Goal: Task Accomplishment & Management: Complete application form

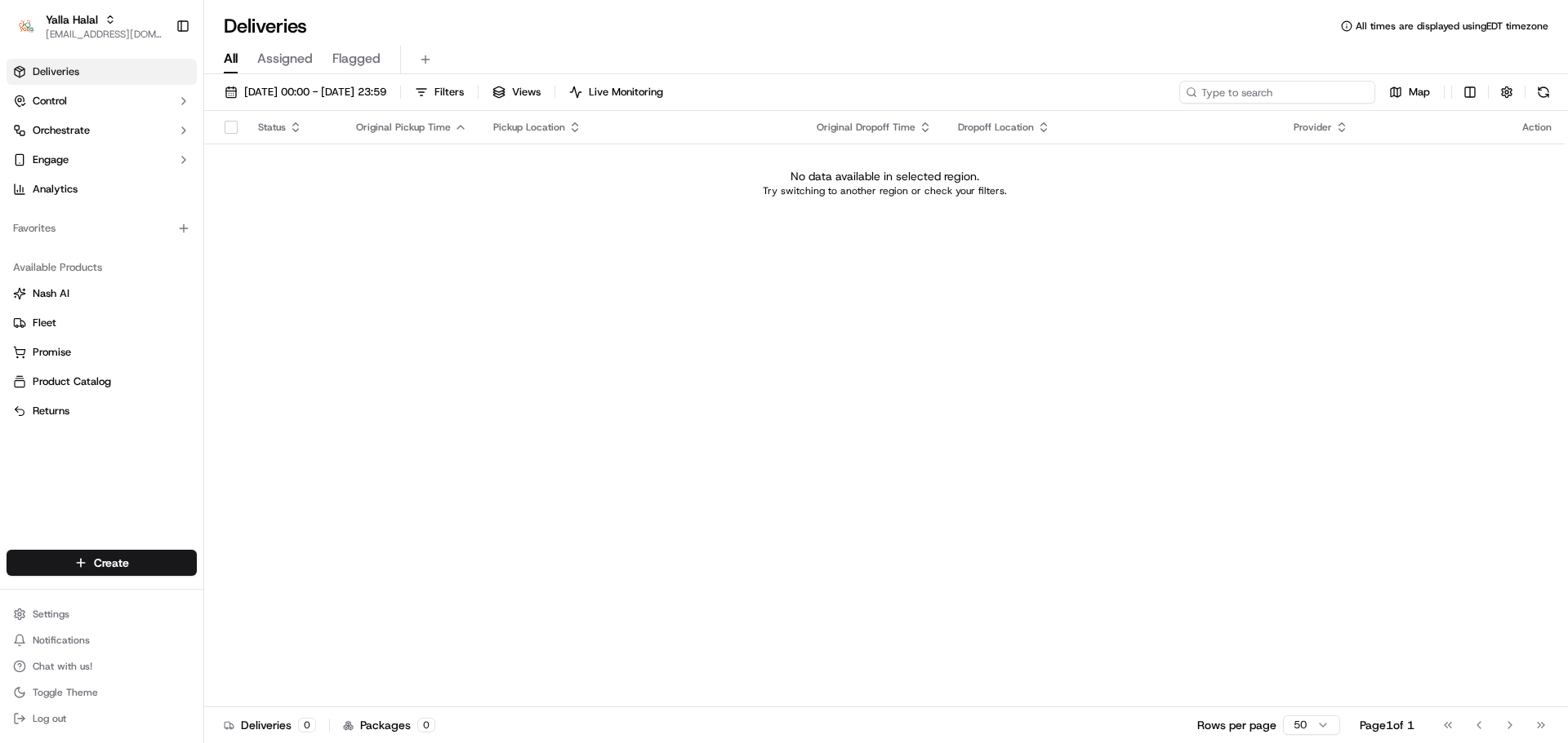
click at [1287, 89] on input at bounding box center [1277, 92] width 196 height 23
click at [119, 25] on div "Yalla Halal" at bounding box center [104, 19] width 117 height 17
type input "rasa"
click at [247, 77] on span "Rasa (Email Parsing)" at bounding box center [258, 85] width 99 height 15
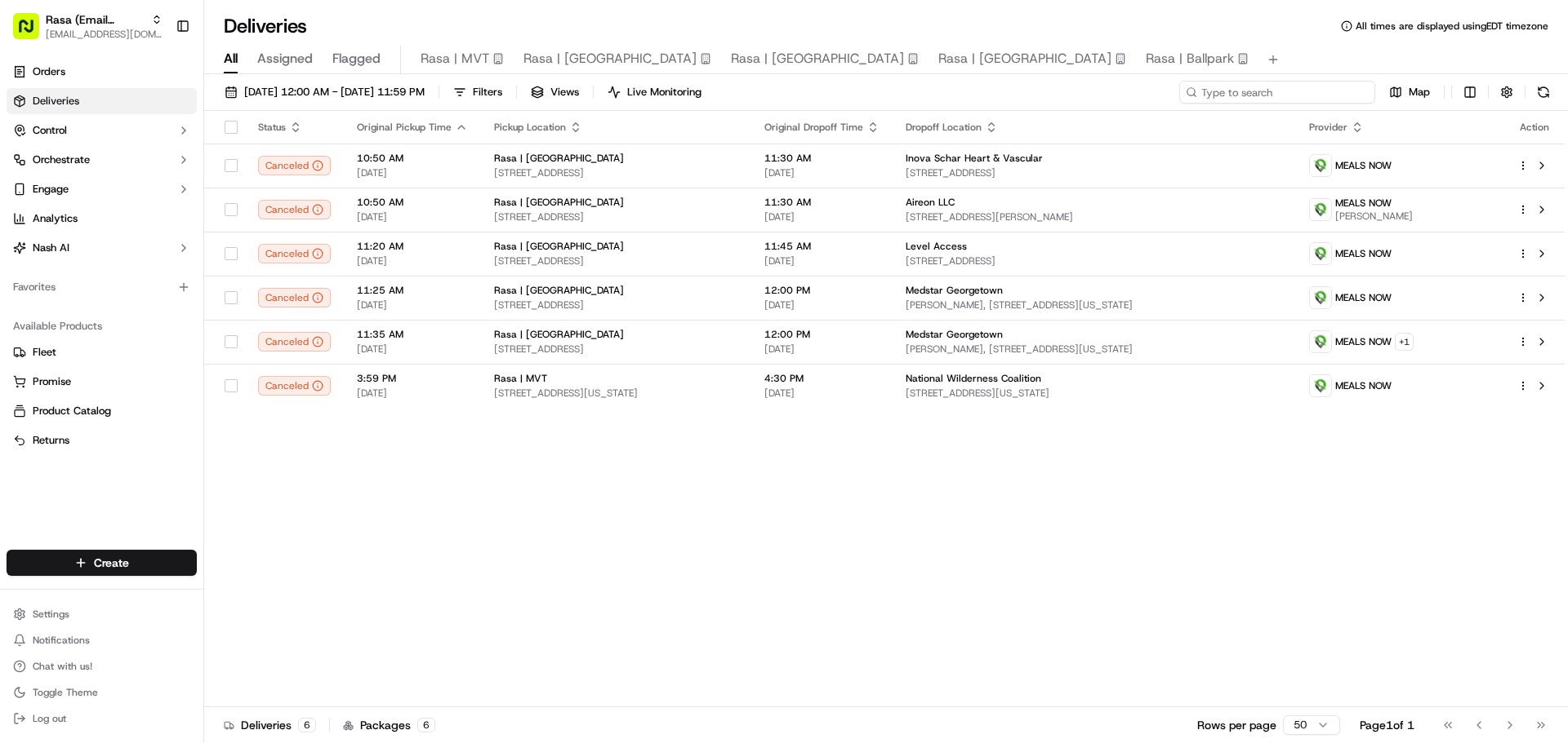
click at [1271, 86] on input at bounding box center [1277, 92] width 196 height 23
paste input "531900013614846"
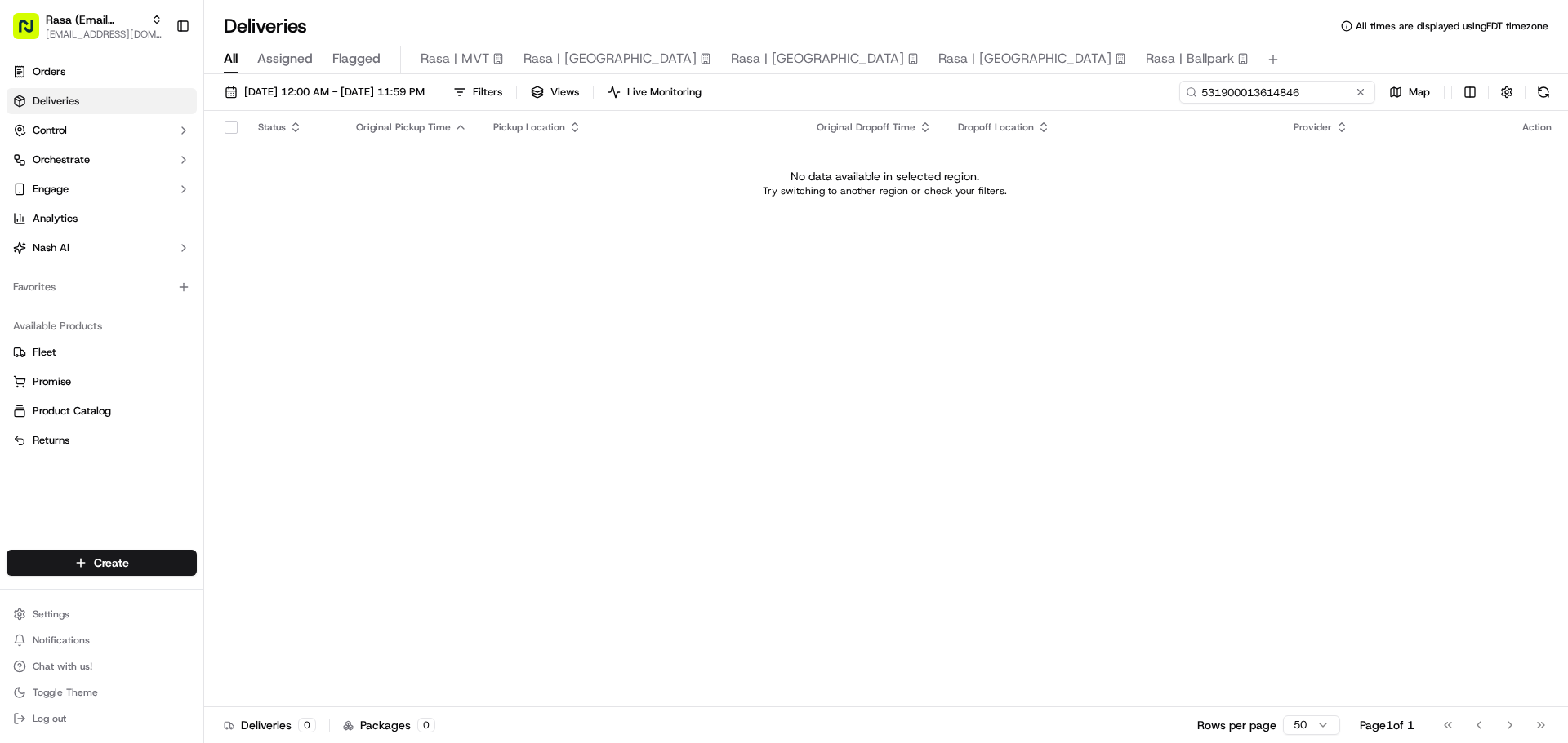
type input "531900013614846"
click at [140, 20] on span "Rasa (Email Parsing)" at bounding box center [95, 19] width 99 height 17
type input "P"
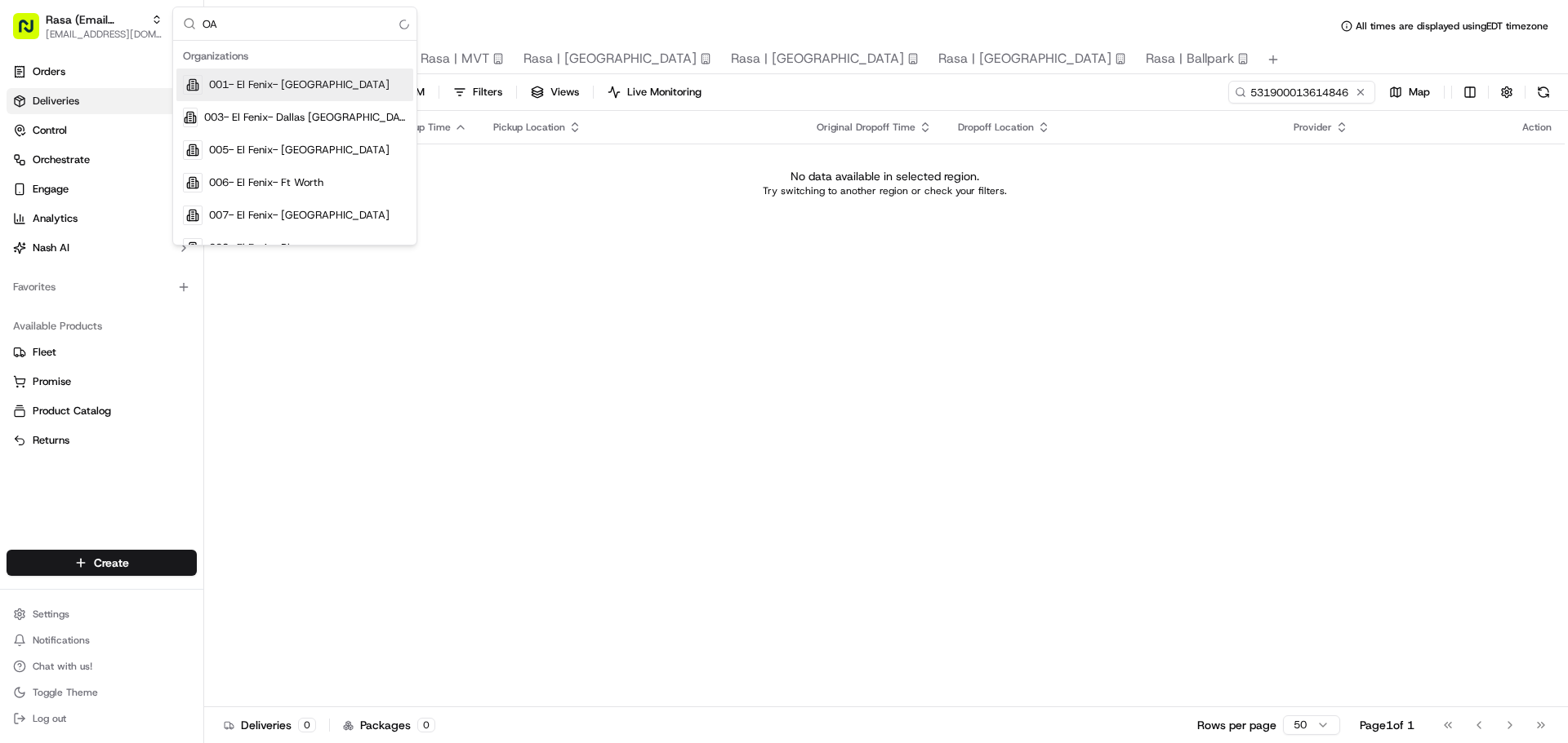
type input "O"
type input "P"
type input "RASS"
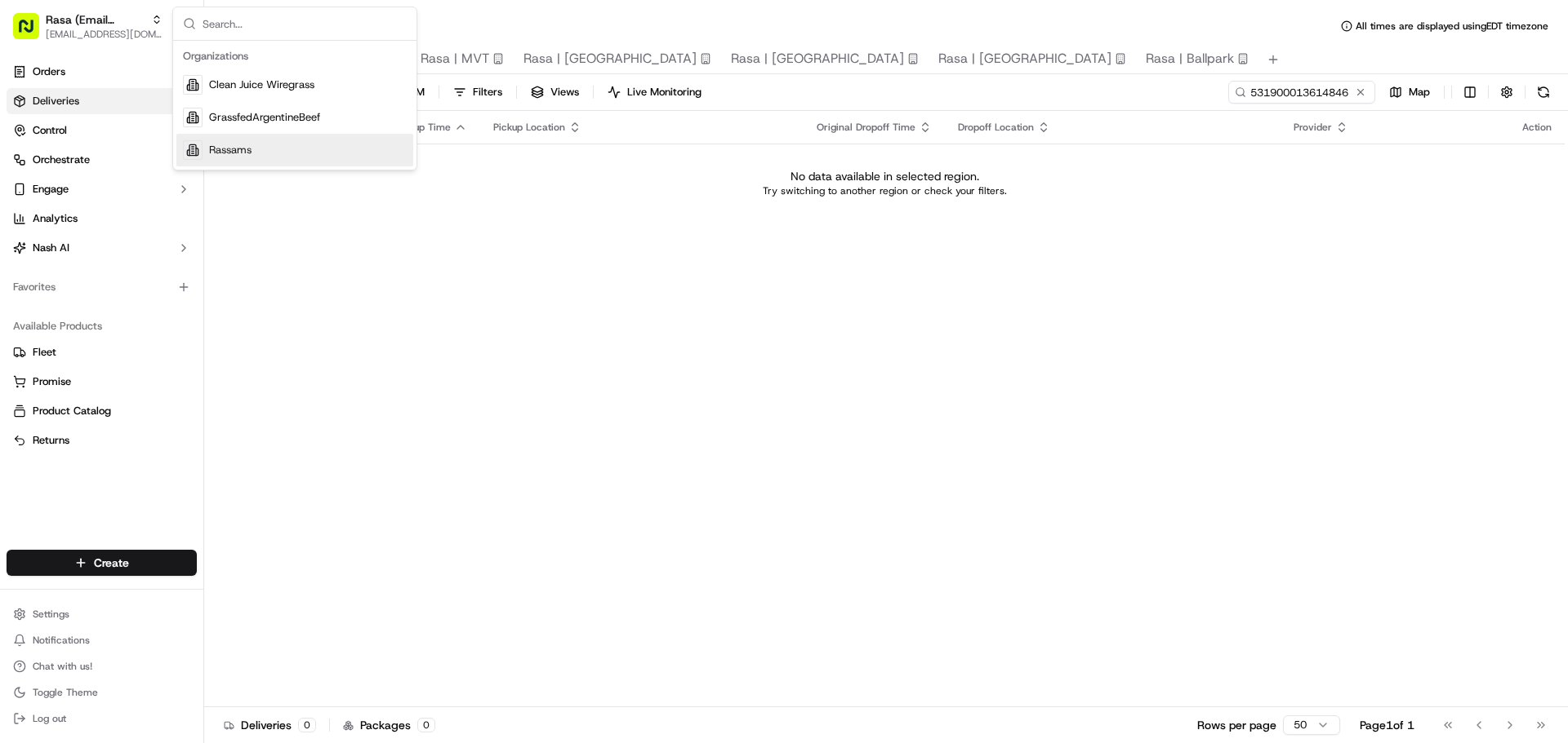
click at [772, 289] on div "Status Original Pickup Time Pickup Location Original Dropoff Time Dropoff Locat…" at bounding box center [884, 410] width 1361 height 597
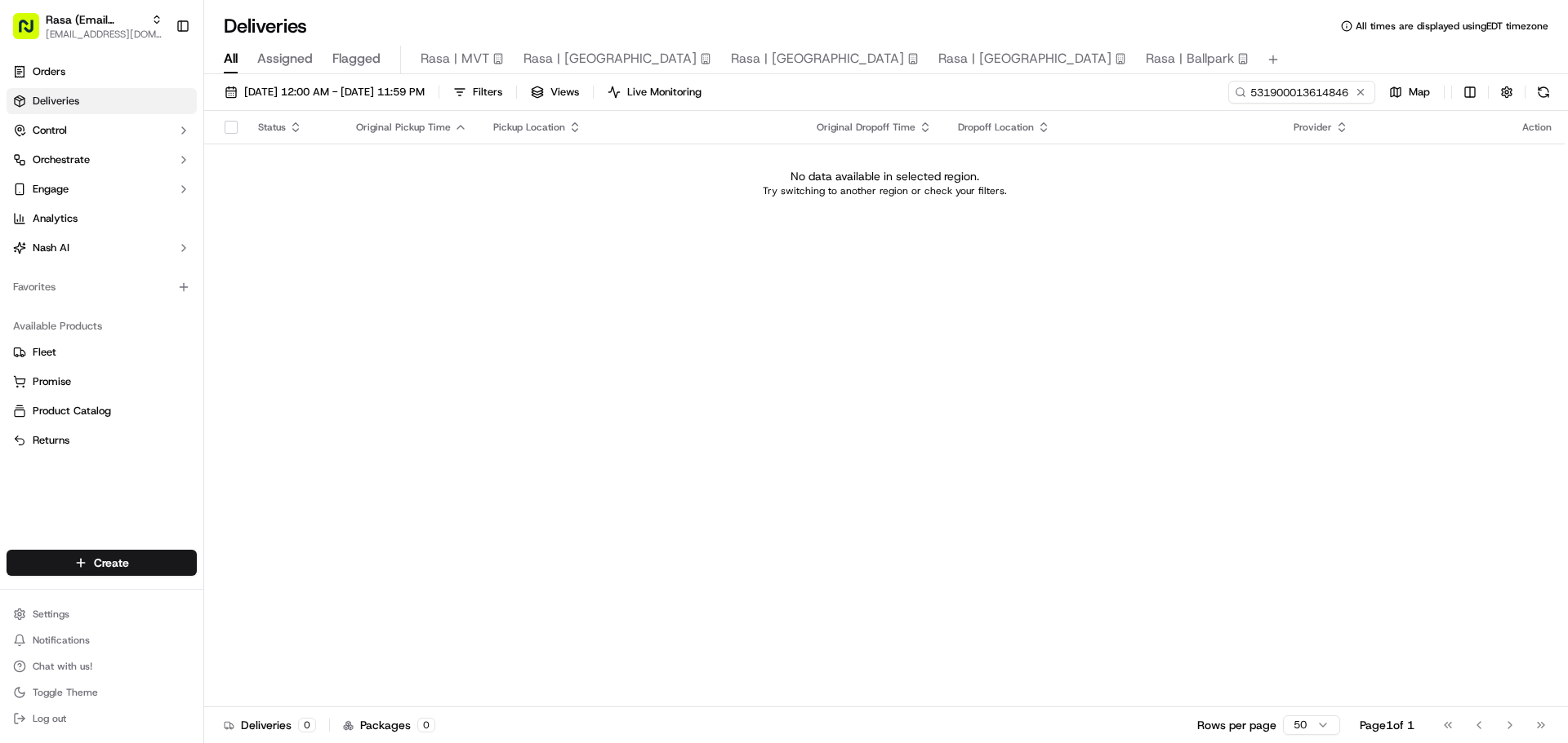
click at [99, 99] on link "Deliveries" at bounding box center [101, 101] width 191 height 26
click at [1362, 88] on button at bounding box center [1361, 92] width 17 height 17
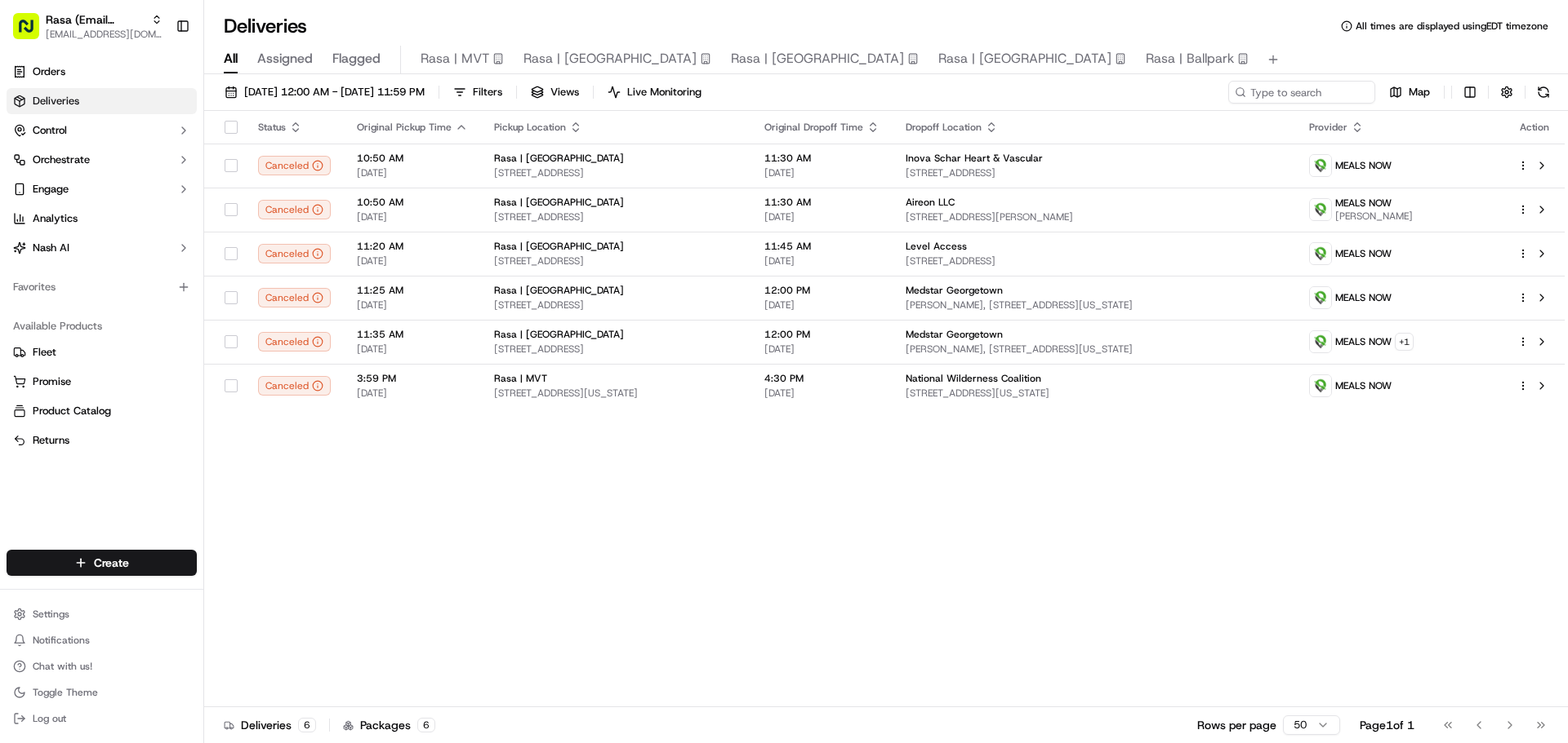
click at [992, 448] on div "Status Original Pickup Time Pickup Location Original Dropoff Time Dropoff Locat…" at bounding box center [884, 410] width 1361 height 597
click at [1318, 102] on input at bounding box center [1277, 92] width 196 height 23
paste input "Kat Angela"
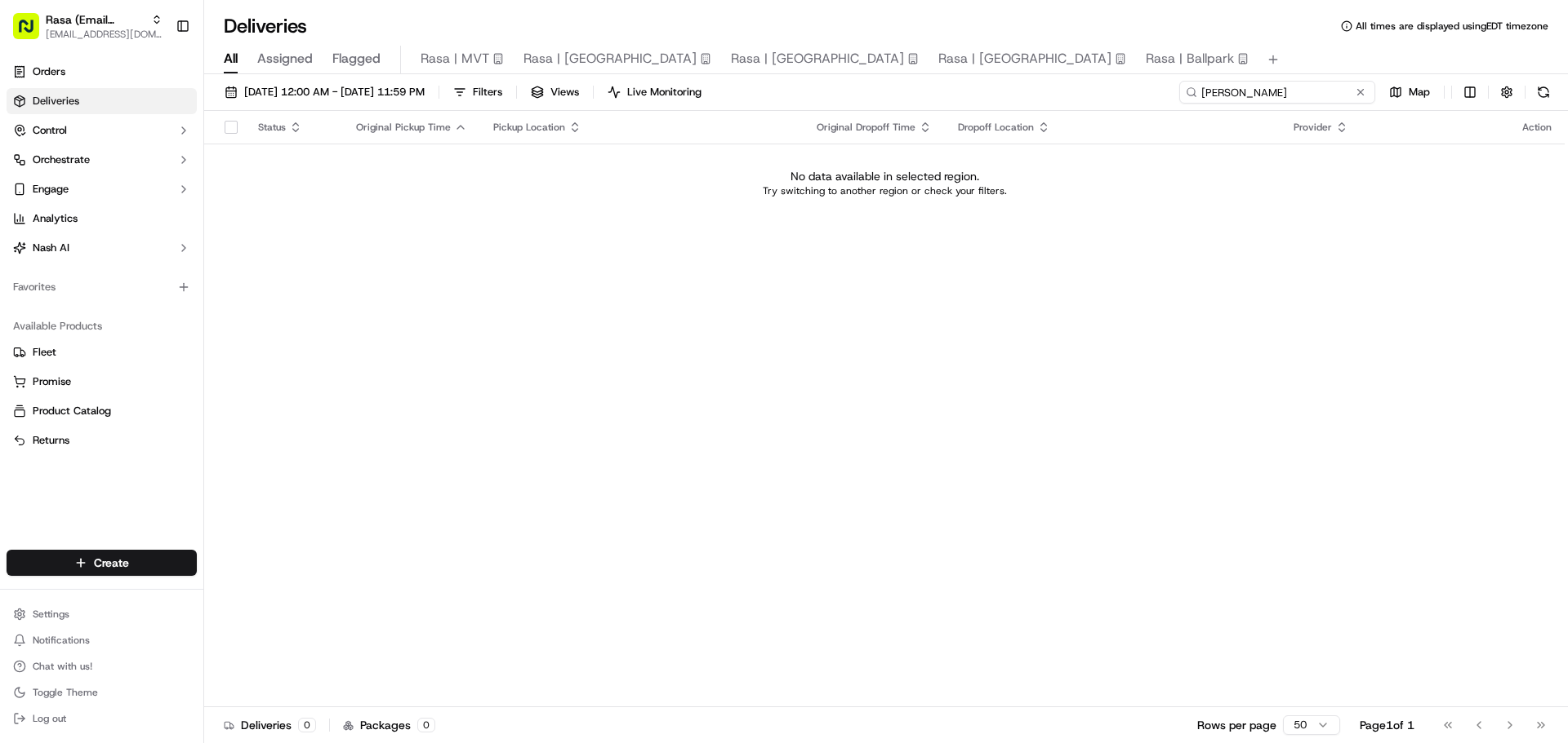
type input "Kat Angela"
click at [108, 40] on span "[EMAIL_ADDRESS][DOMAIN_NAME]" at bounding box center [104, 34] width 117 height 13
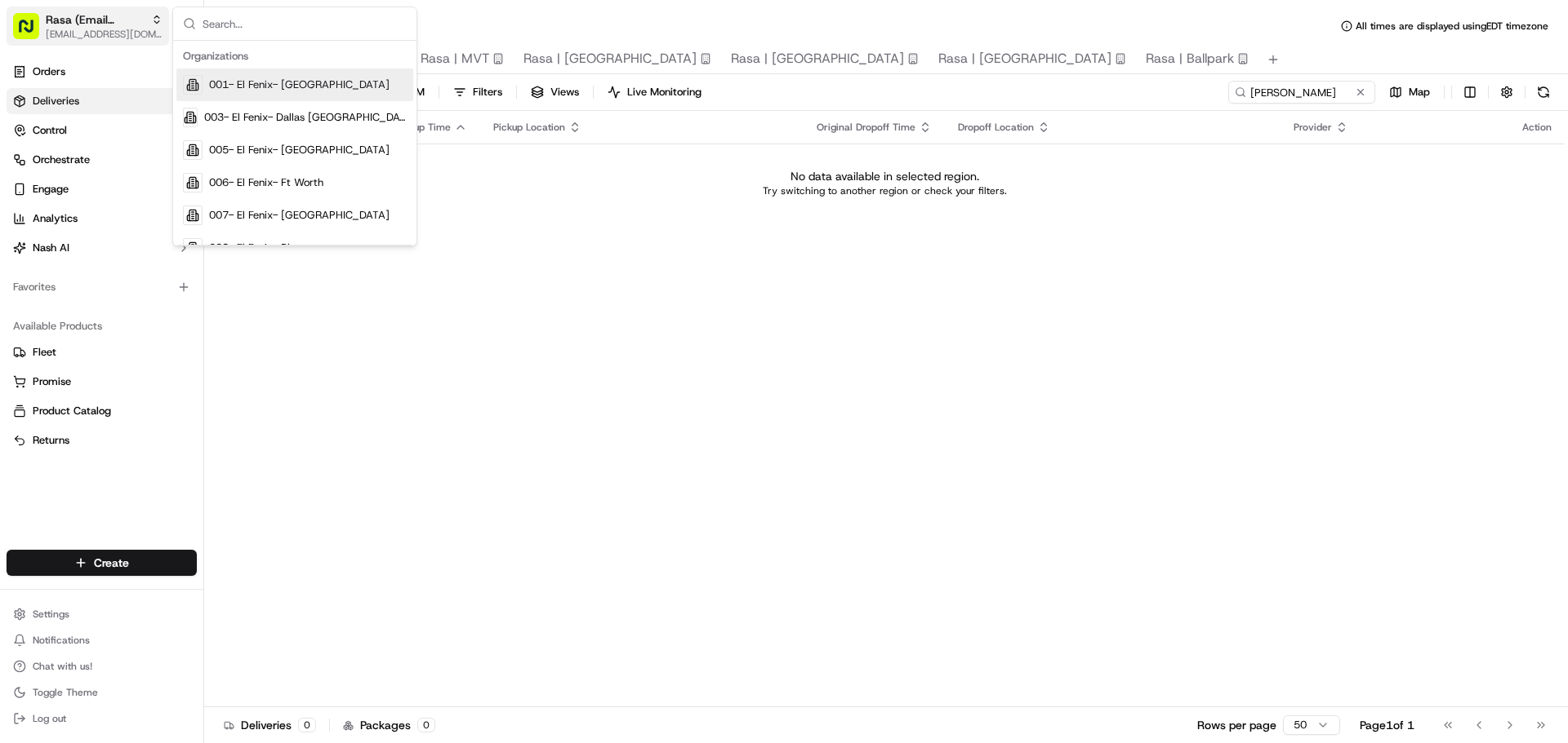
click at [64, 40] on span "[EMAIL_ADDRESS][DOMAIN_NAME]" at bounding box center [104, 34] width 117 height 13
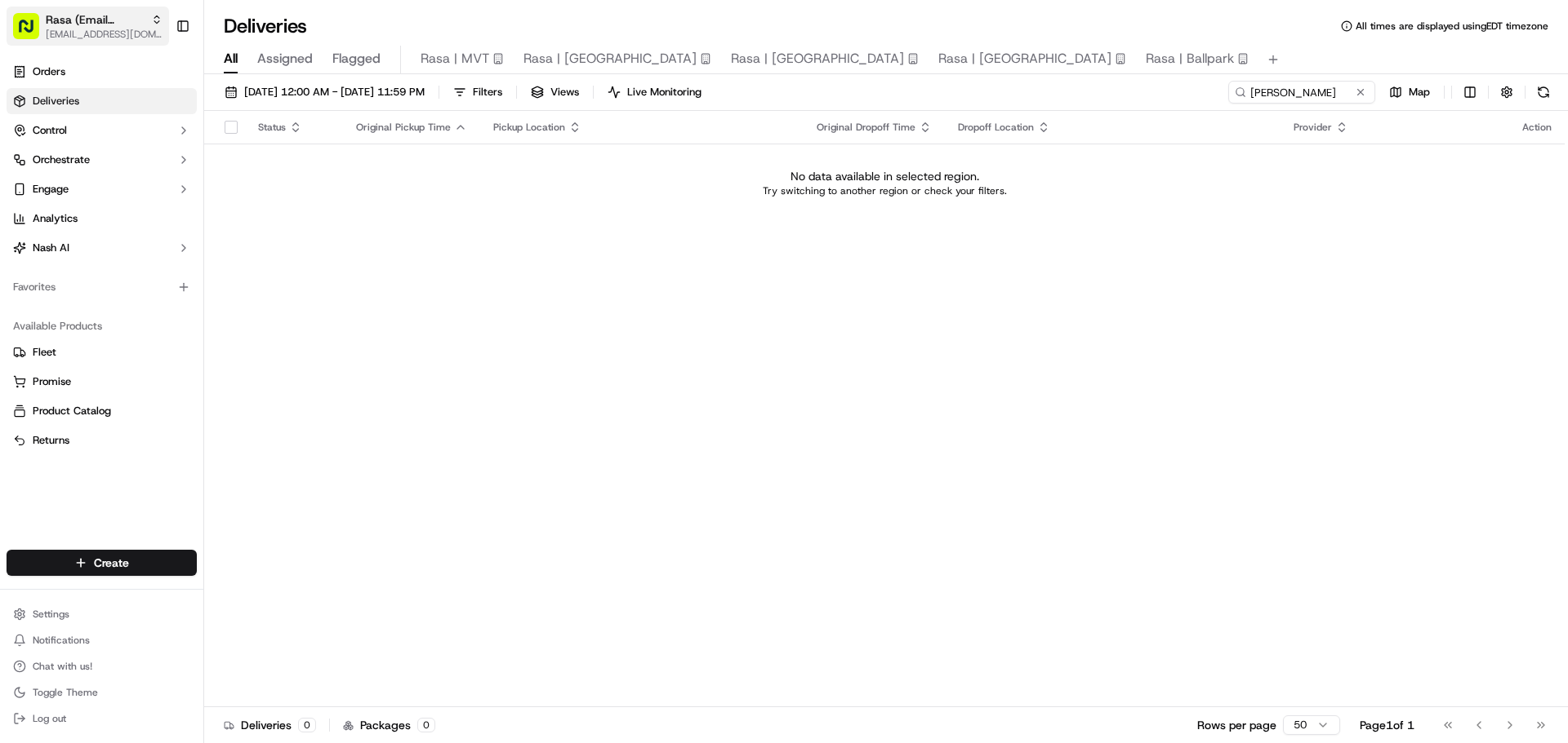
click at [64, 40] on span "[EMAIL_ADDRESS][DOMAIN_NAME]" at bounding box center [104, 34] width 117 height 13
type input "loblaw"
click at [250, 79] on div "Loblaw" at bounding box center [294, 84] width 237 height 32
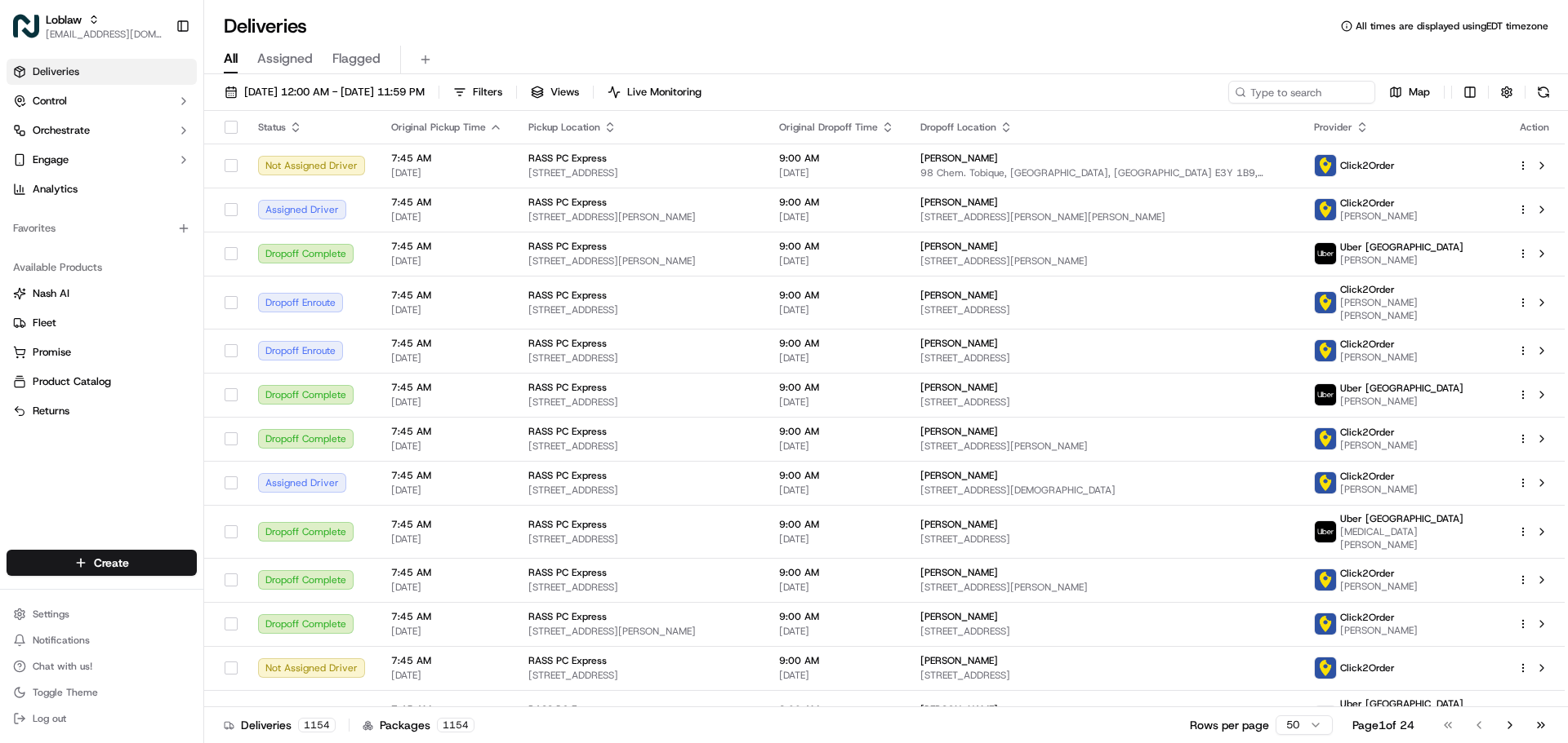
click at [1263, 104] on div "Sep 15 2025 12:00 AM - Sep 15 2025 11:59 PM Filters Views Live Monitoring Map" at bounding box center [886, 96] width 1363 height 30
click at [1264, 89] on input at bounding box center [1277, 92] width 196 height 23
paste input "531900013614846"
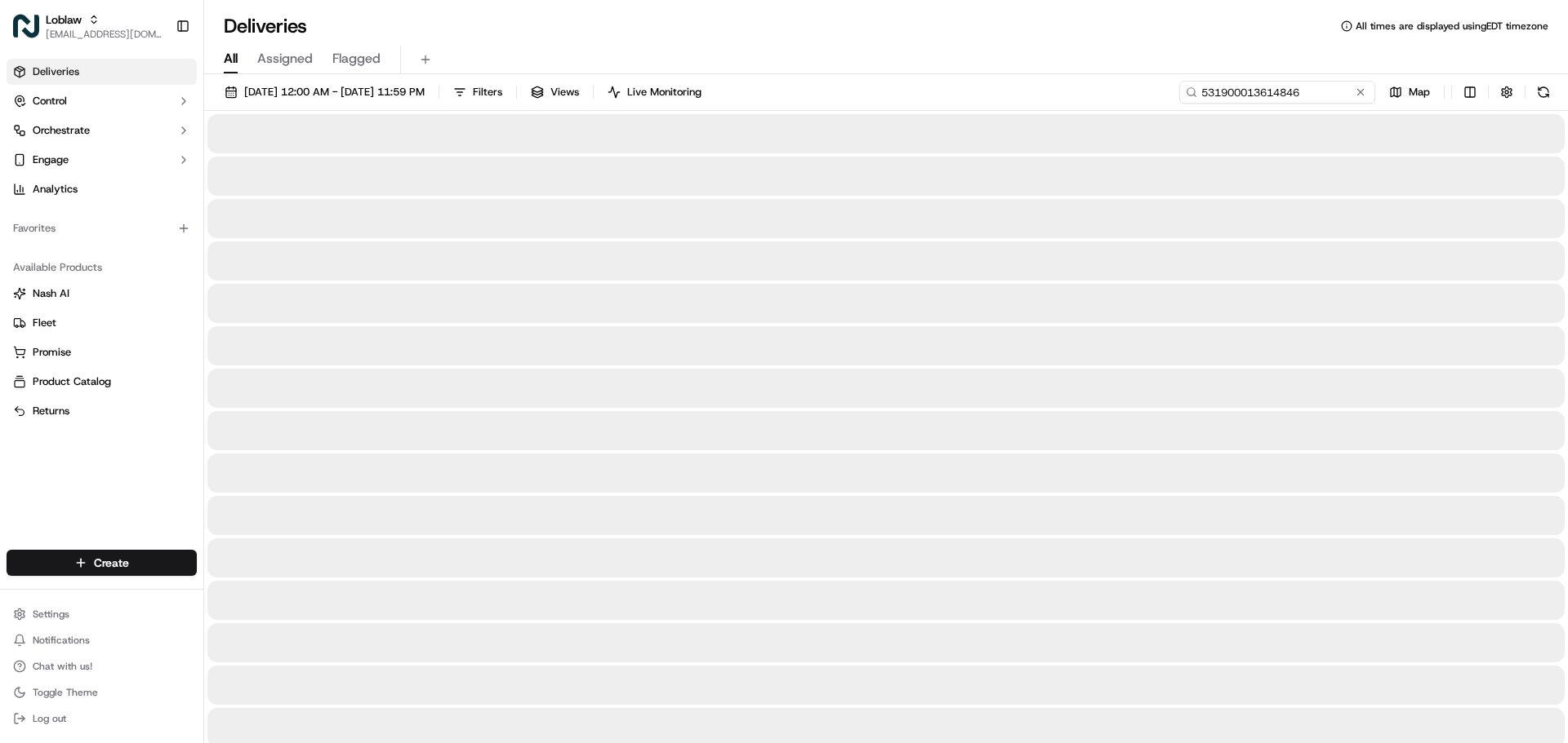
type input "531900013614846"
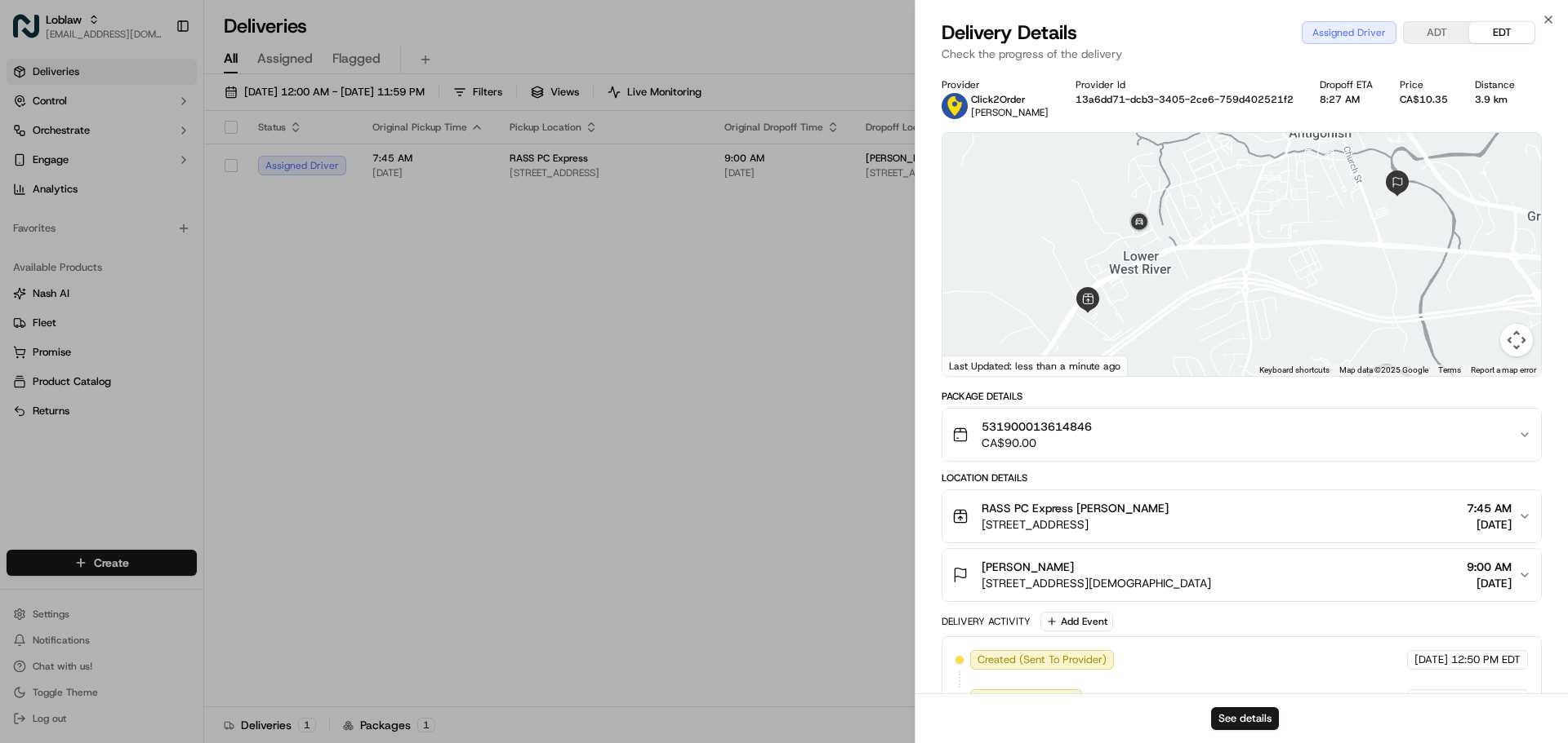
click at [1233, 703] on div "See details" at bounding box center [1242, 718] width 652 height 50
click at [1252, 714] on button "See details" at bounding box center [1245, 718] width 68 height 23
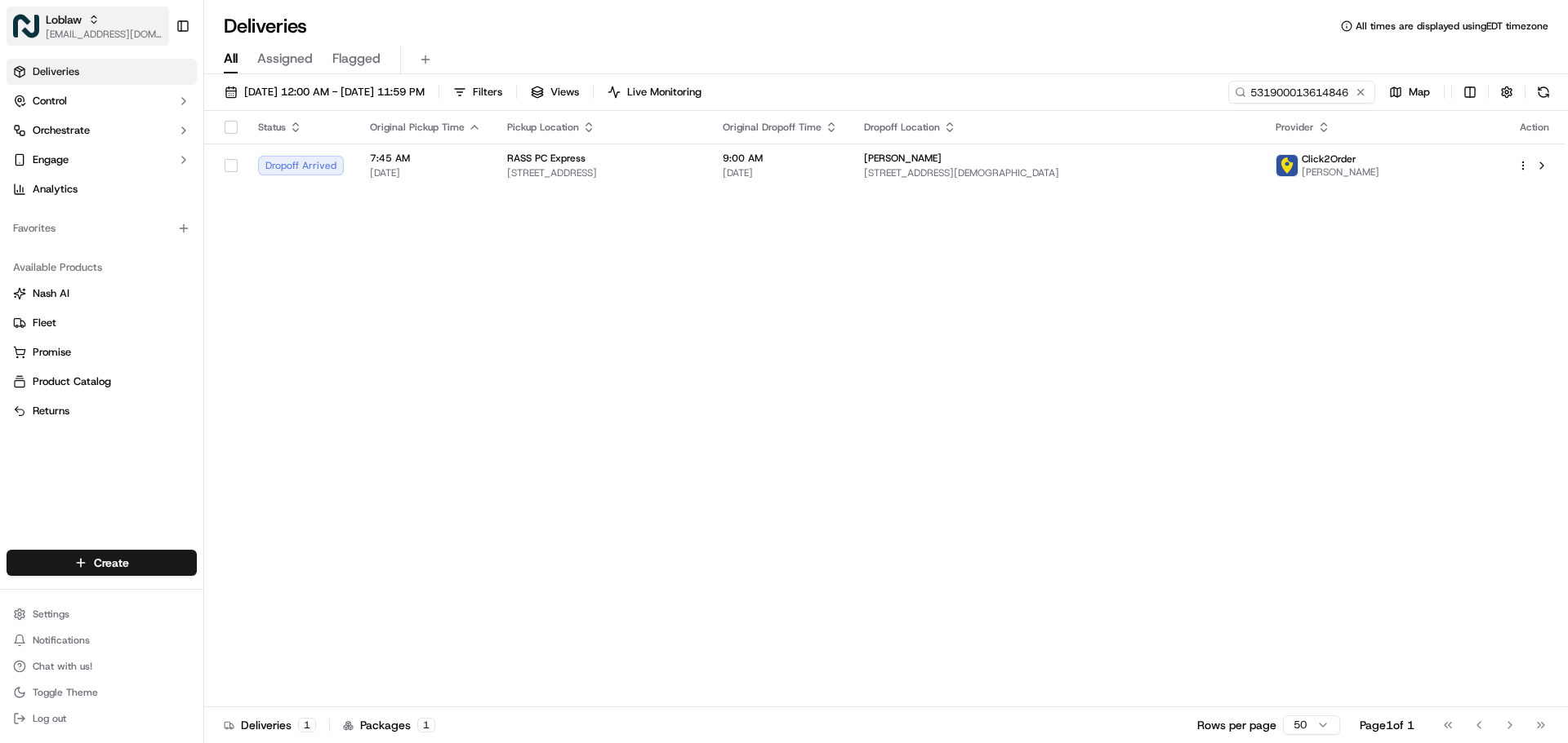
click at [101, 25] on div "Loblaw" at bounding box center [104, 19] width 117 height 17
type input "fusion ki"
click at [216, 88] on span "Fusion Kitchen" at bounding box center [243, 85] width 69 height 15
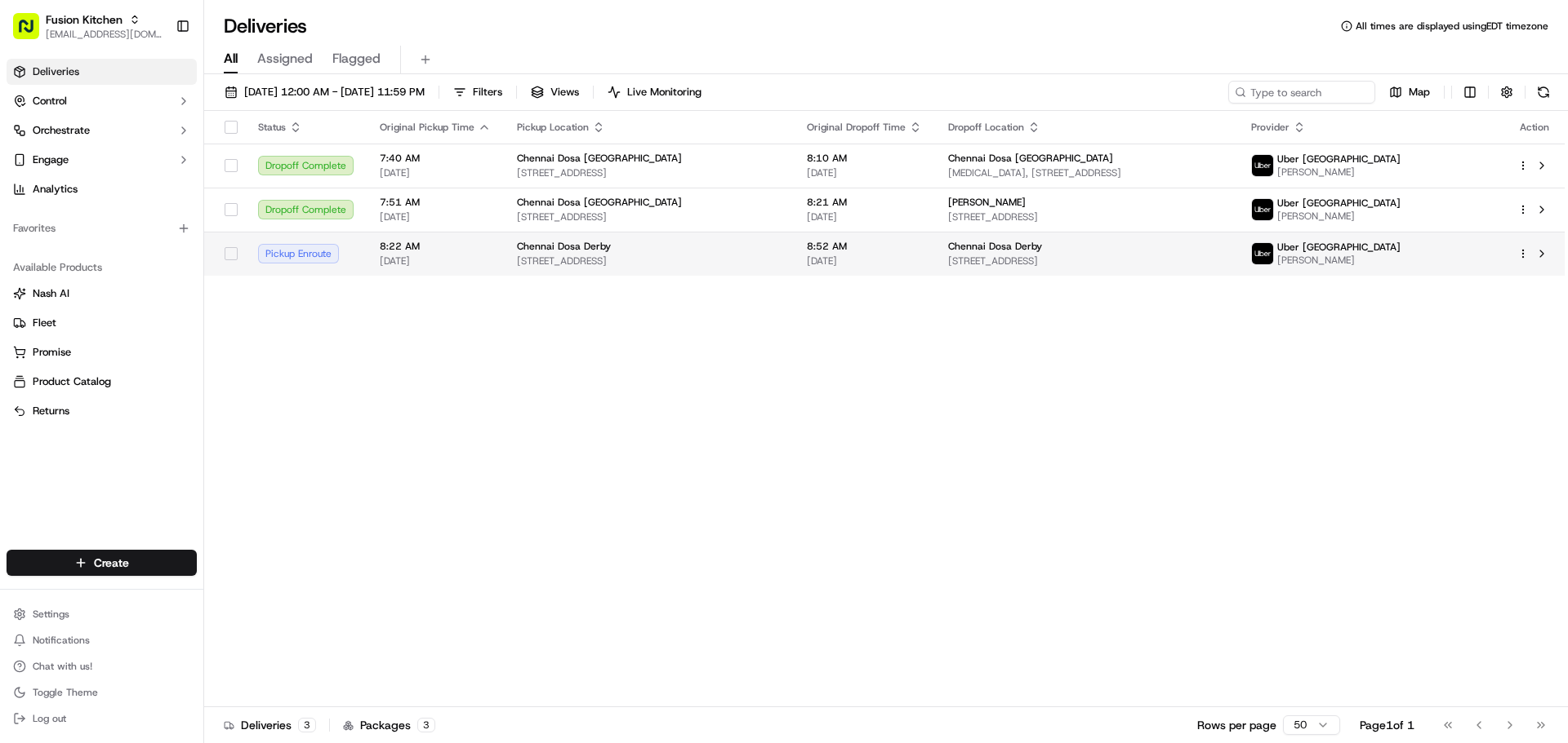
click at [1077, 261] on span "6 Keepers Green, Derby DE23 8NG, UK" at bounding box center [1086, 261] width 276 height 13
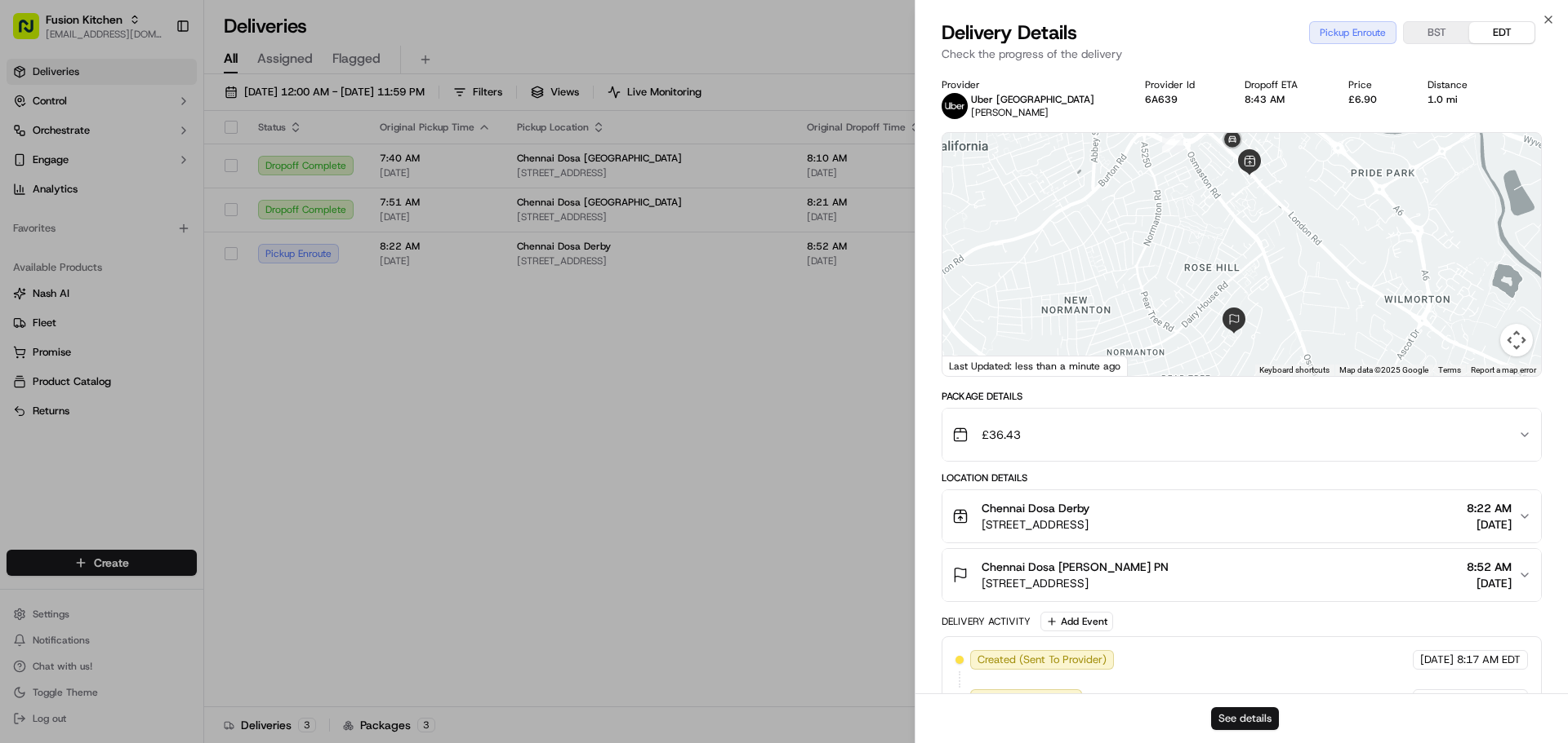
click at [1258, 712] on button "See details" at bounding box center [1245, 718] width 68 height 23
click at [1060, 589] on span "6 Keepers Green, Derby DE23 8NG, UK" at bounding box center [1074, 584] width 187 height 17
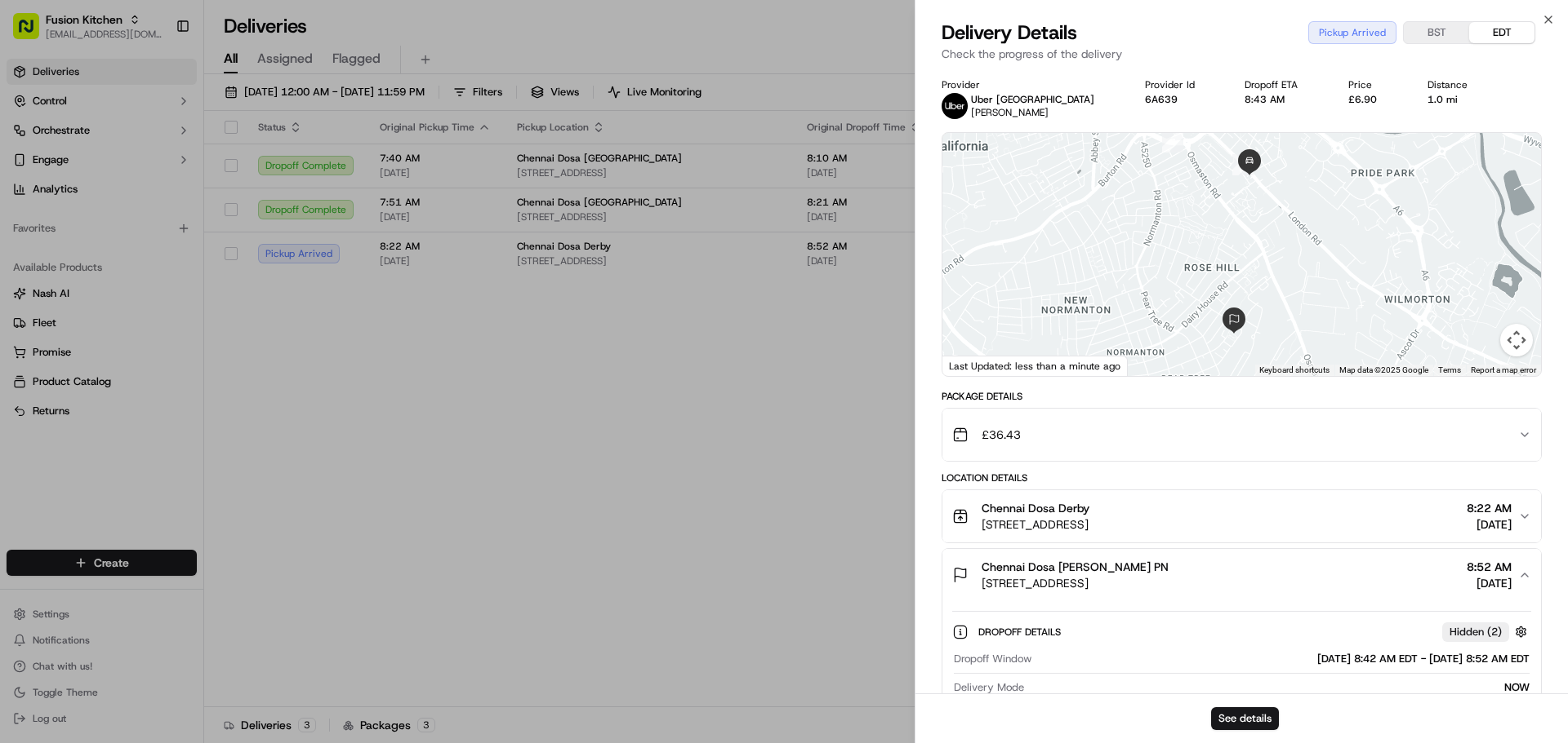
click at [1060, 589] on span "6 Keepers Green, Derby DE23 8NG, UK" at bounding box center [1074, 584] width 187 height 17
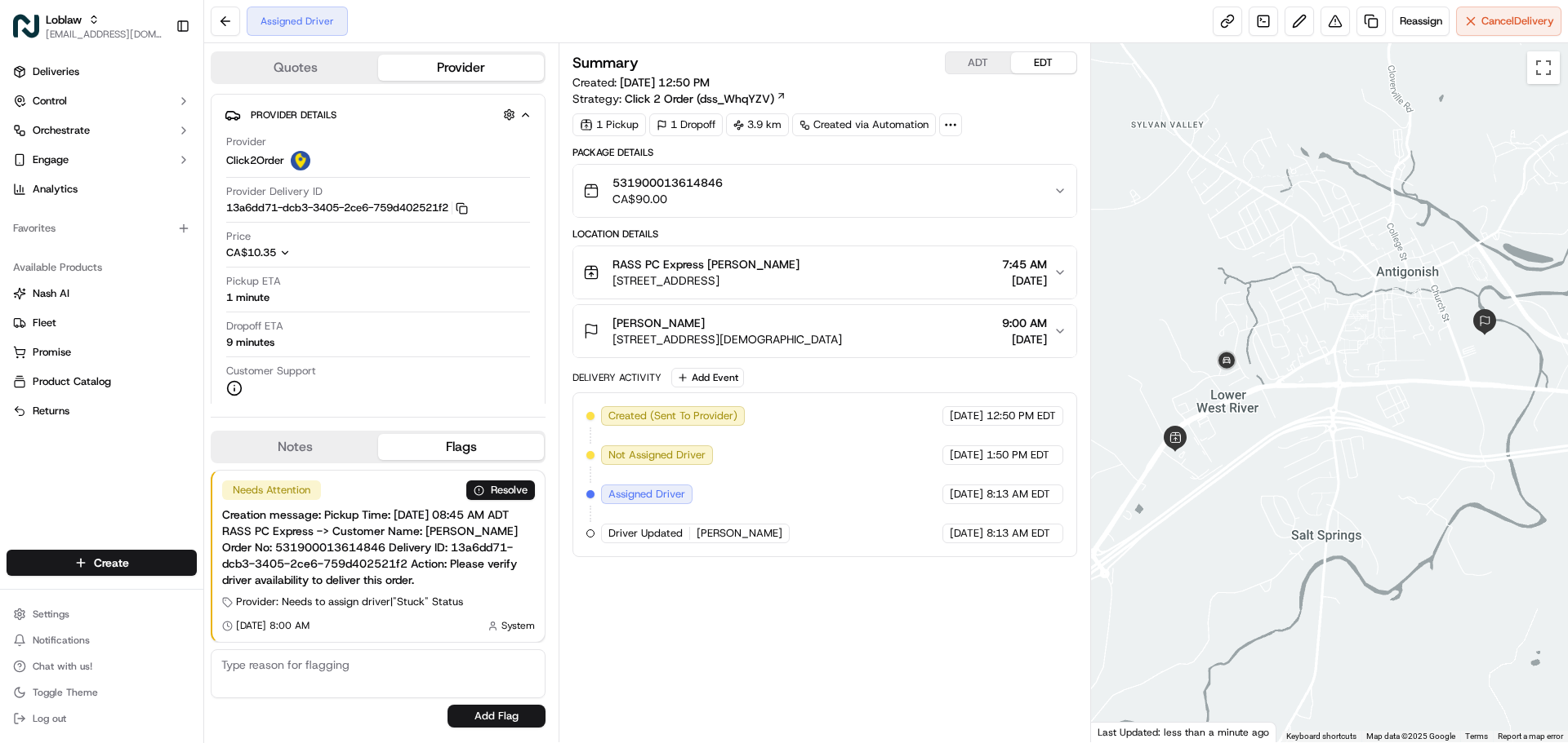
click at [997, 62] on button "ADT" at bounding box center [977, 63] width 65 height 21
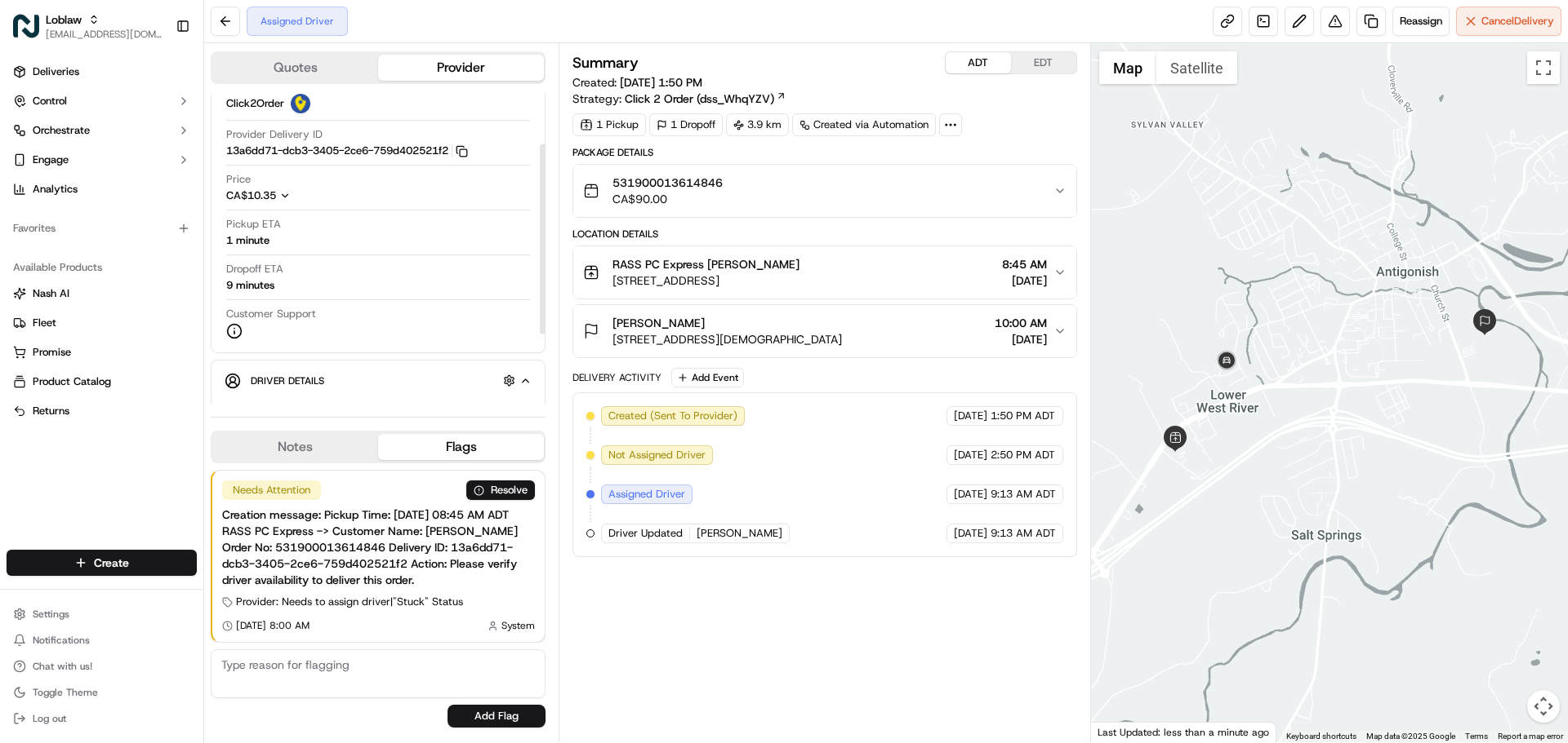
scroll to position [82, 0]
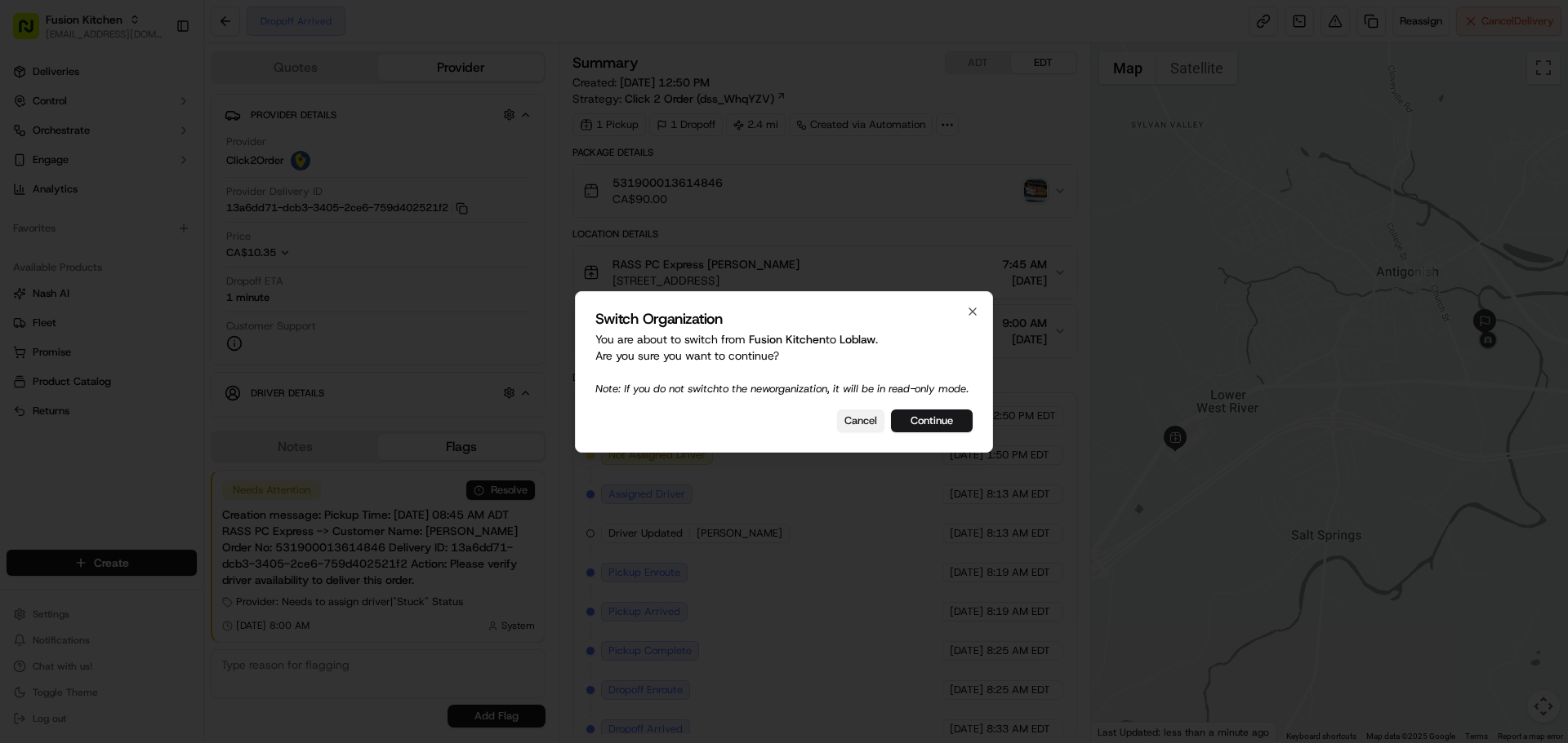
click at [868, 428] on button "Cancel" at bounding box center [860, 421] width 47 height 23
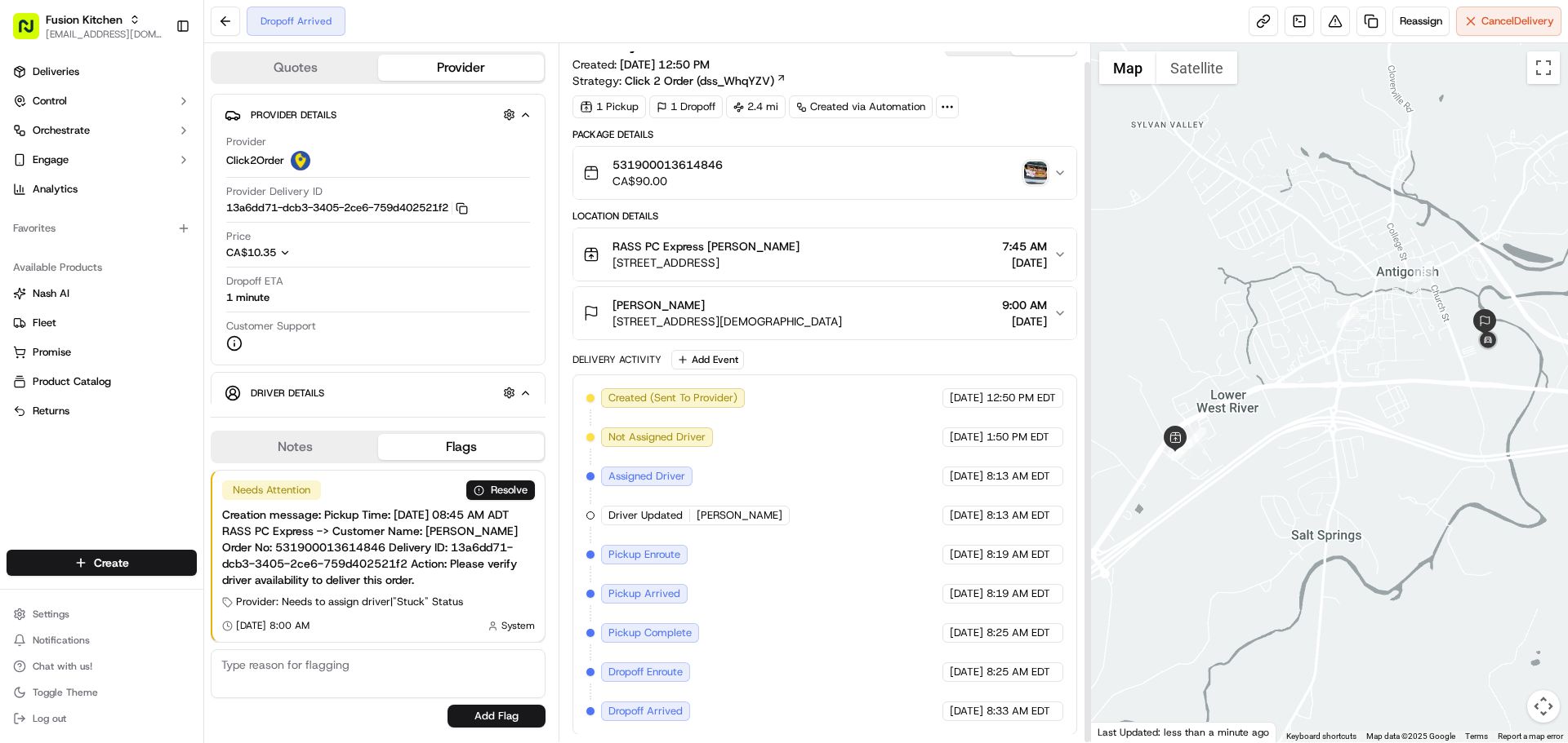
scroll to position [18, 0]
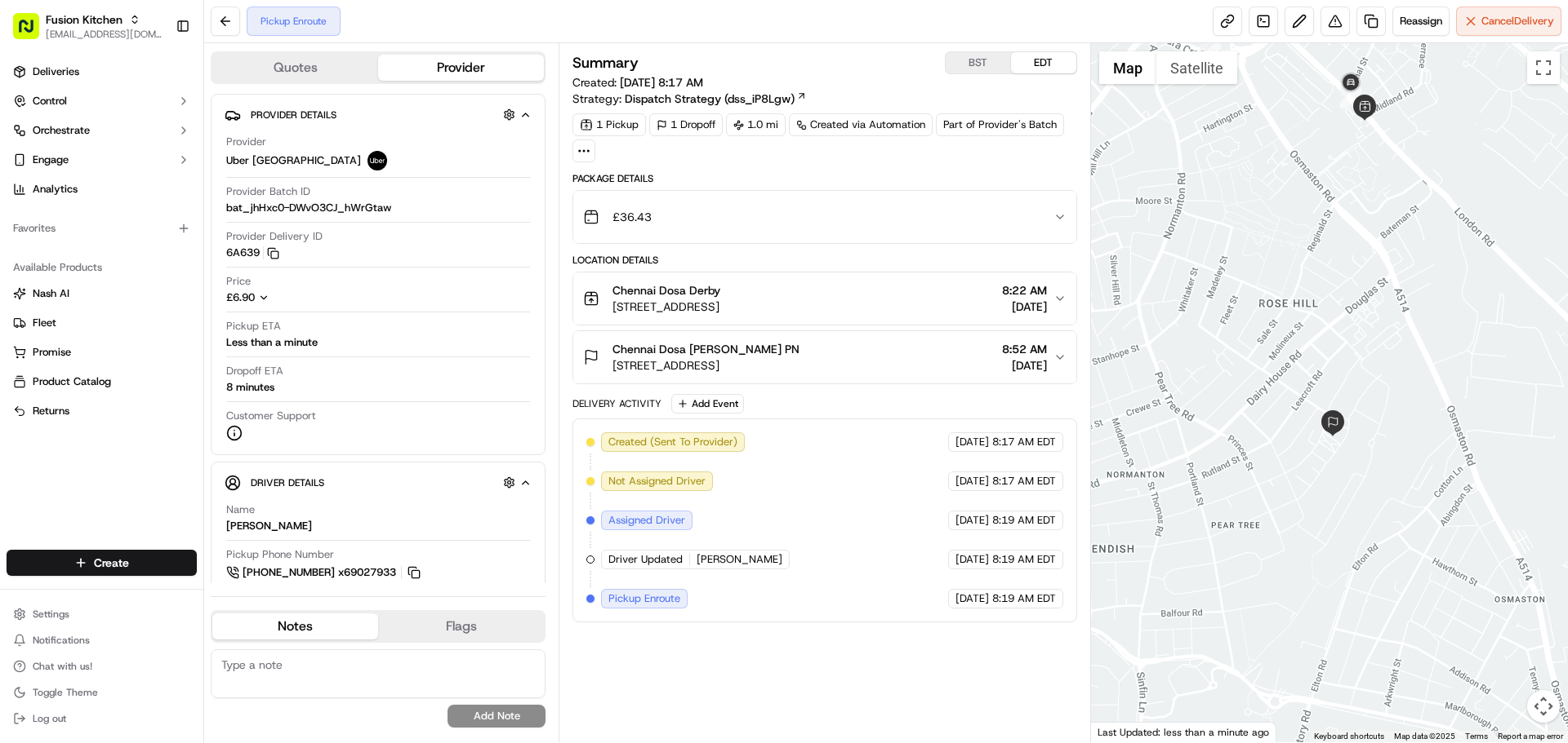
drag, startPoint x: 1322, startPoint y: 110, endPoint x: 1316, endPoint y: 253, distance: 143.1
click at [1316, 253] on div at bounding box center [1329, 393] width 477 height 700
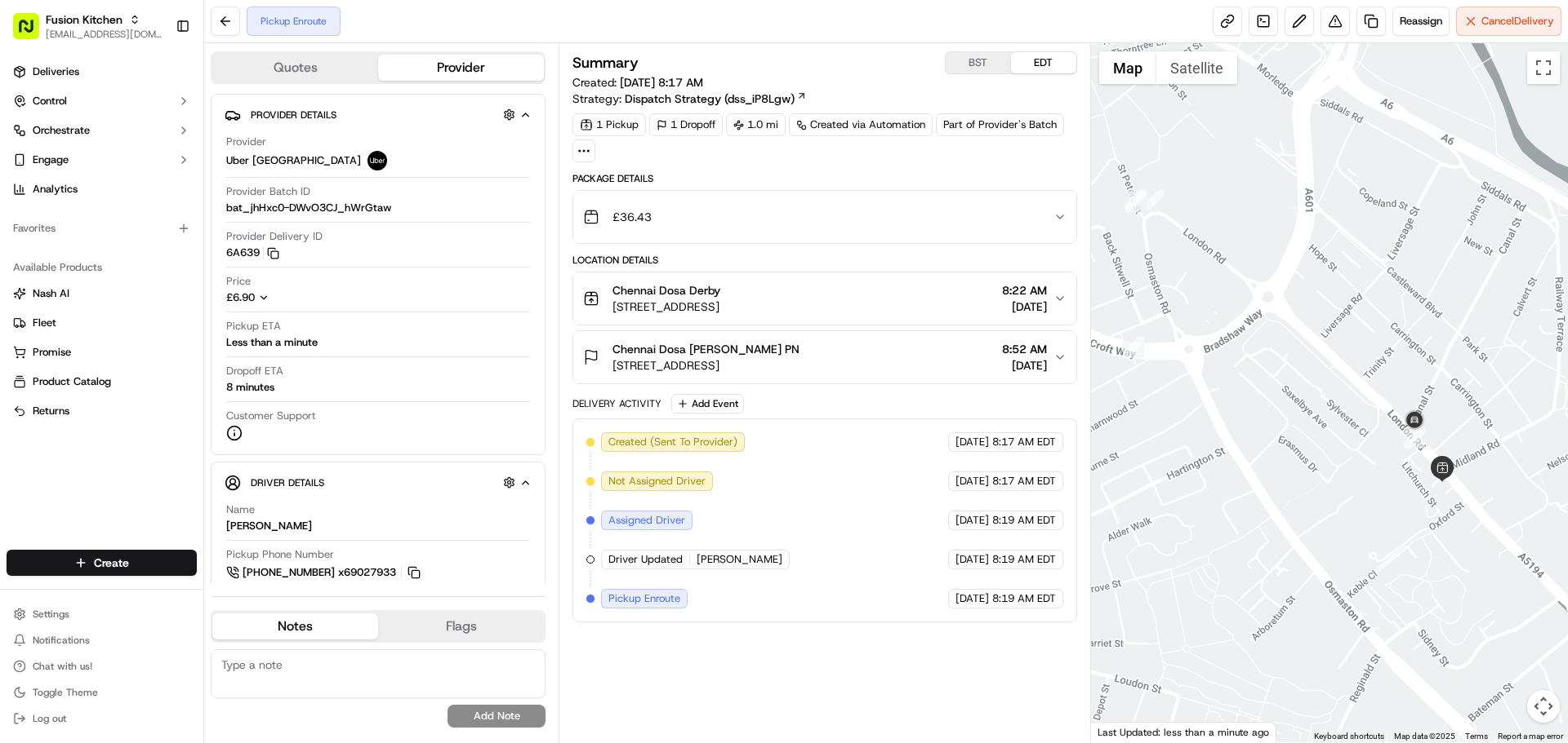
drag, startPoint x: 1293, startPoint y: 265, endPoint x: 1164, endPoint y: 256, distance: 129.3
click at [1167, 257] on div at bounding box center [1329, 393] width 477 height 700
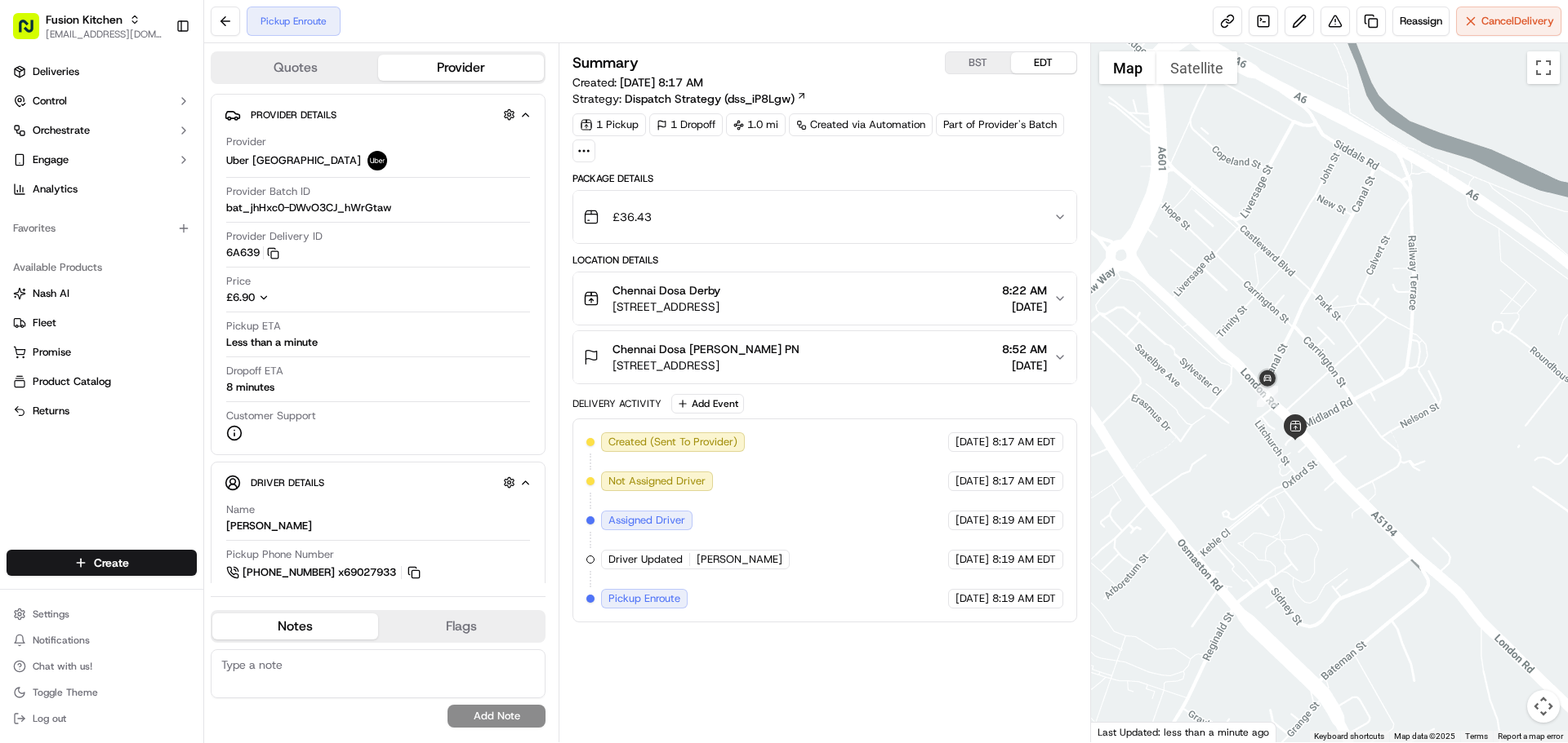
drag, startPoint x: 1274, startPoint y: 350, endPoint x: 1253, endPoint y: 290, distance: 63.6
click at [1253, 290] on div at bounding box center [1329, 393] width 477 height 700
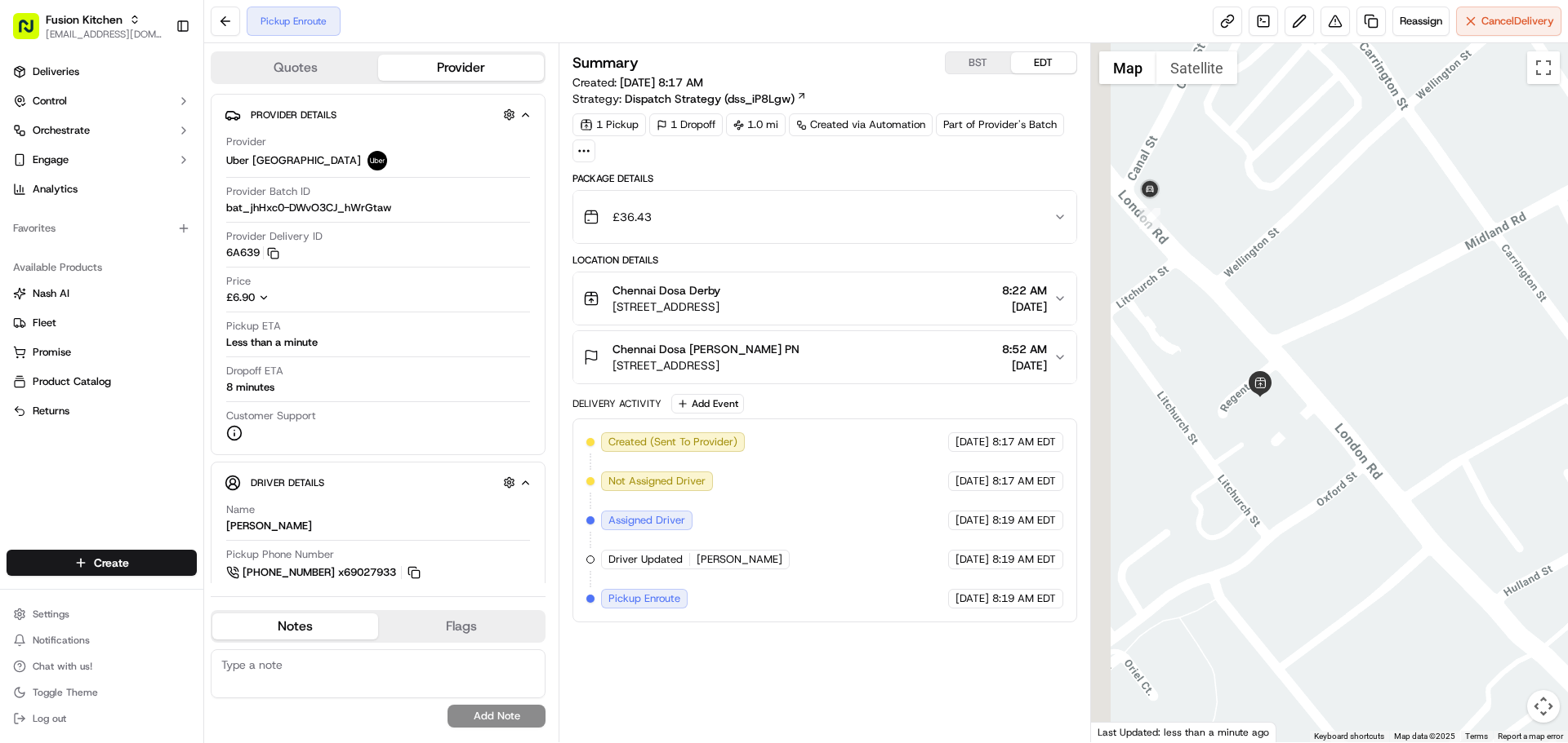
drag, startPoint x: 1256, startPoint y: 338, endPoint x: 1347, endPoint y: 412, distance: 117.3
click at [1347, 412] on div at bounding box center [1329, 393] width 477 height 700
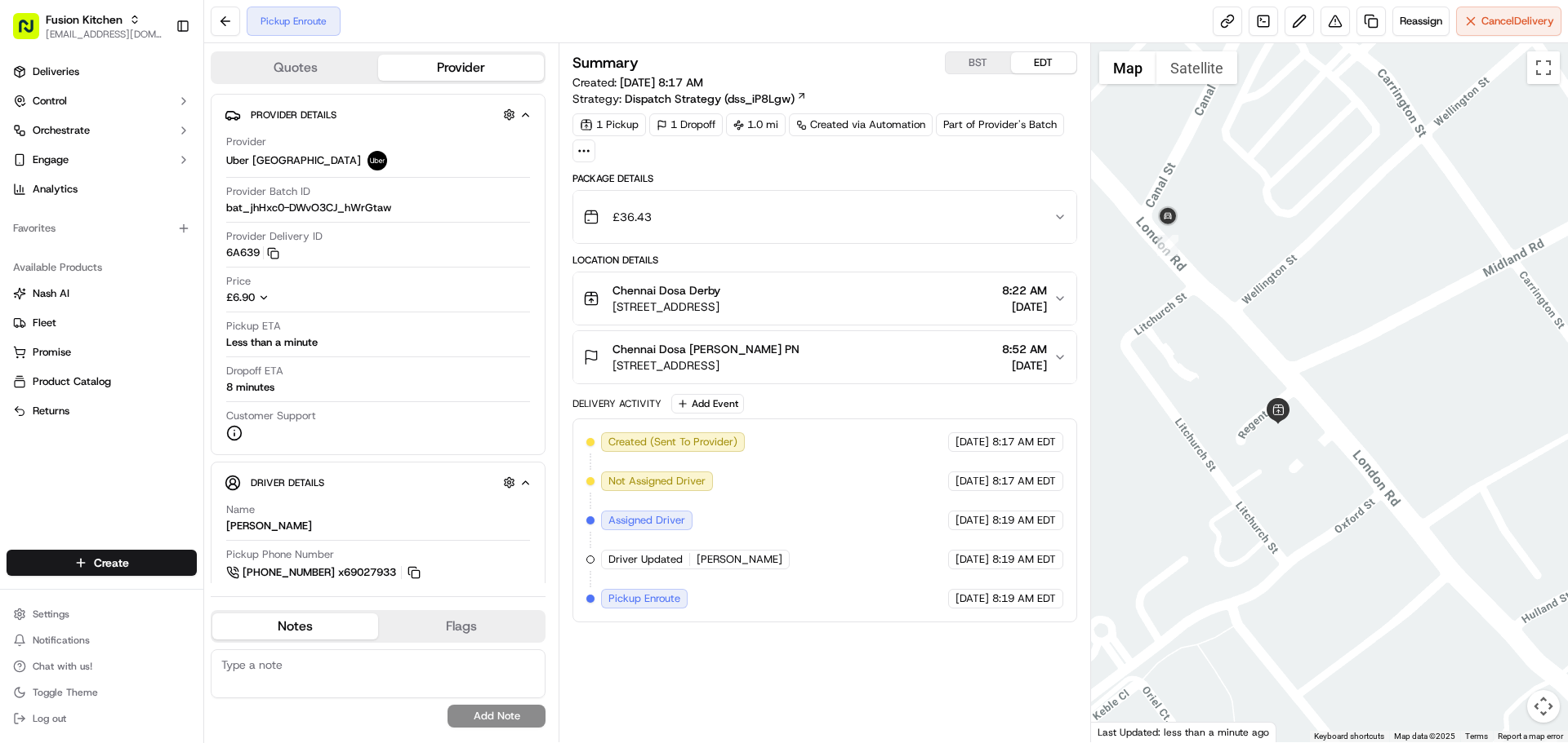
drag, startPoint x: 1266, startPoint y: 339, endPoint x: 1282, endPoint y: 354, distance: 21.9
click at [1282, 354] on div at bounding box center [1329, 393] width 477 height 700
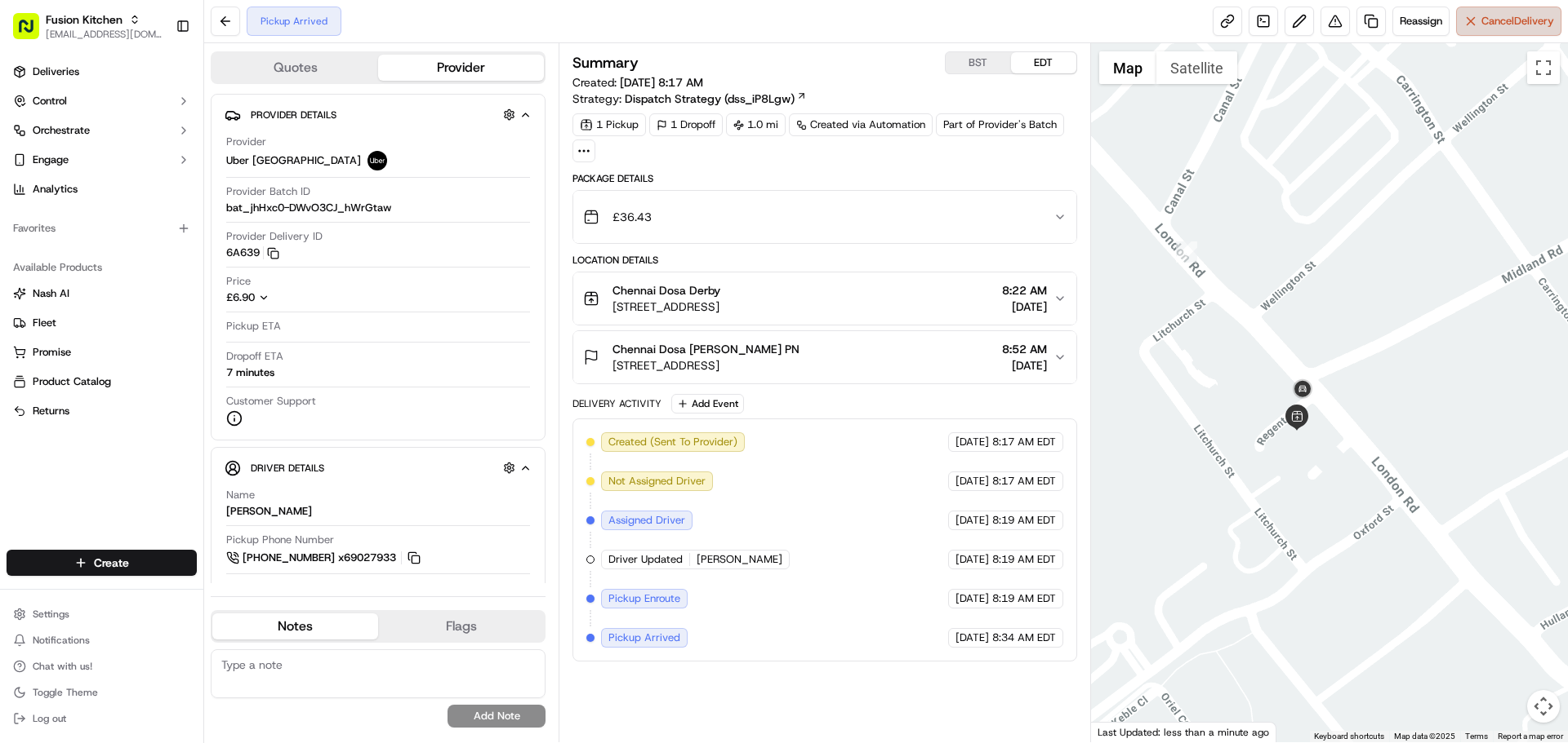
click at [1483, 24] on span "Cancel Delivery" at bounding box center [1517, 21] width 73 height 15
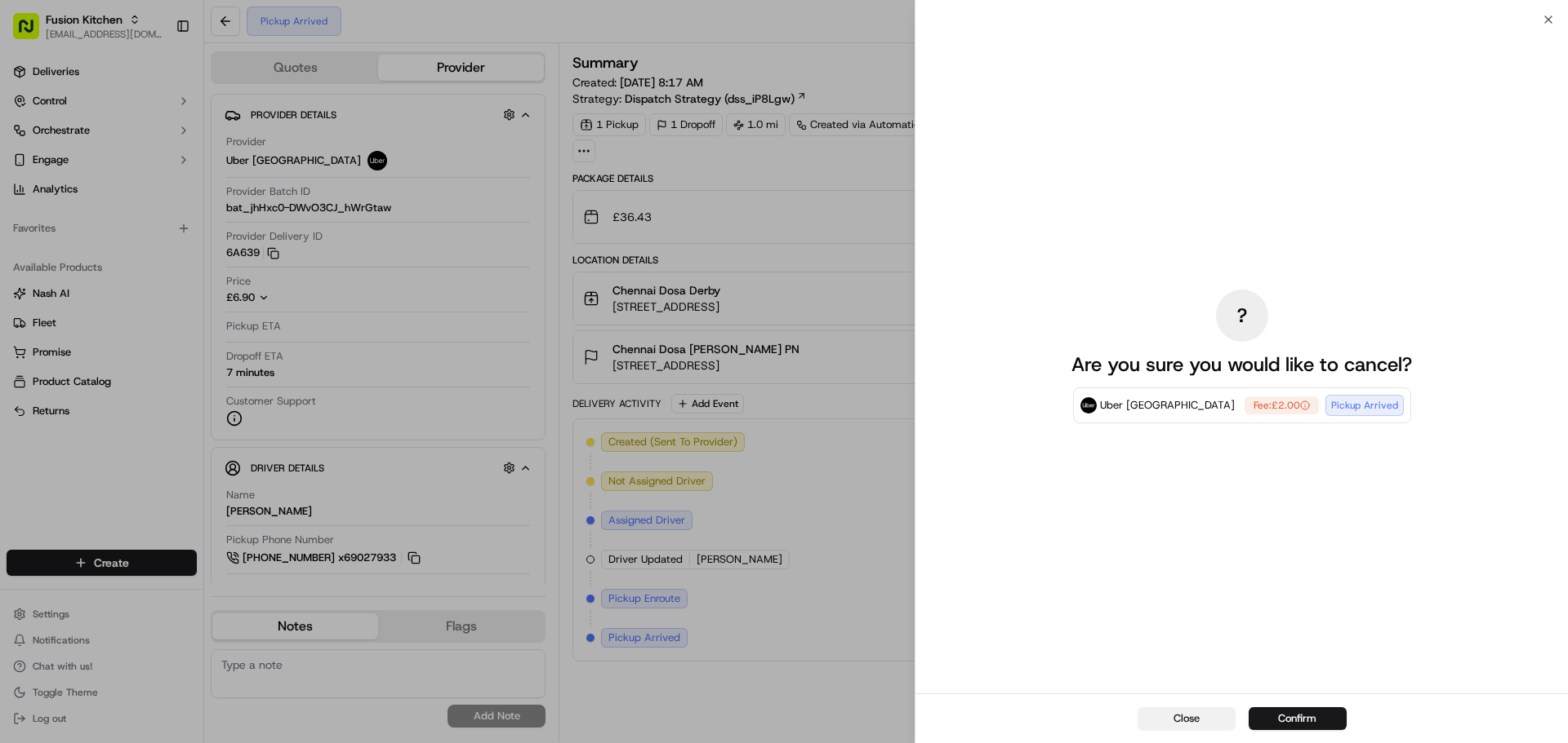
click at [1164, 712] on button "Close" at bounding box center [1187, 718] width 98 height 23
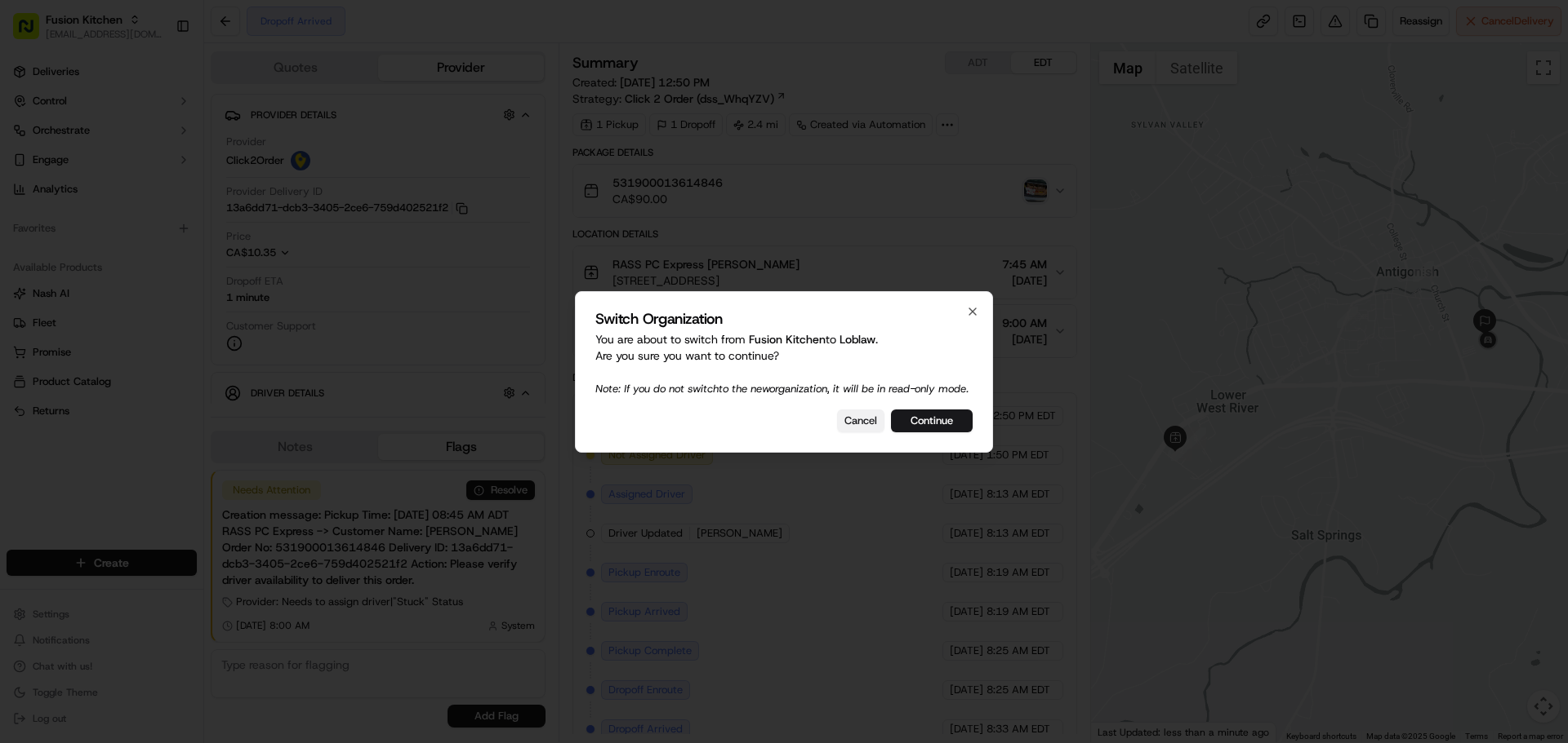
click at [859, 433] on button "Cancel" at bounding box center [860, 421] width 47 height 23
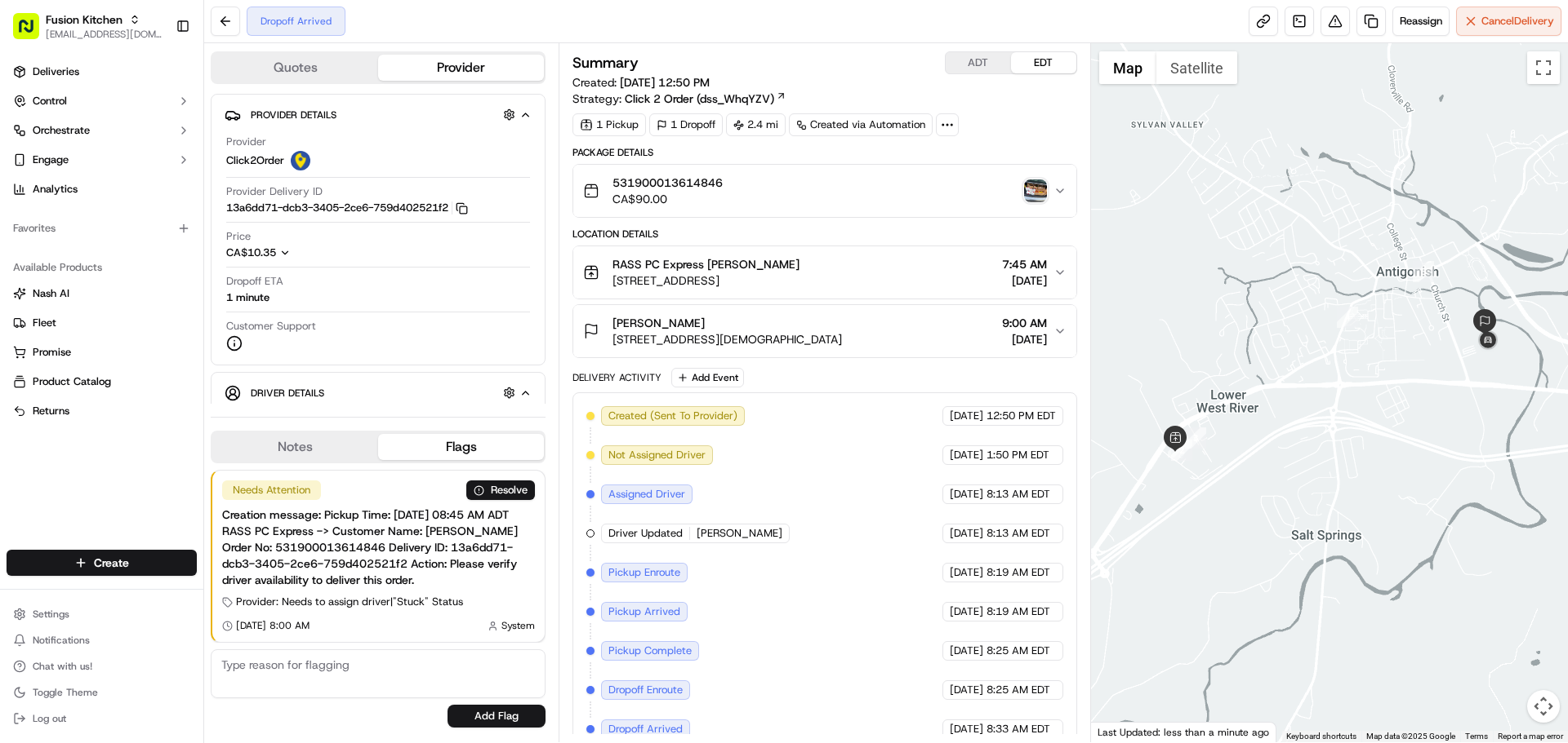
scroll to position [18, 0]
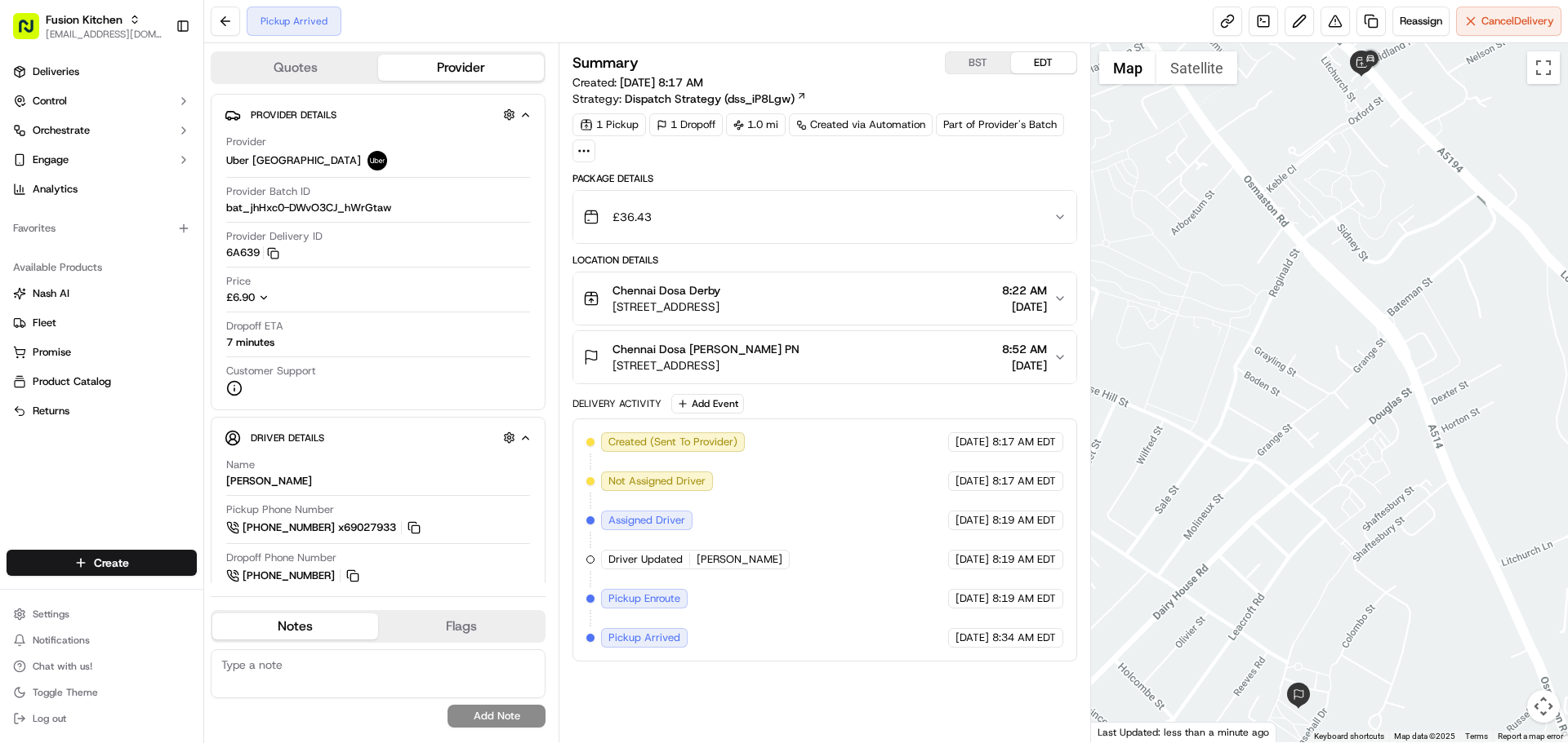
click at [800, 363] on span "[STREET_ADDRESS]" at bounding box center [706, 366] width 187 height 17
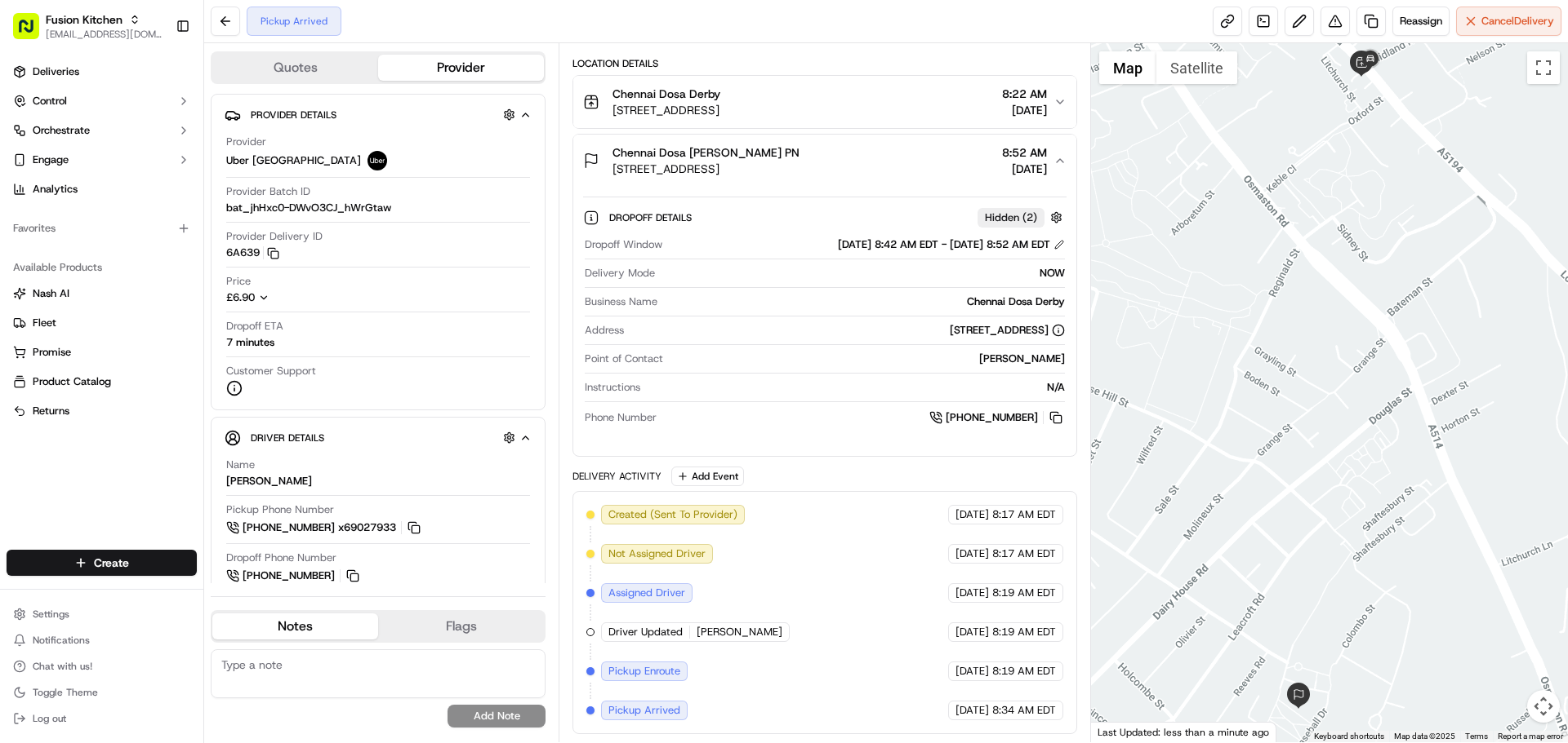
scroll to position [115, 0]
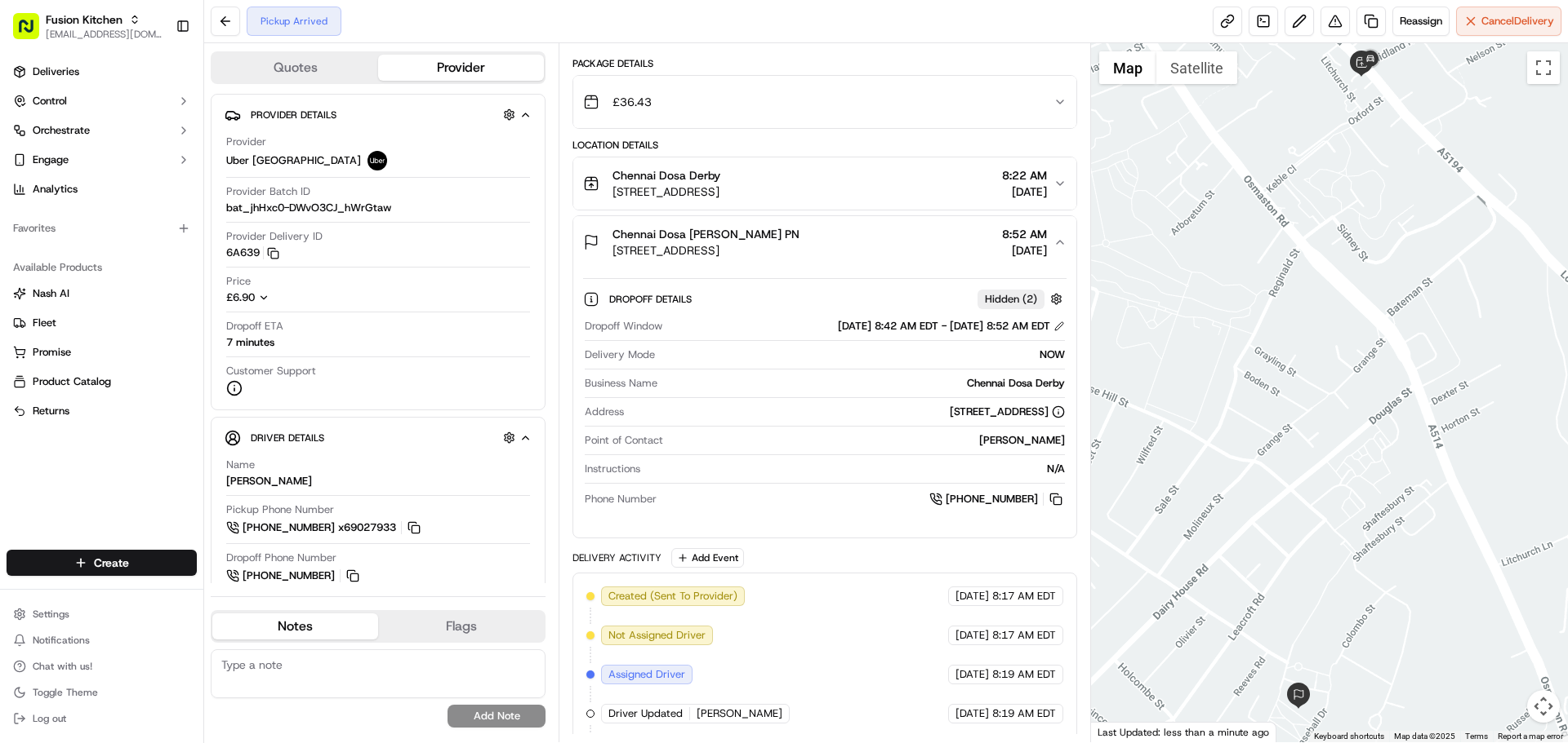
drag, startPoint x: 801, startPoint y: 235, endPoint x: 603, endPoint y: 235, distance: 198.0
click at [603, 235] on div "Chennai Dosa [PERSON_NAME] PN [STREET_ADDRESS]" at bounding box center [691, 242] width 216 height 32
copy span "Chennai Dosa [PERSON_NAME] PN"
click at [752, 233] on span "Chennai Dosa [PERSON_NAME] PN" at bounding box center [706, 235] width 187 height 17
drag, startPoint x: 816, startPoint y: 238, endPoint x: 722, endPoint y: 237, distance: 94.0
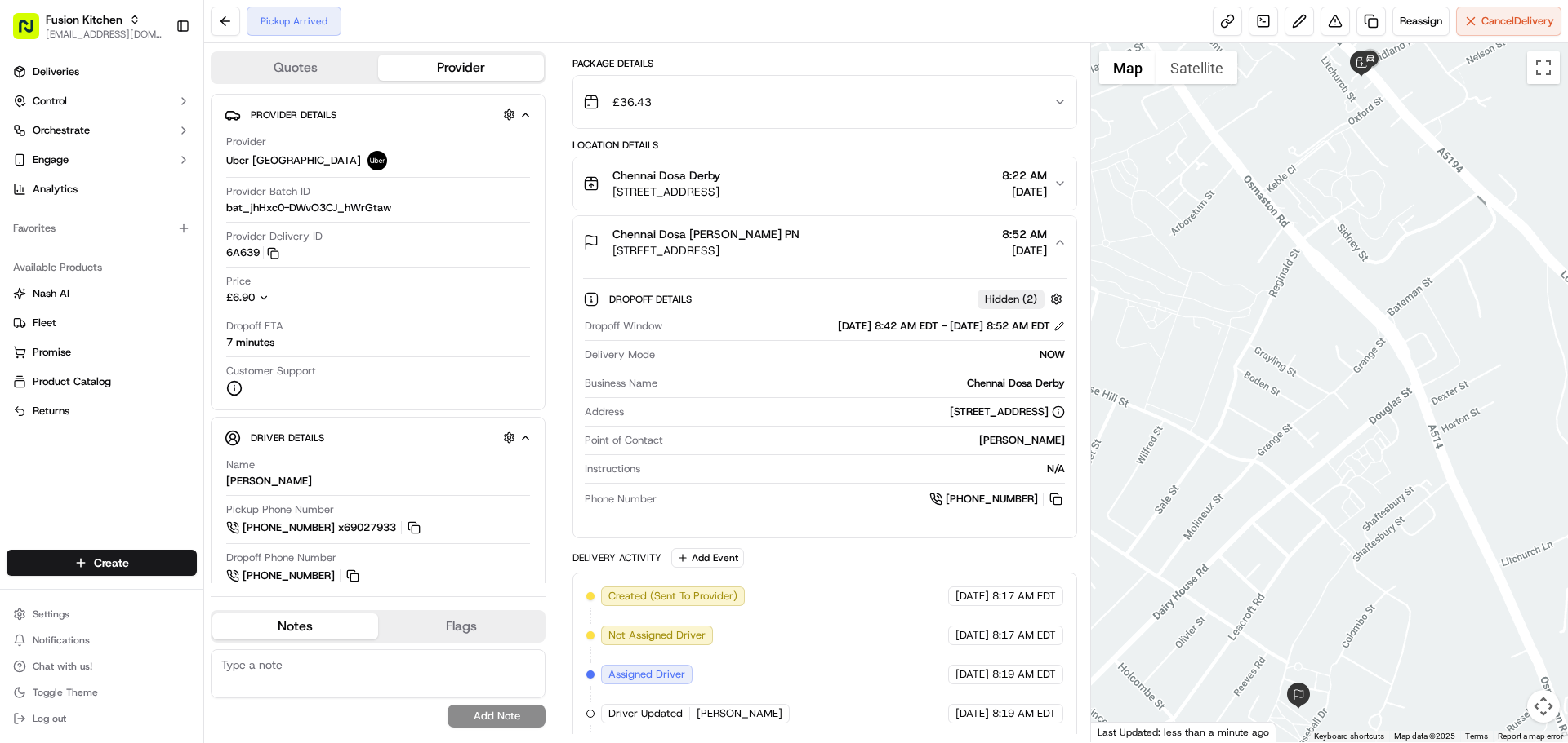
click at [722, 237] on div "Chennai Dosa [PERSON_NAME] PN" at bounding box center [706, 235] width 187 height 17
copy span "[PERSON_NAME]"
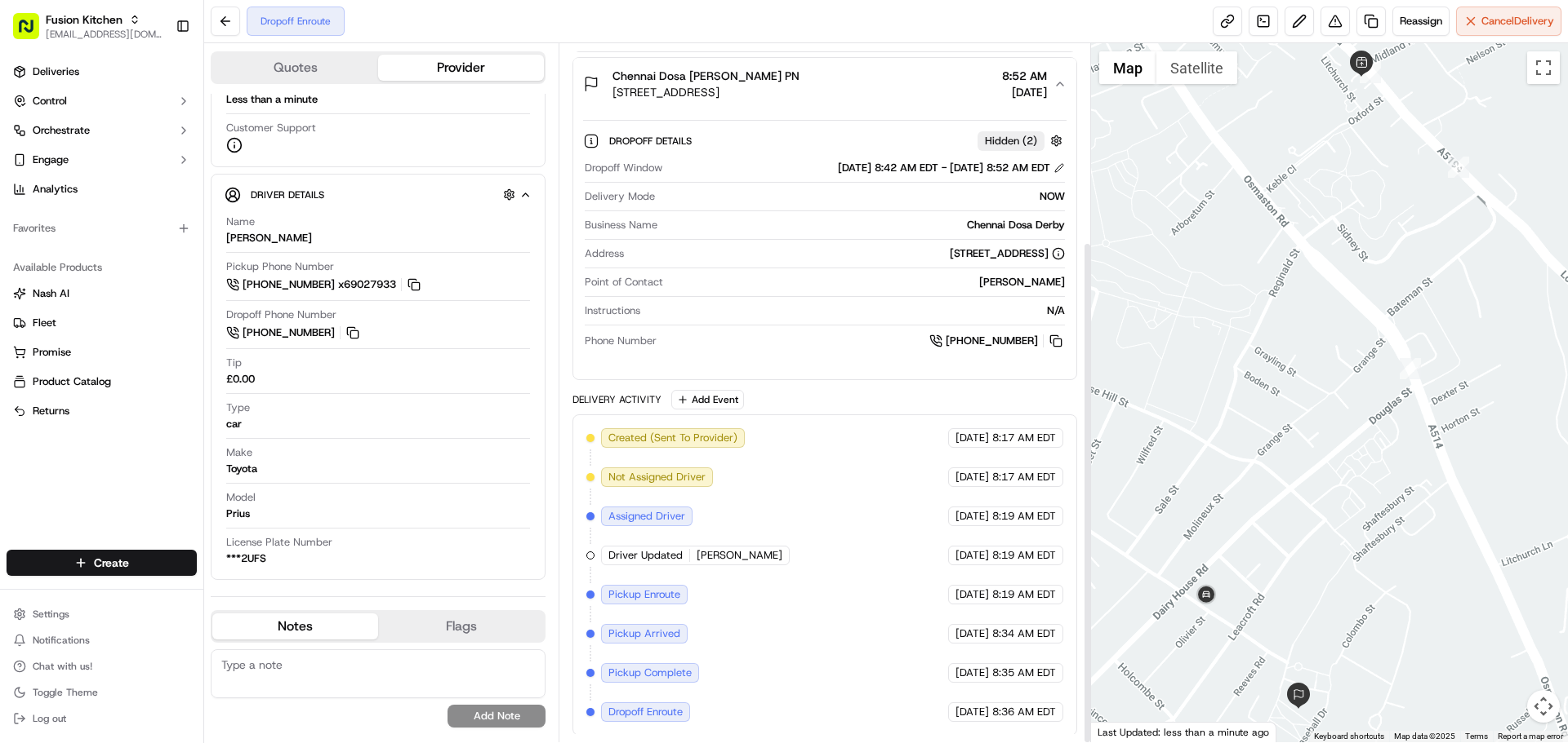
scroll to position [275, 0]
click at [528, 196] on icon "button" at bounding box center [525, 195] width 6 height 4
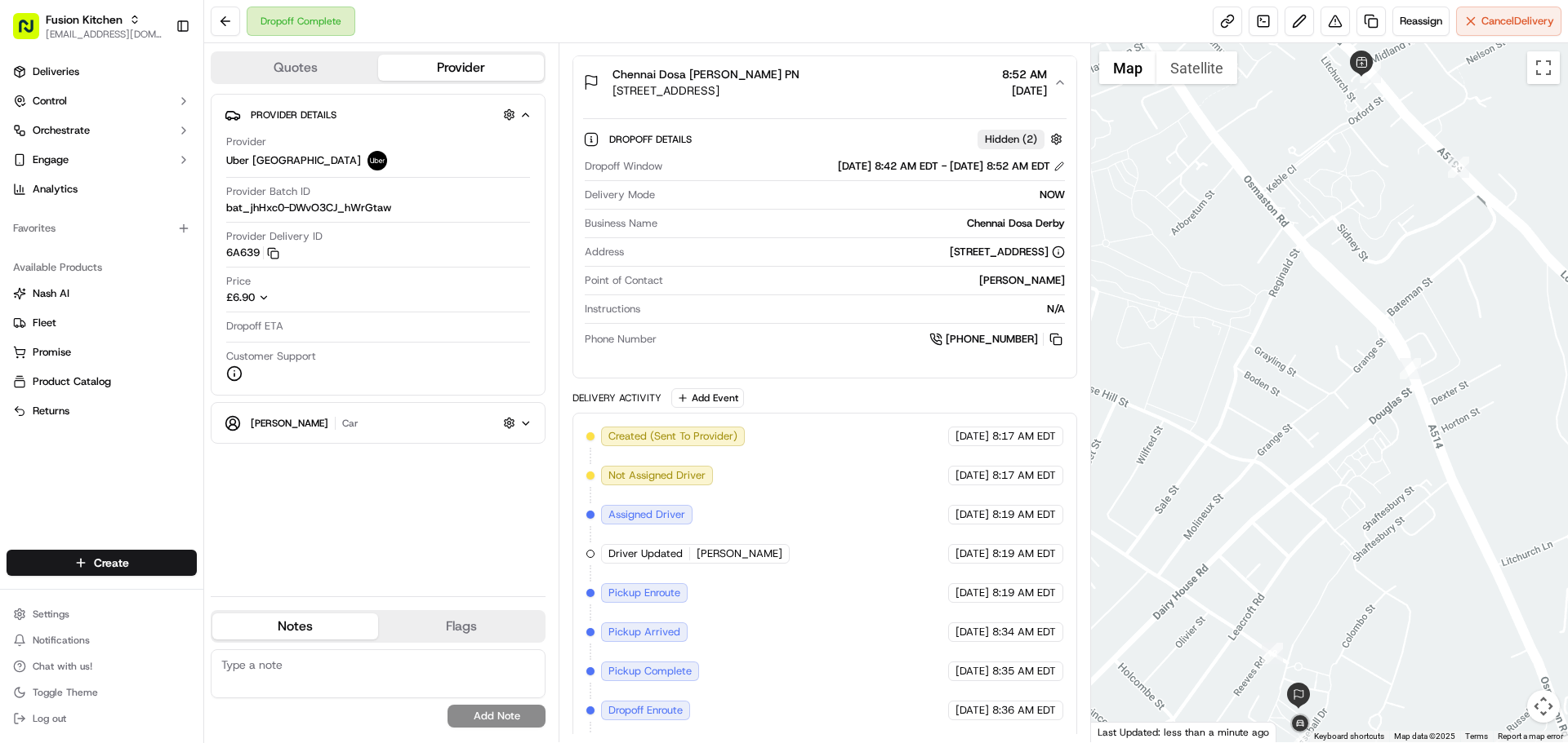
scroll to position [354, 0]
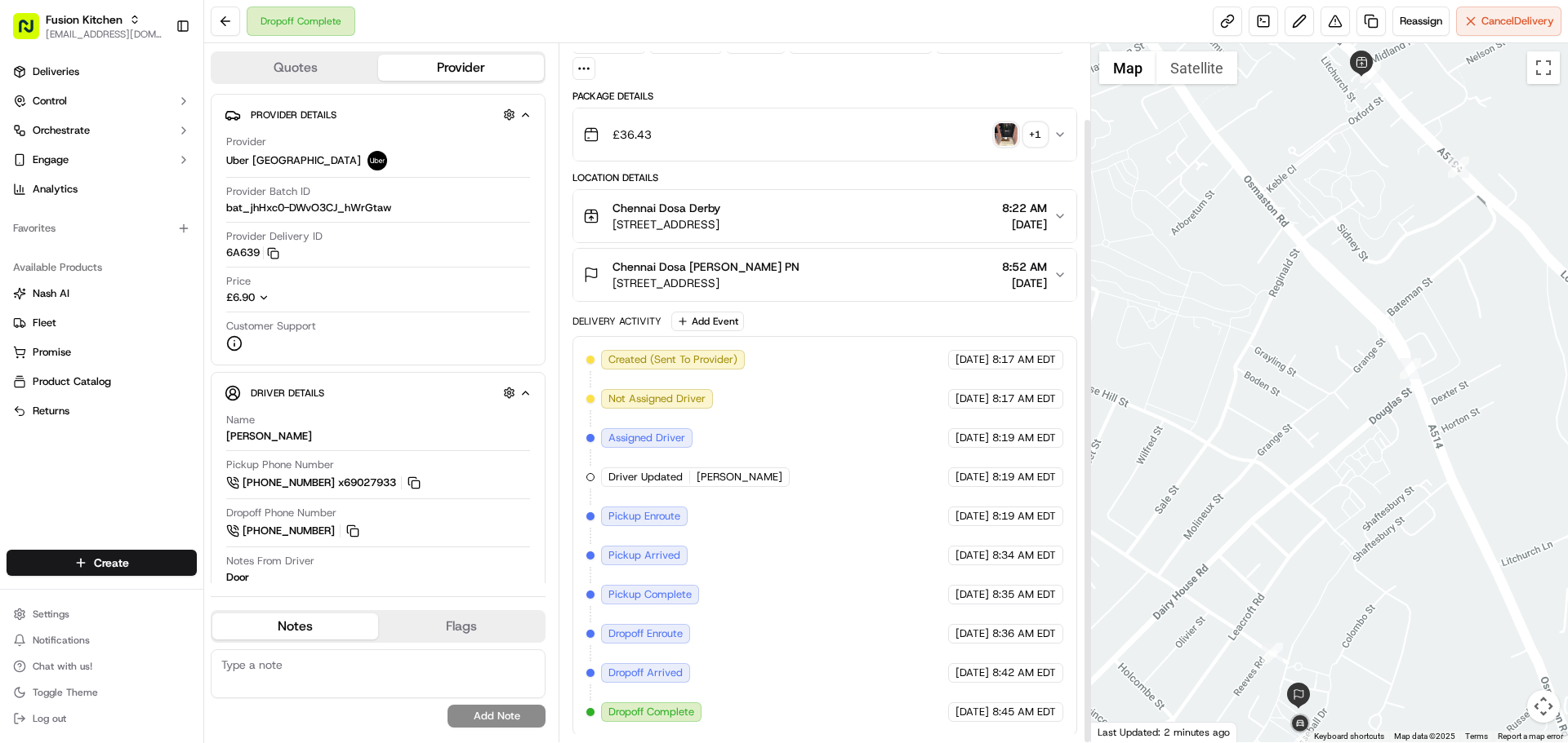
scroll to position [84, 0]
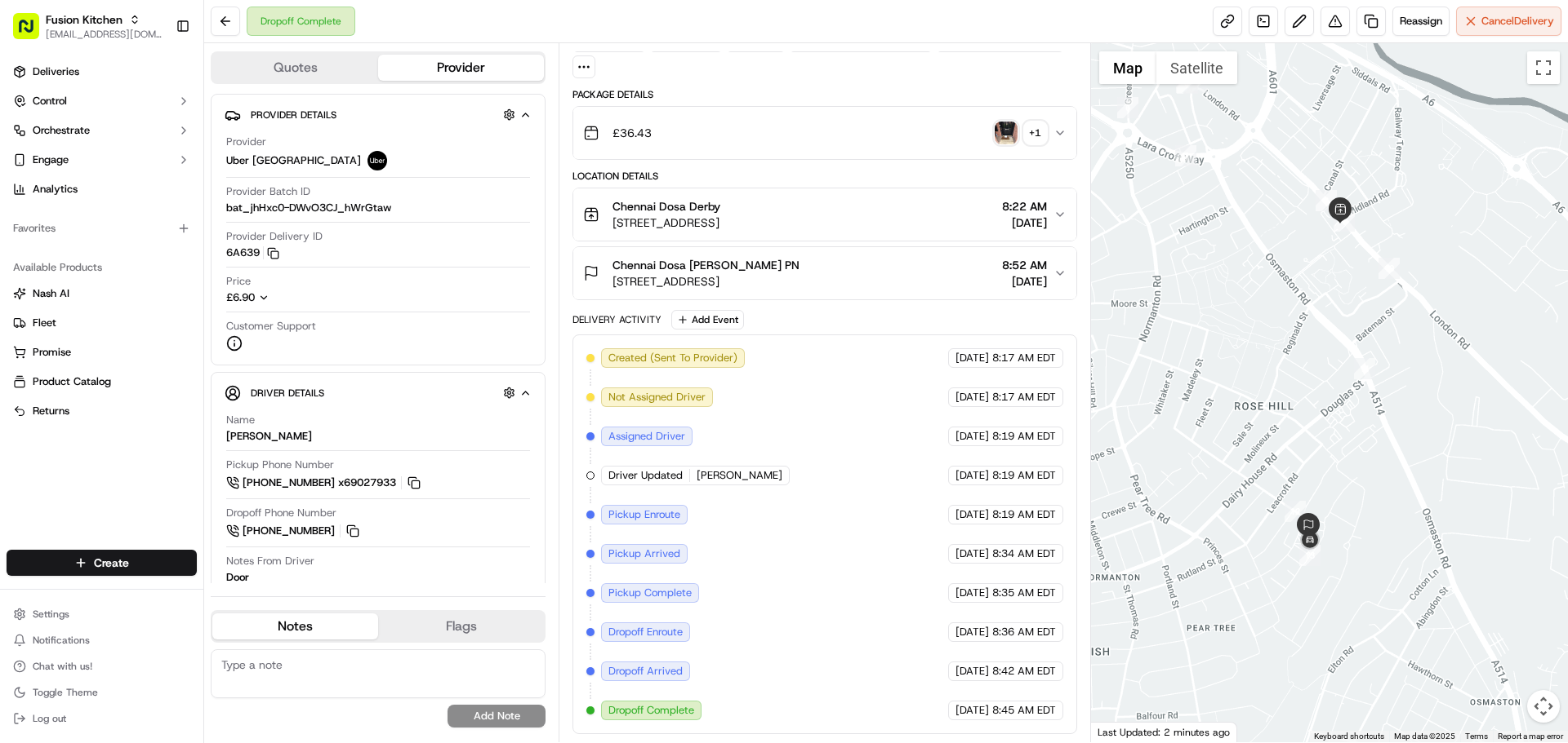
drag, startPoint x: 1321, startPoint y: 462, endPoint x: 1312, endPoint y: 412, distance: 50.8
click at [1312, 412] on div at bounding box center [1329, 393] width 477 height 700
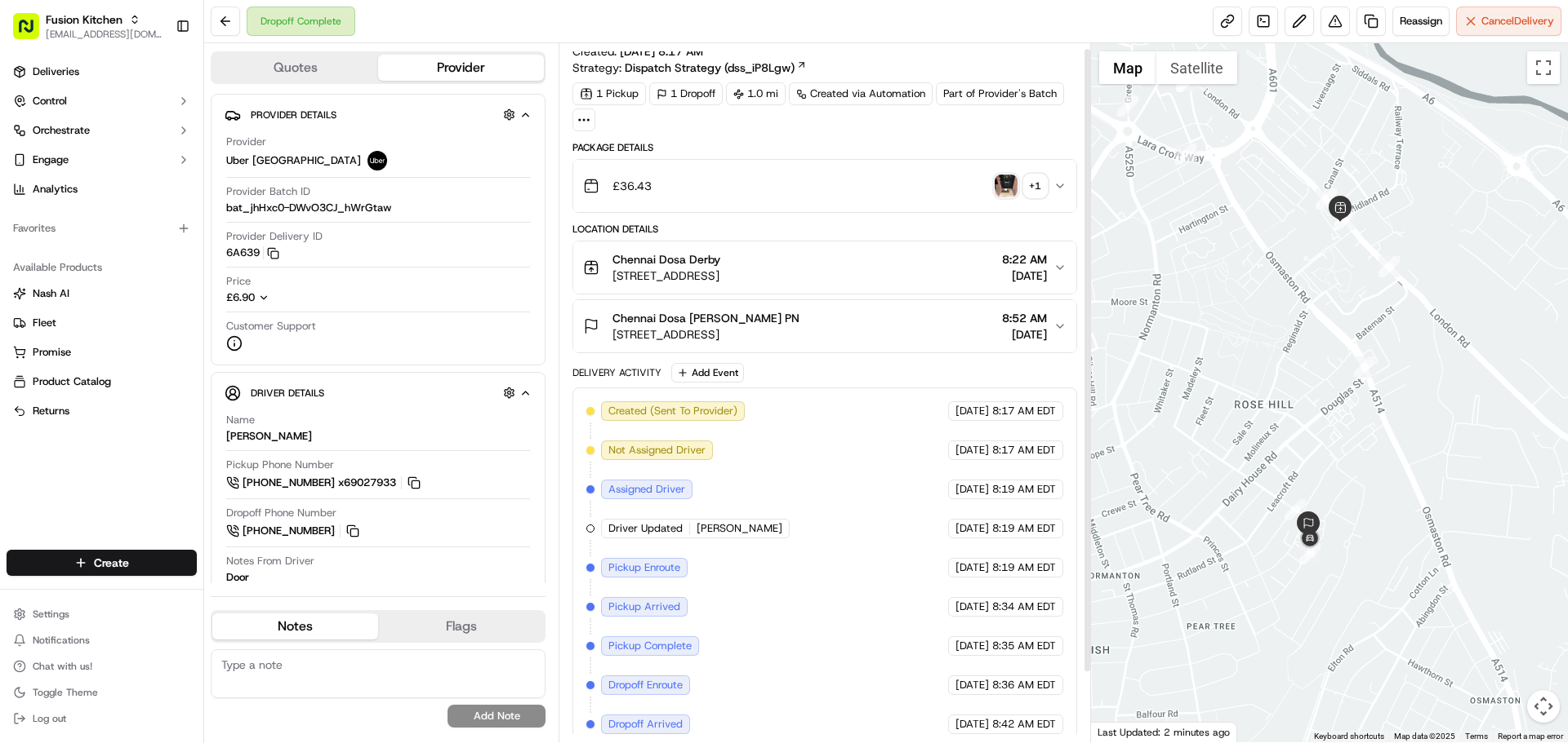
scroll to position [3, 0]
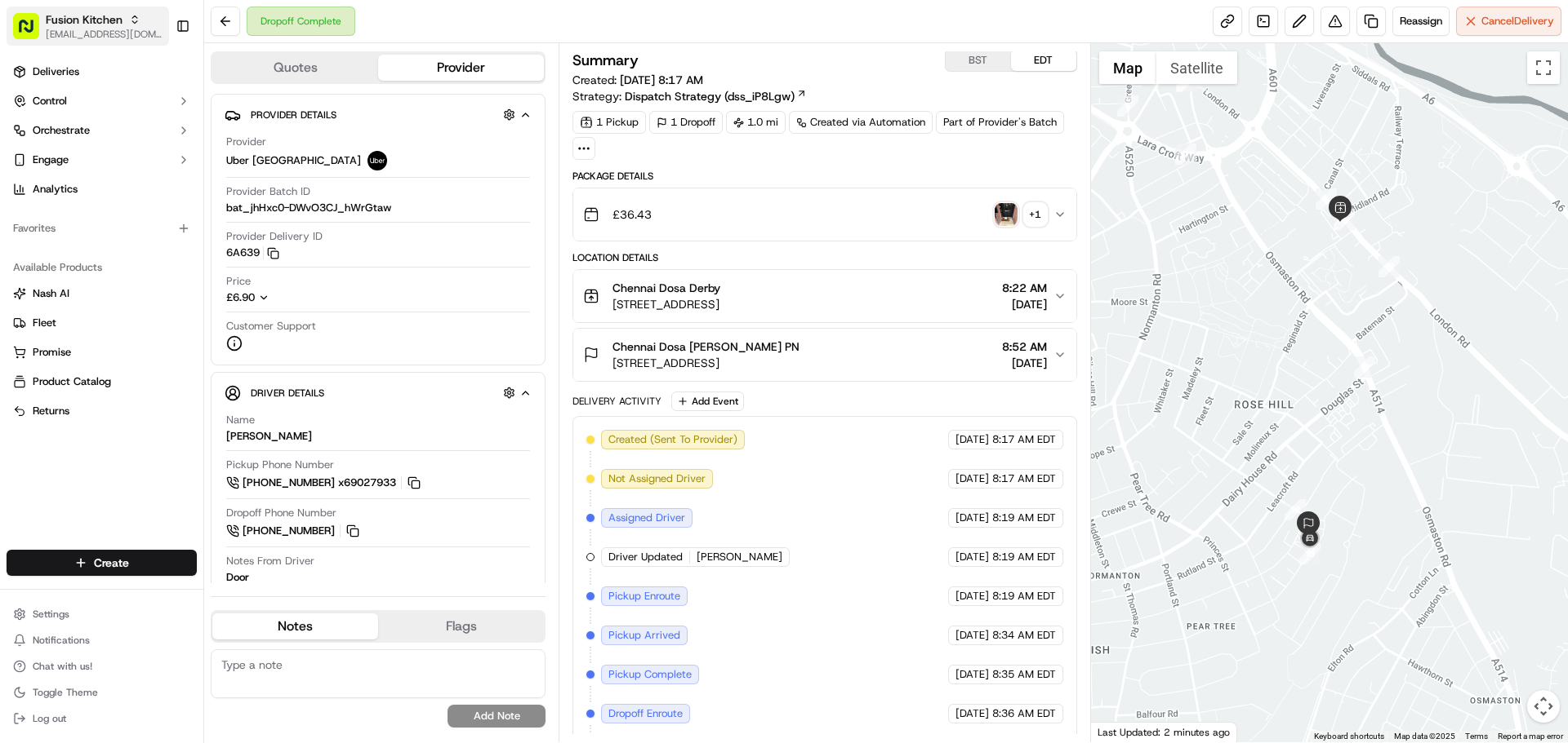
click at [89, 34] on span "[EMAIL_ADDRESS][DOMAIN_NAME]" at bounding box center [104, 34] width 117 height 13
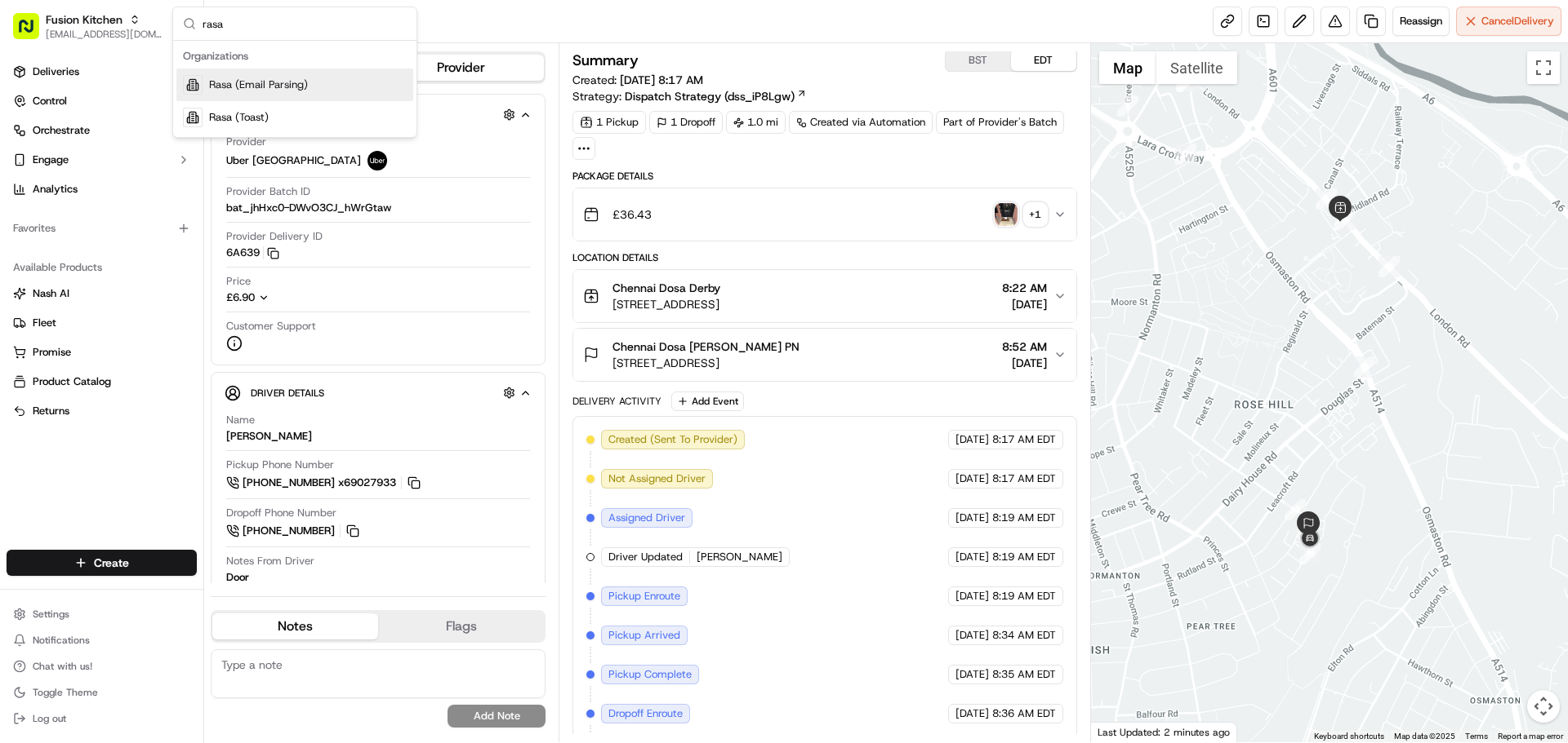
type input "rasa"
click at [250, 87] on span "Rasa (Email Parsing)" at bounding box center [258, 85] width 99 height 15
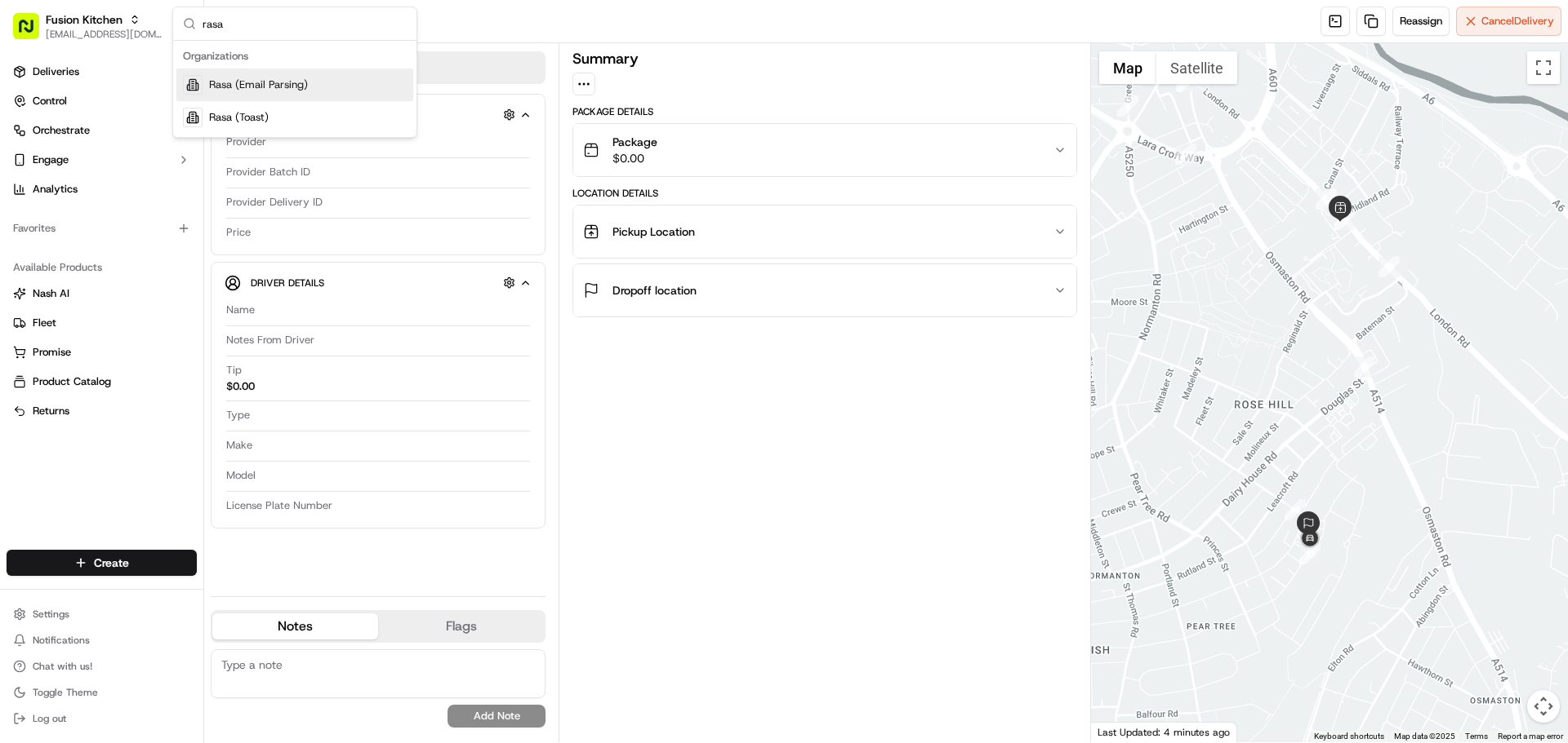
scroll to position [0, 0]
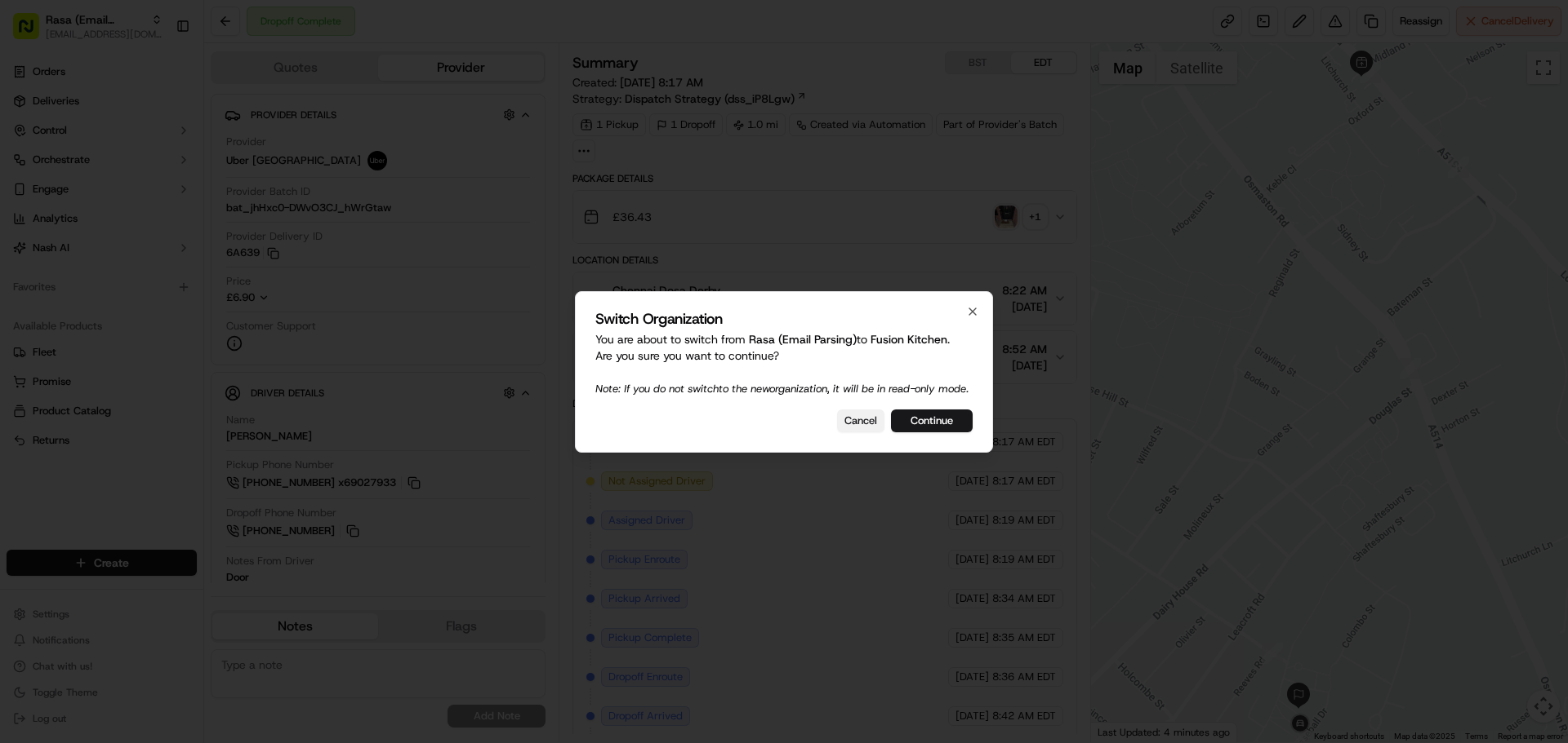
click at [866, 424] on button "Cancel" at bounding box center [860, 421] width 47 height 23
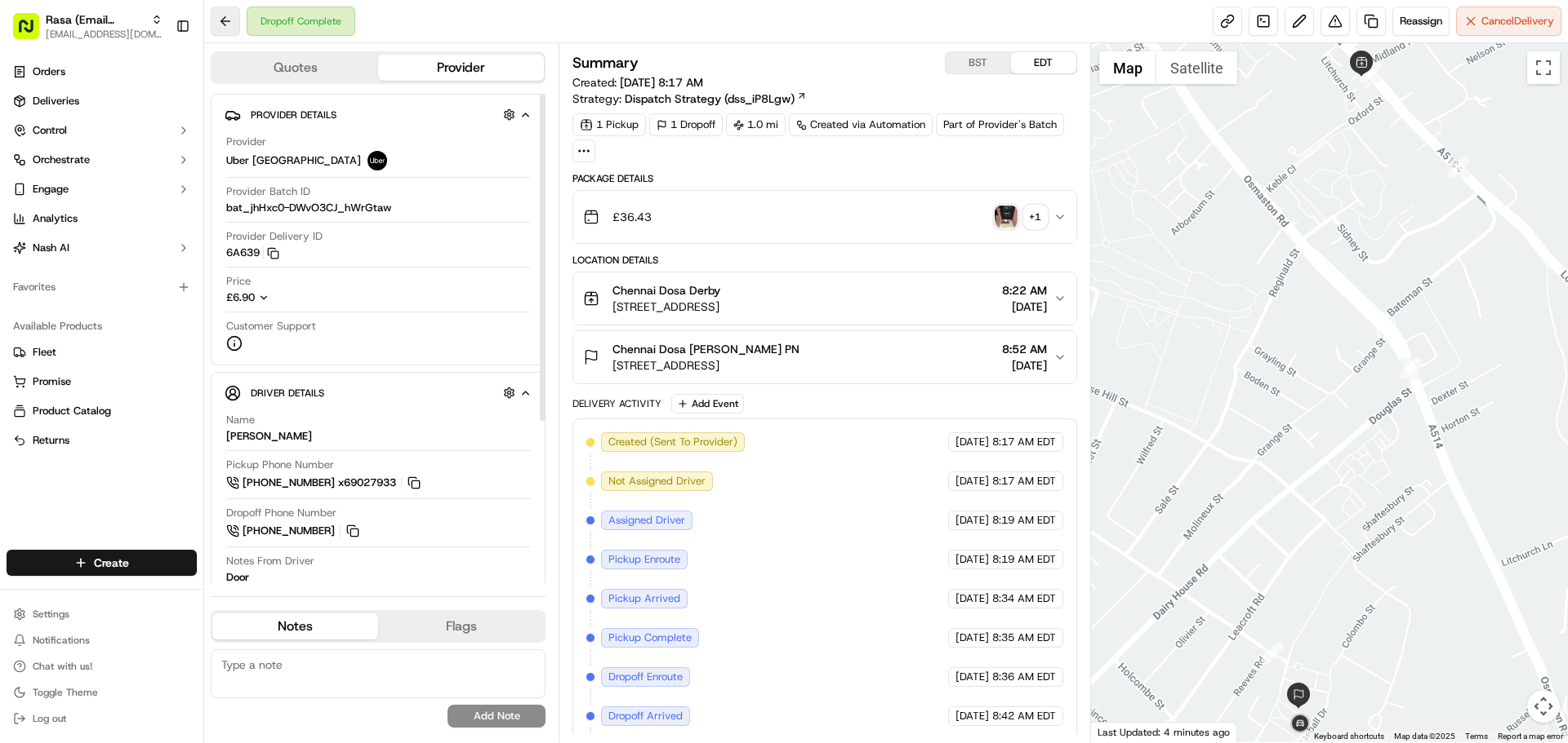
click at [217, 17] on button at bounding box center [226, 21] width 29 height 29
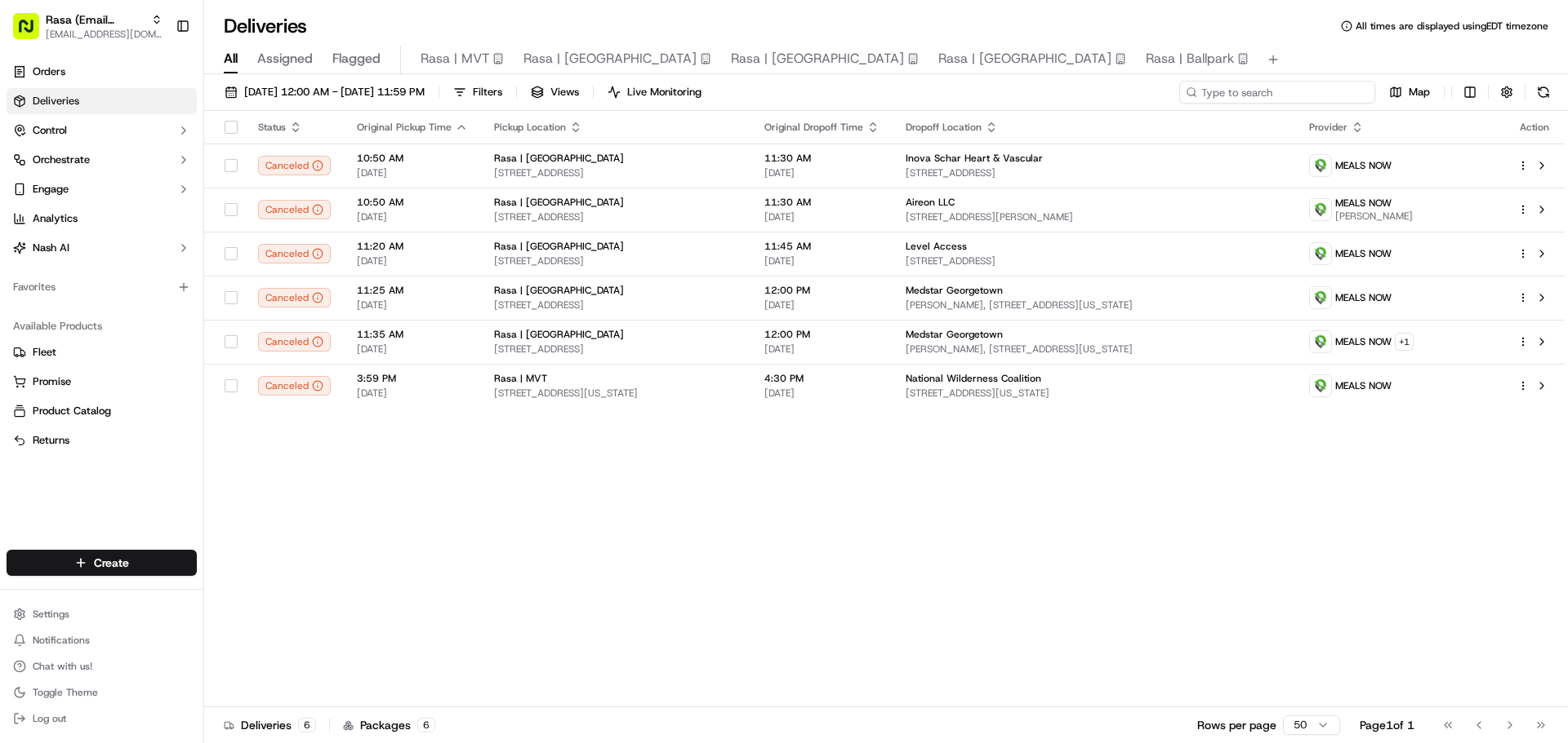
click at [1300, 84] on input at bounding box center [1277, 92] width 196 height 23
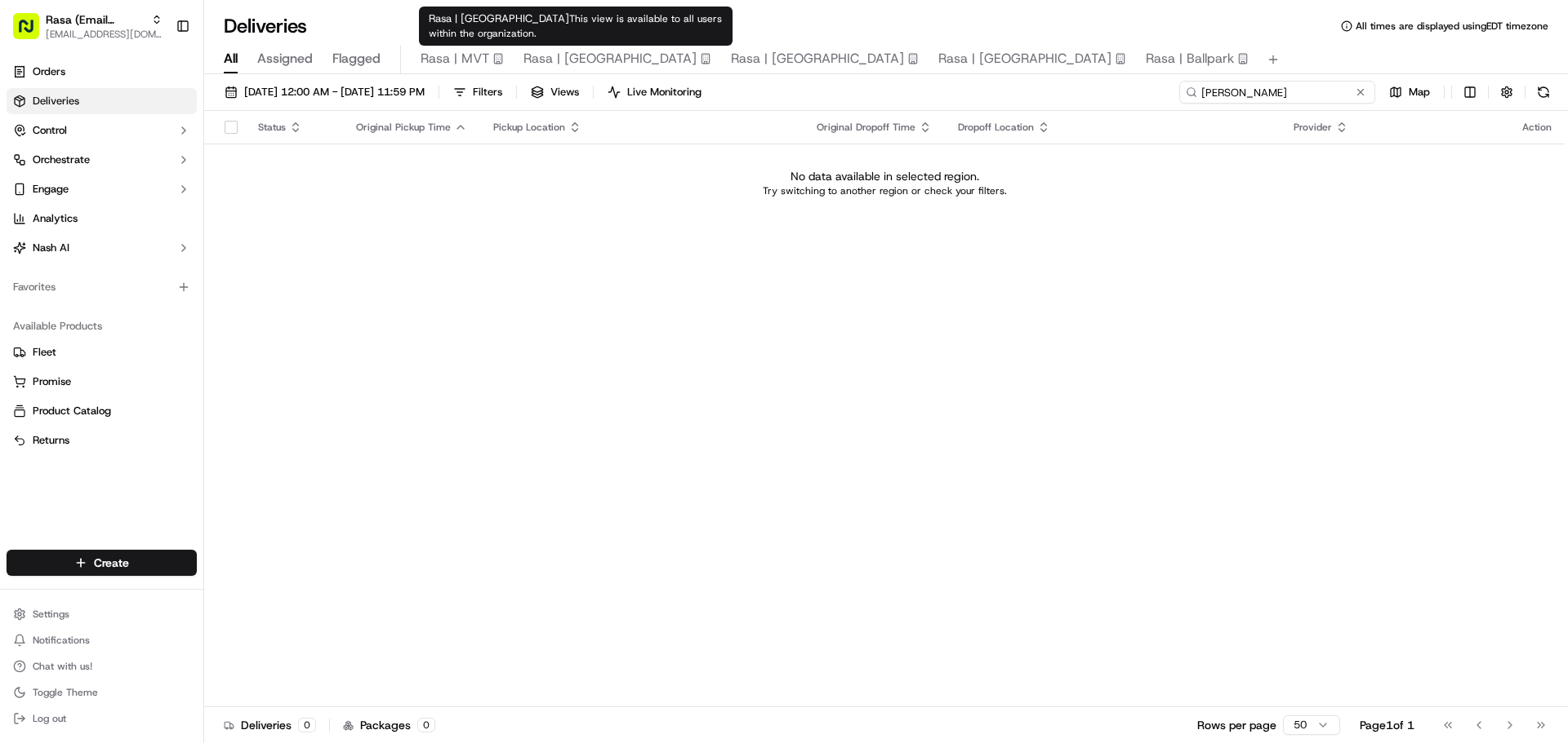
type input "Tara"
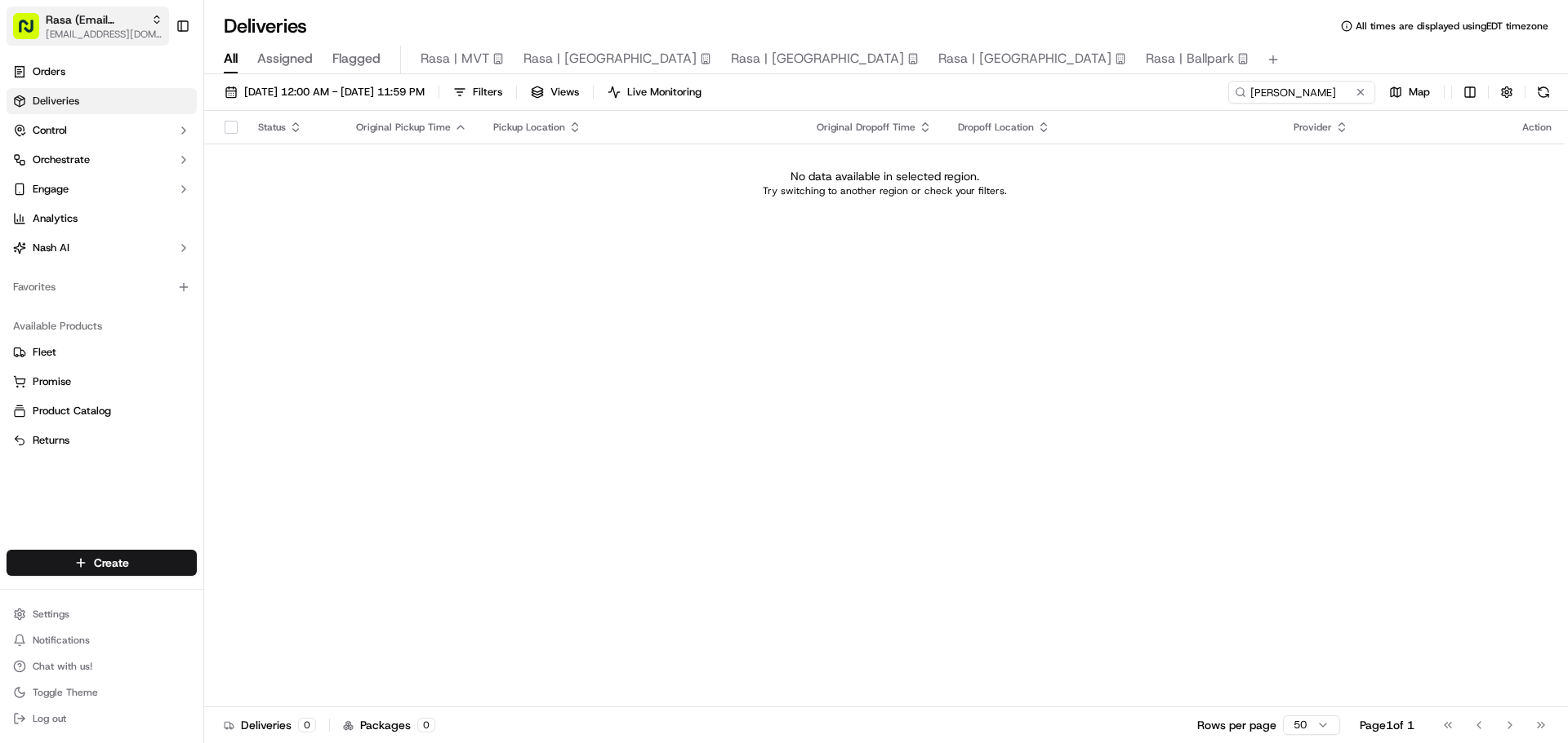
click at [112, 28] on span "[EMAIL_ADDRESS][DOMAIN_NAME]" at bounding box center [104, 34] width 117 height 13
type input "ezcater"
click at [266, 72] on div "ezCater" at bounding box center [294, 84] width 237 height 32
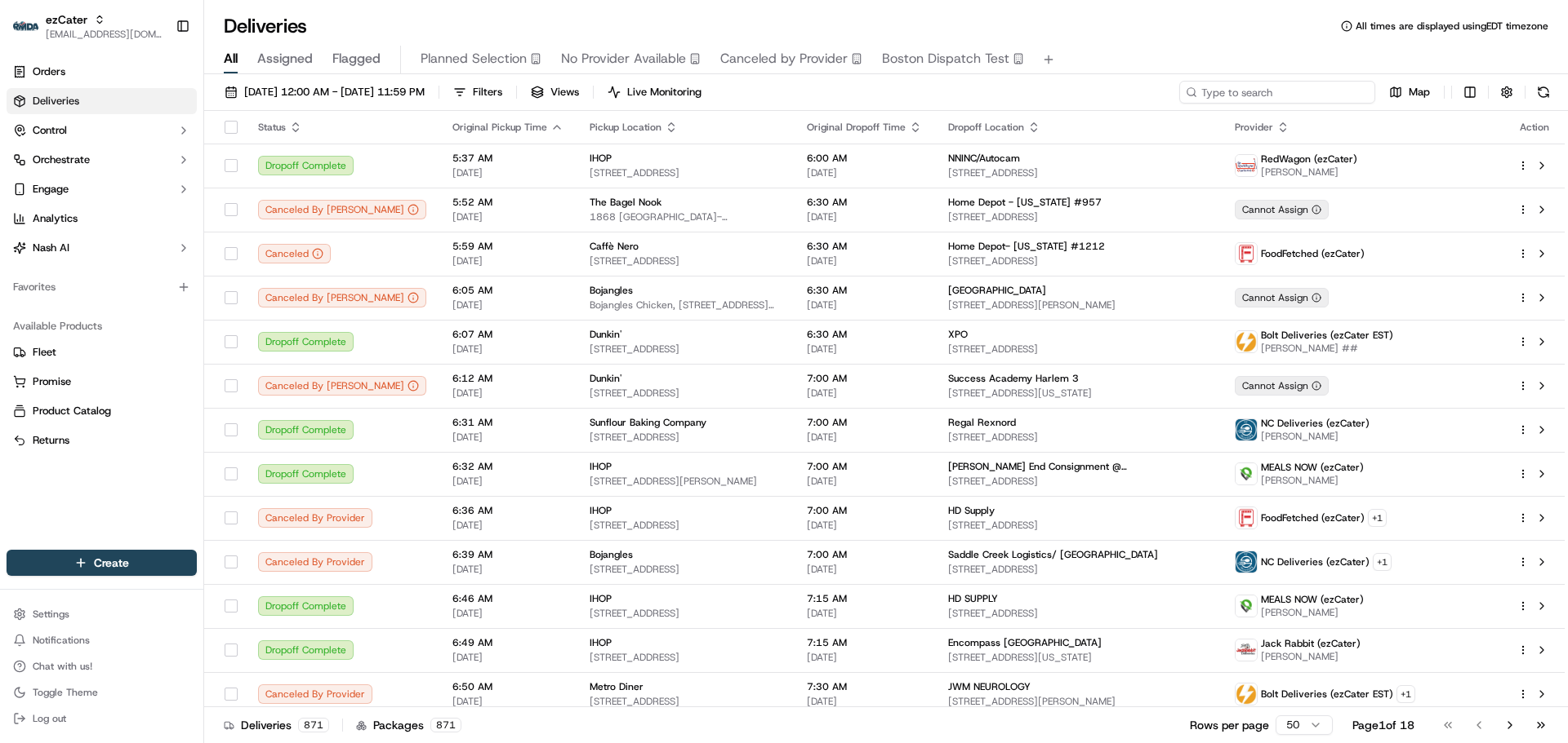
click at [1289, 96] on input at bounding box center [1277, 92] width 196 height 23
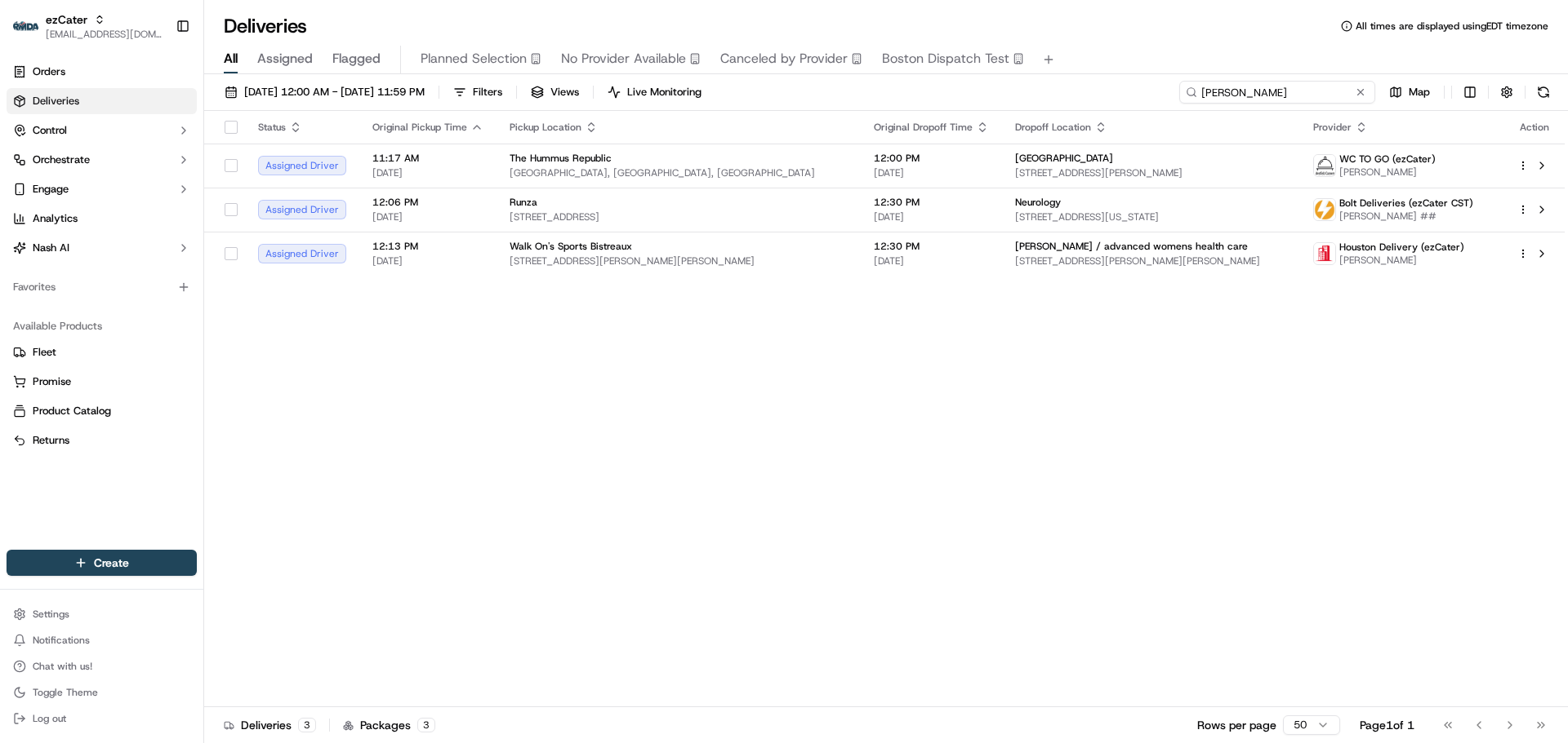
type input "Tara"
click at [31, 21] on img "button" at bounding box center [26, 27] width 26 height 11
type input "Rasa"
click at [356, 88] on div "Rasa (Email Parsing)" at bounding box center [294, 84] width 237 height 32
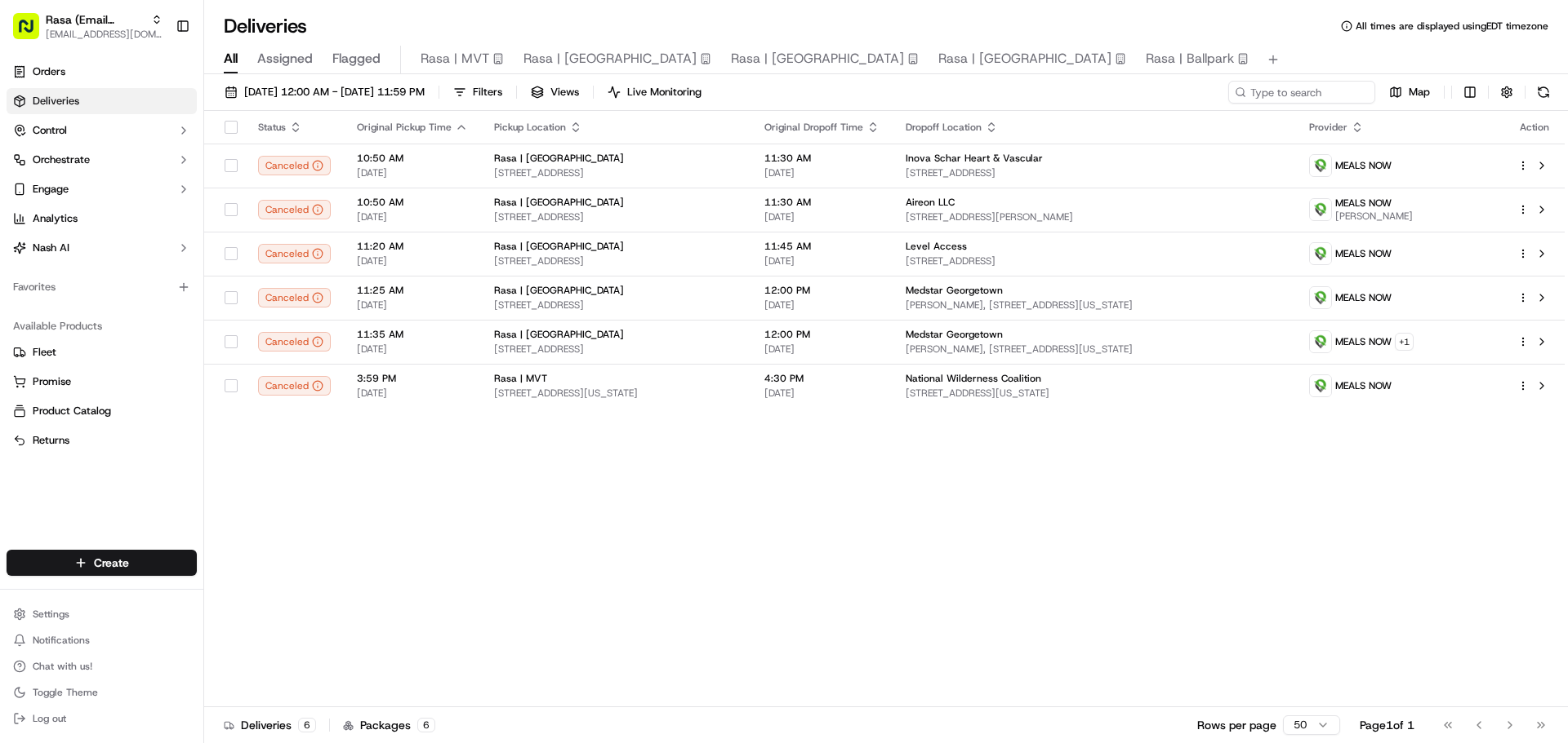
click at [1270, 73] on div "All Assigned Flagged Rasa | MVT Rasa | Rockville Rasa | Mosaic District Rasa | …" at bounding box center [886, 60] width 1363 height 29
click at [1248, 98] on input at bounding box center [1277, 92] width 196 height 23
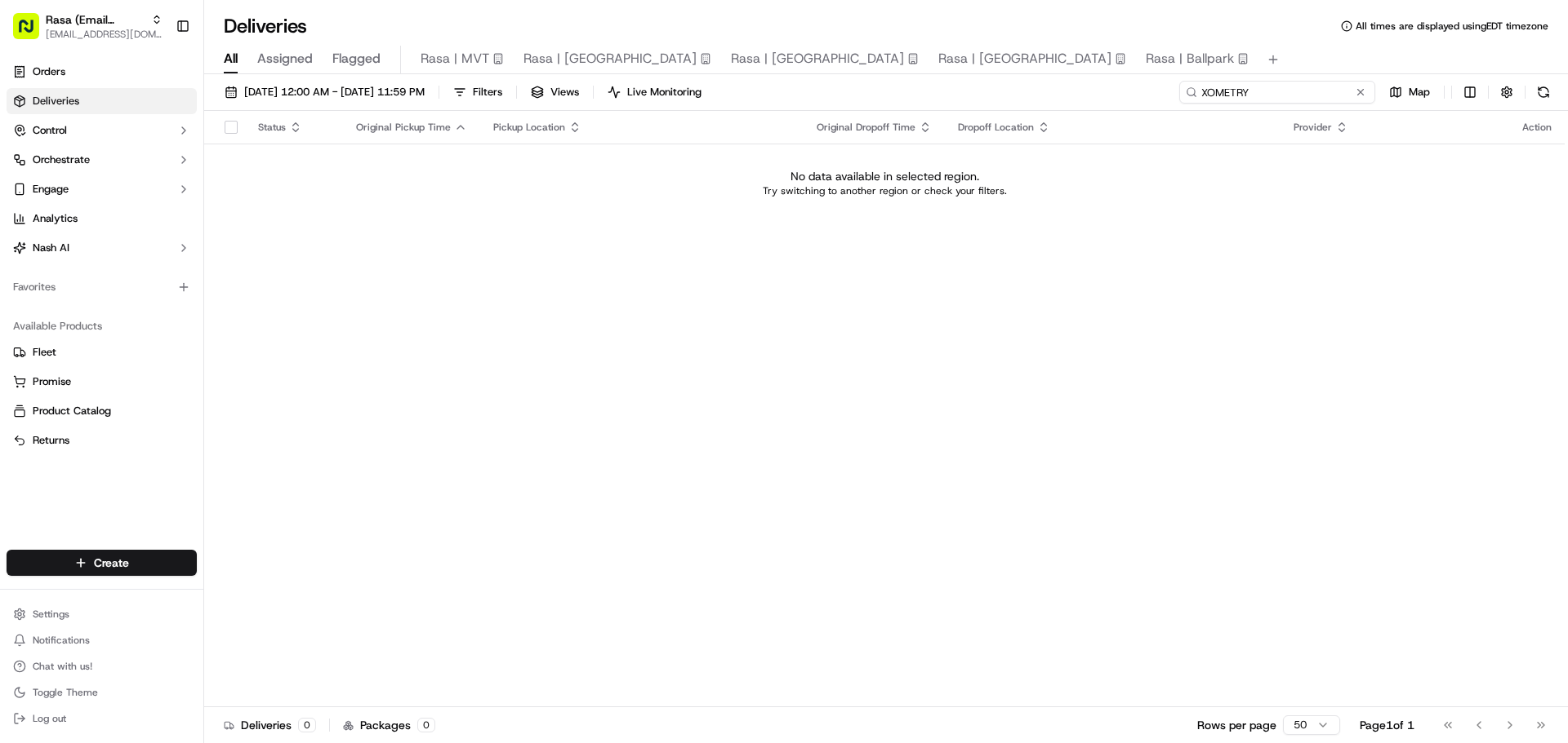
click at [1311, 91] on input "XOMETRY" at bounding box center [1277, 92] width 196 height 23
type input "Tara"
click at [123, 559] on html "Rasa (Email Parsing) blacdao@nashhelp.com Toggle Sidebar Orders Deliveries Cont…" at bounding box center [784, 371] width 1568 height 743
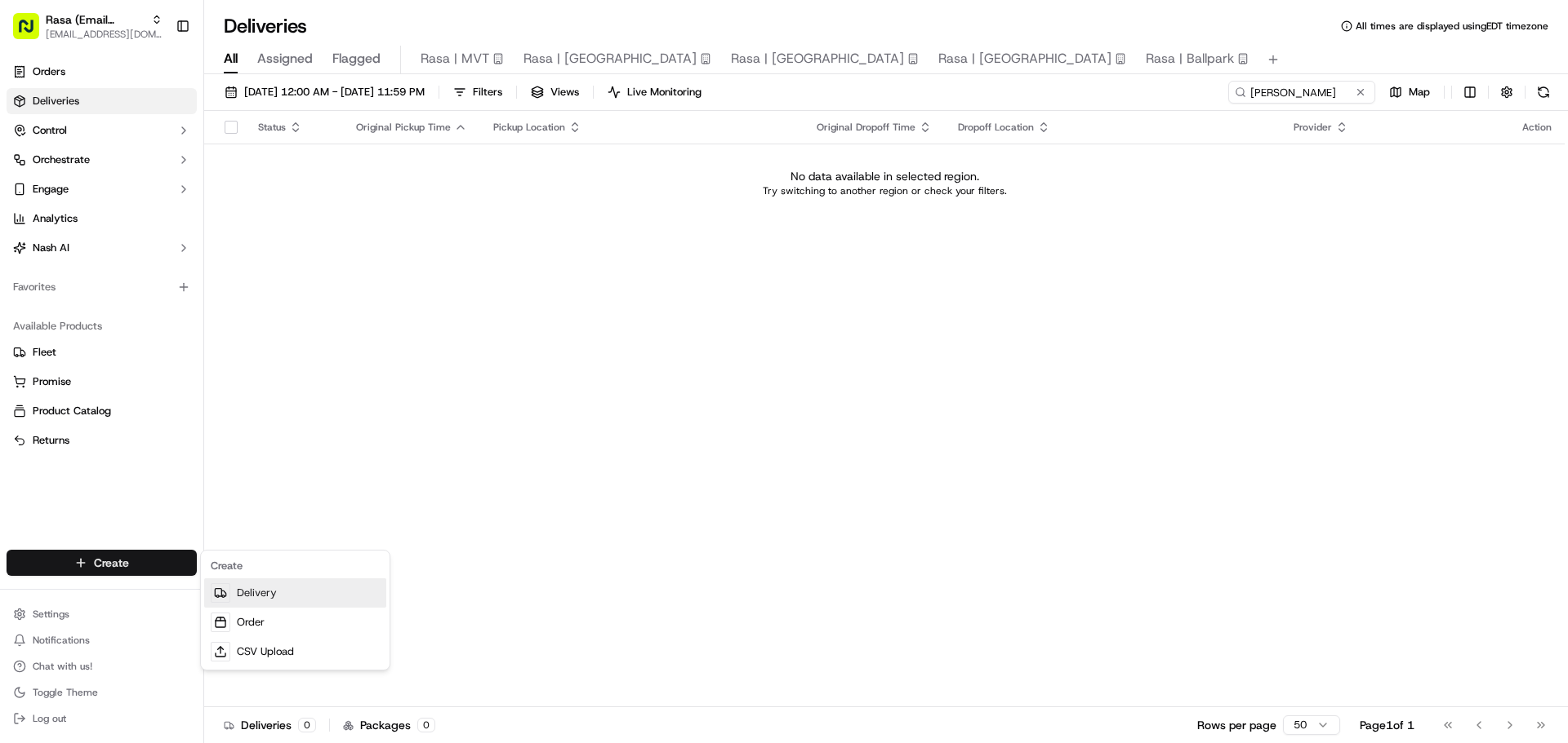
drag, startPoint x: 262, startPoint y: 598, endPoint x: 253, endPoint y: 608, distance: 13.5
click at [262, 598] on link "Delivery" at bounding box center [296, 593] width 182 height 29
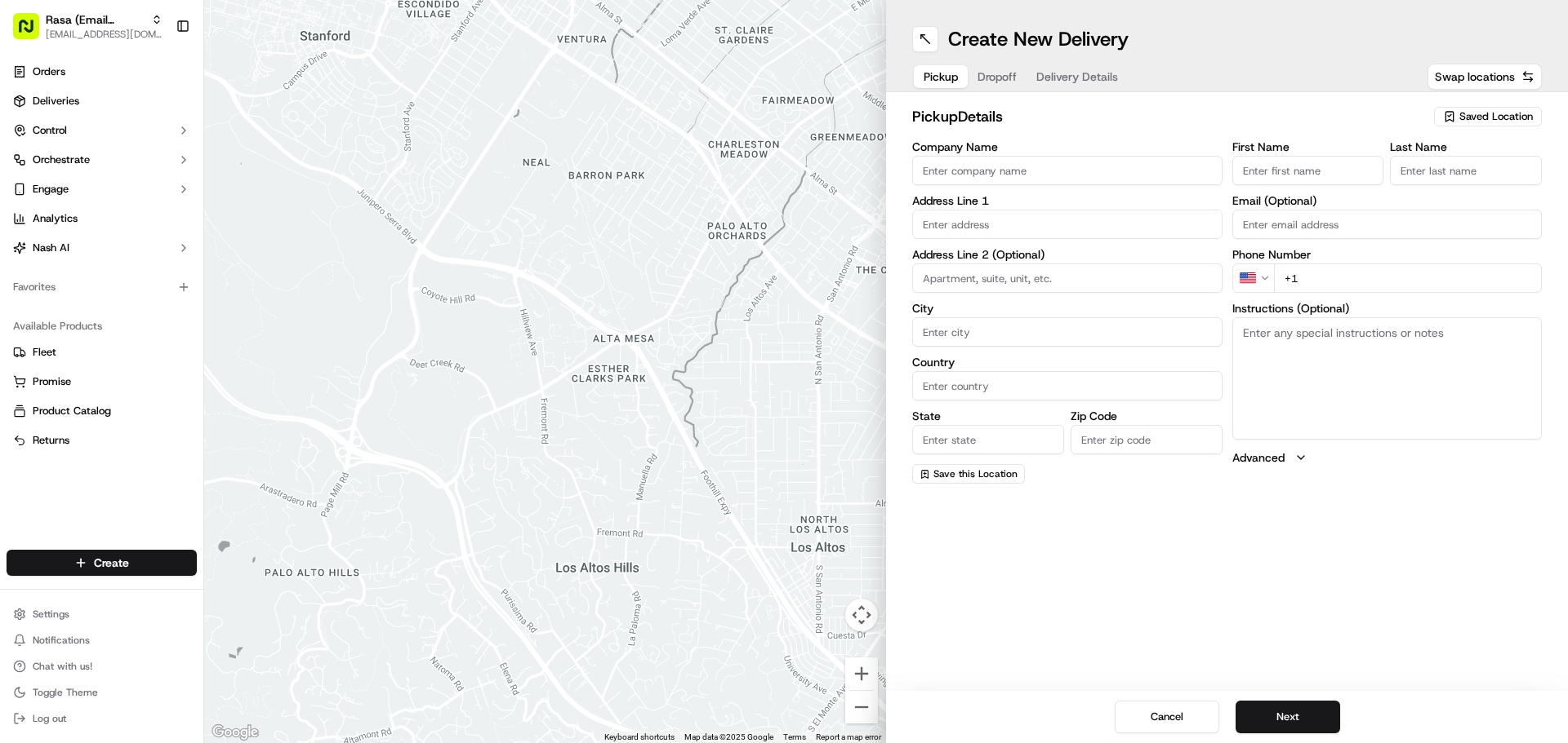
click at [1467, 116] on span "Saved Location" at bounding box center [1496, 117] width 74 height 15
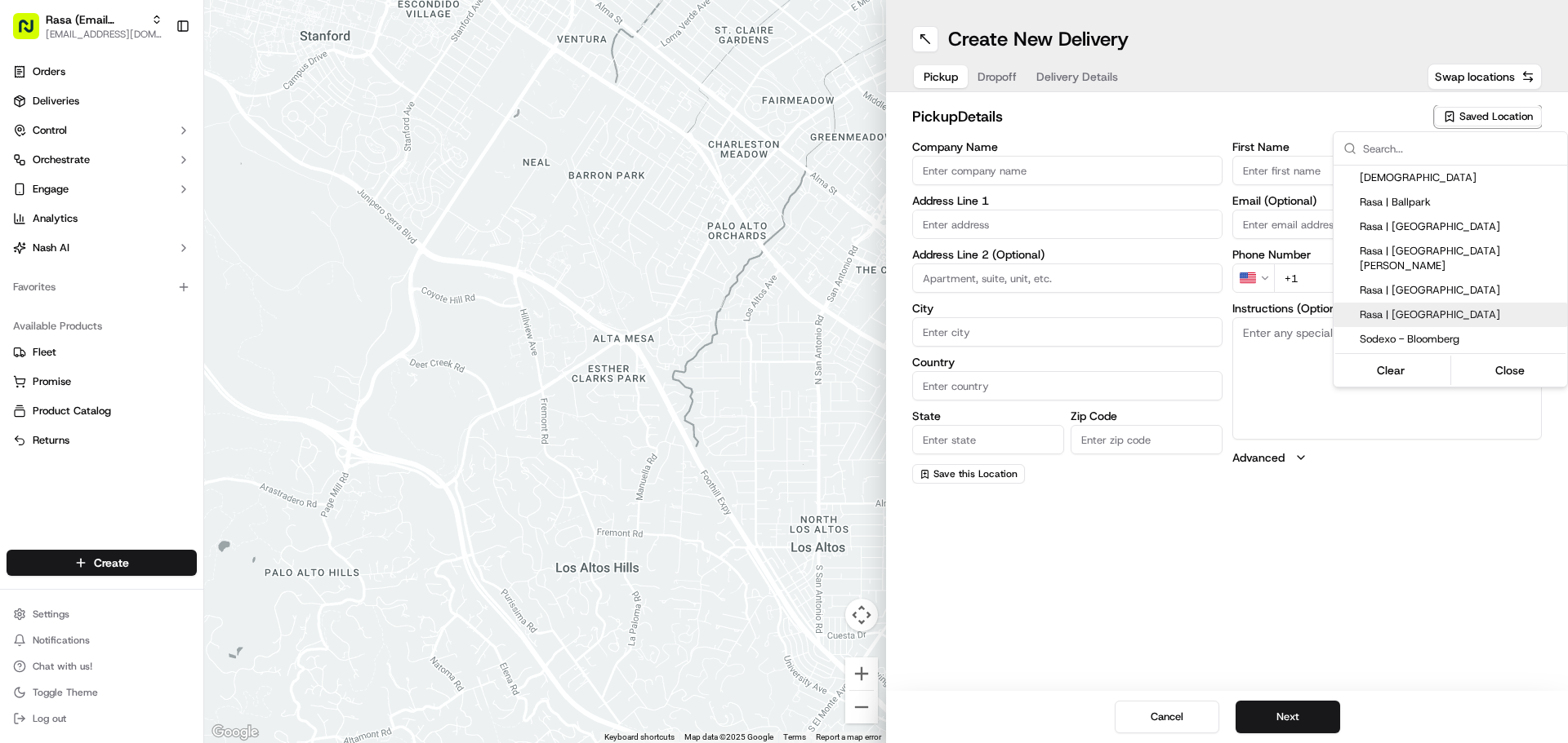
click at [1428, 308] on span "Rasa | Rockville" at bounding box center [1460, 315] width 201 height 15
type input "Rasa | Rockville"
type input "12033 Rockville Pike"
type input "Rockville"
type input "US"
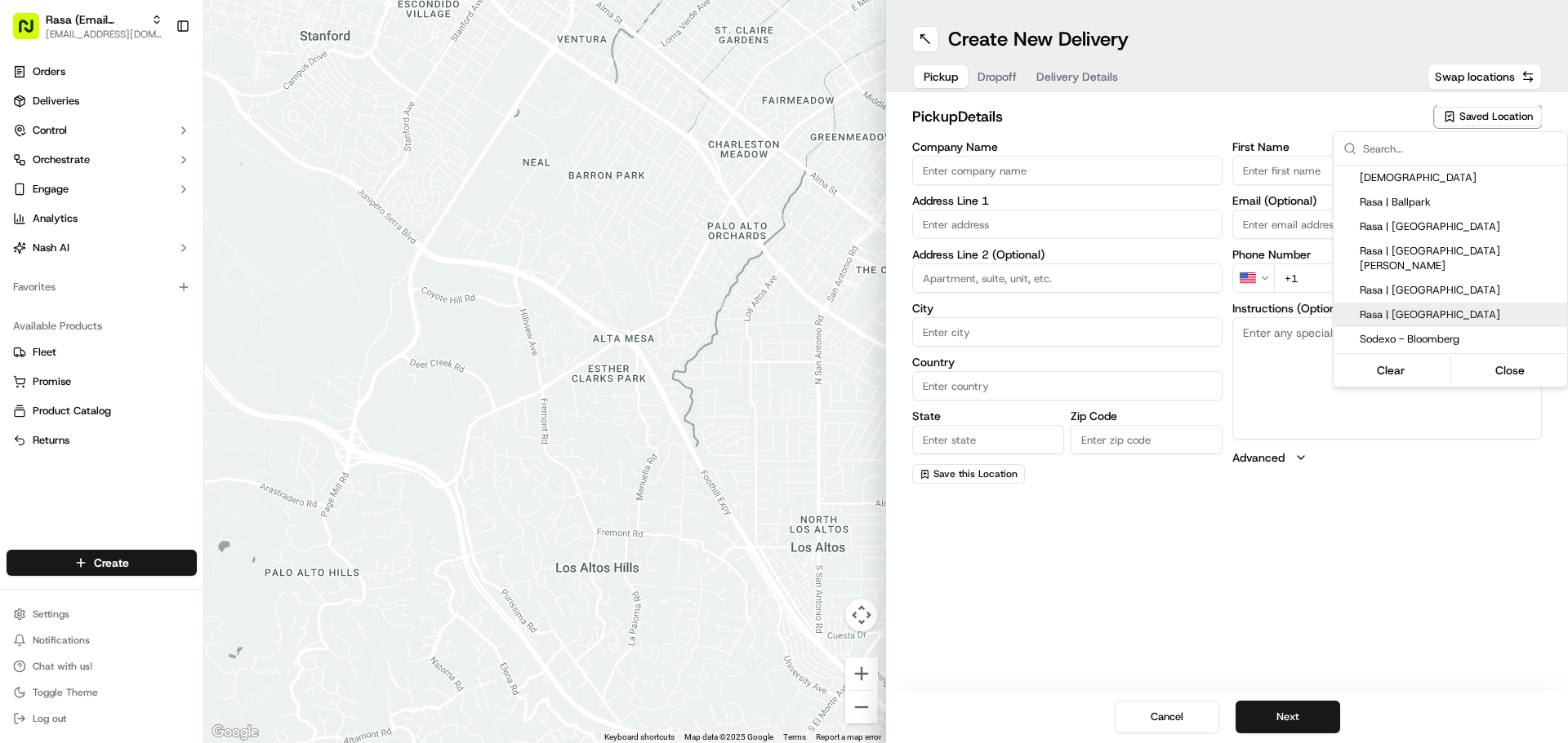
type input "MD"
type input "20852"
type input "+1 240 669 8661"
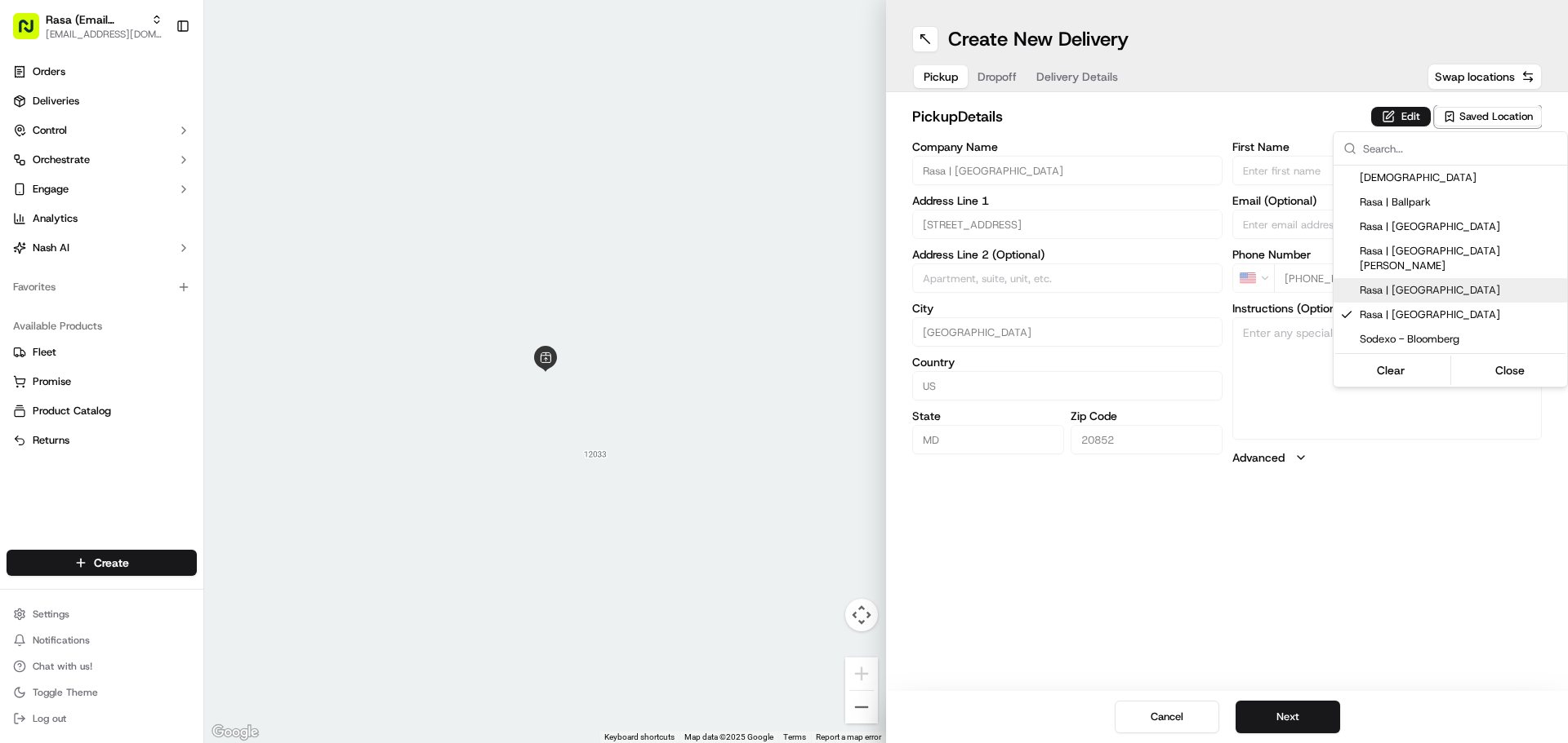
click at [1175, 105] on html "Rasa (Email Parsing) blacdao@nashhelp.com Toggle Sidebar Orders Deliveries Cont…" at bounding box center [784, 371] width 1568 height 743
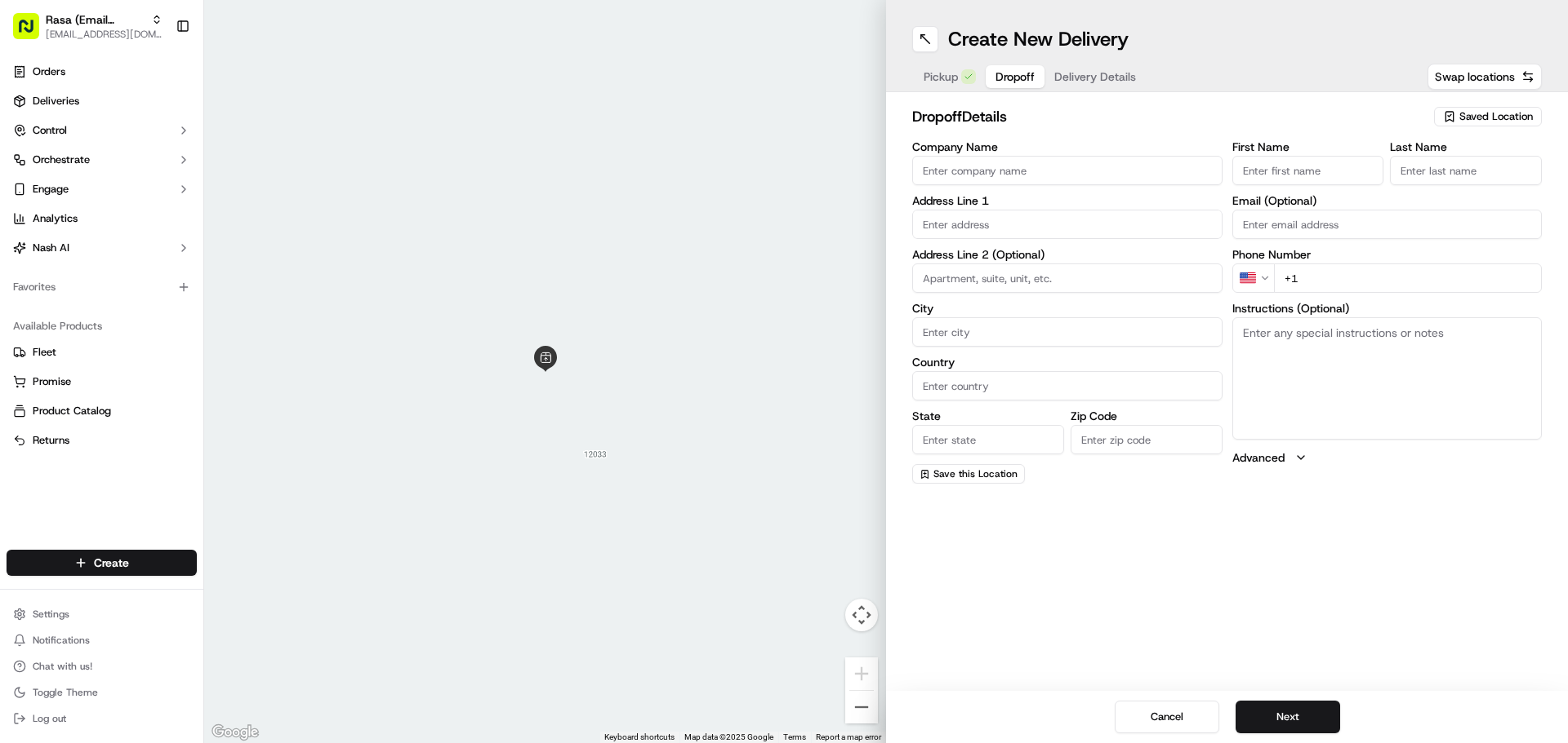
click at [987, 72] on button "Dropoff" at bounding box center [1015, 76] width 59 height 23
click at [1000, 162] on input "Company Name" at bounding box center [1067, 170] width 310 height 29
type input "Xometry"
click at [1292, 158] on input "First Name" at bounding box center [1307, 170] width 152 height 29
type input "Tara"
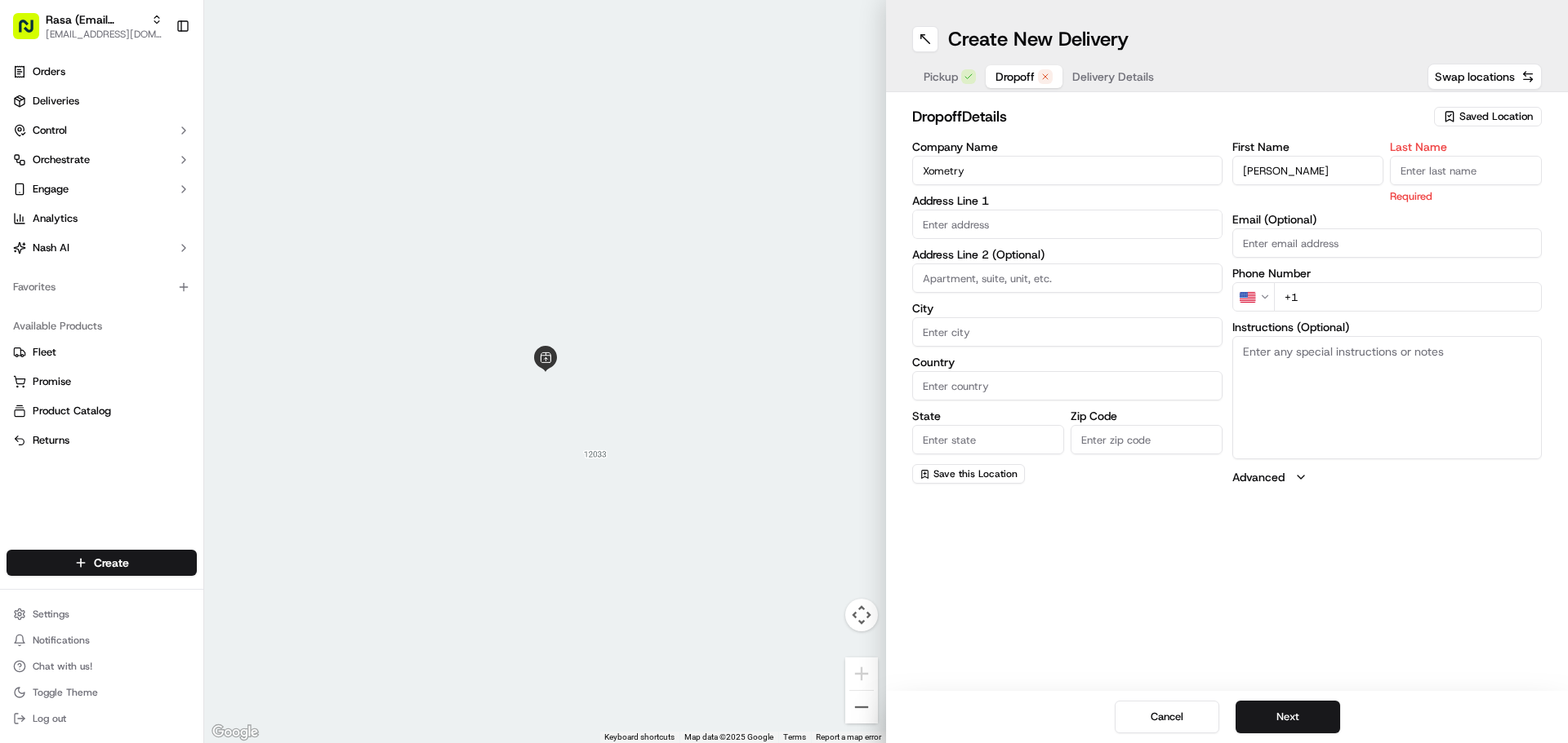
click at [977, 238] on body "Rasa (Email Parsing) blacdao@nashhelp.com Toggle Sidebar Orders Deliveries Cont…" at bounding box center [784, 371] width 1568 height 743
paste input "6116 Executive Blvd. 800 North Bethesda, MD 20852"
click at [1024, 262] on div "6116 Executive Blvd #800, North Bethesda, MD 20852" at bounding box center [1067, 259] width 302 height 25
type input "[STREET_ADDRESS]"
type input "Suite 800"
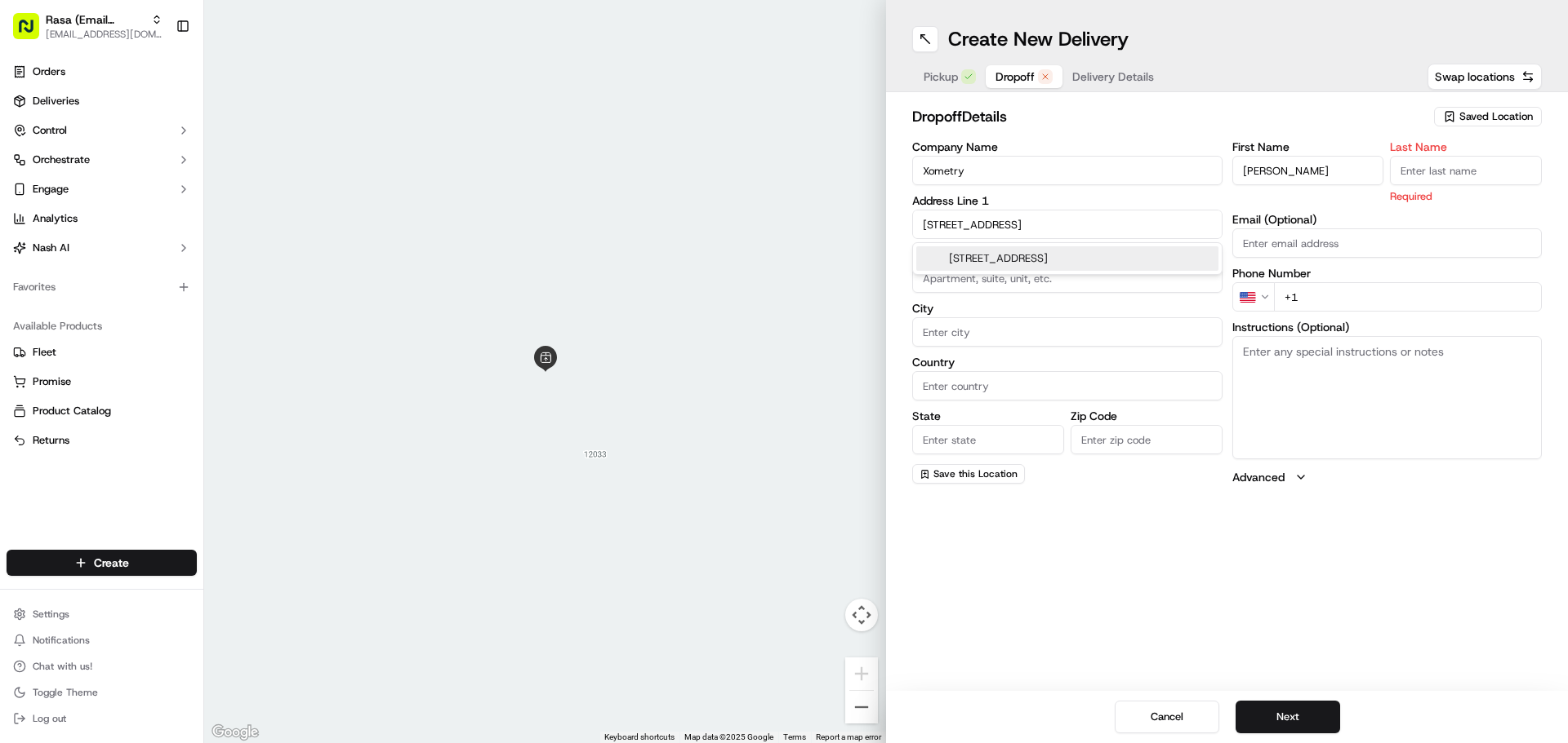
type input "Rockville"
type input "United States"
type input "MD"
type input "20852"
type input "6116 Executive Boulevard"
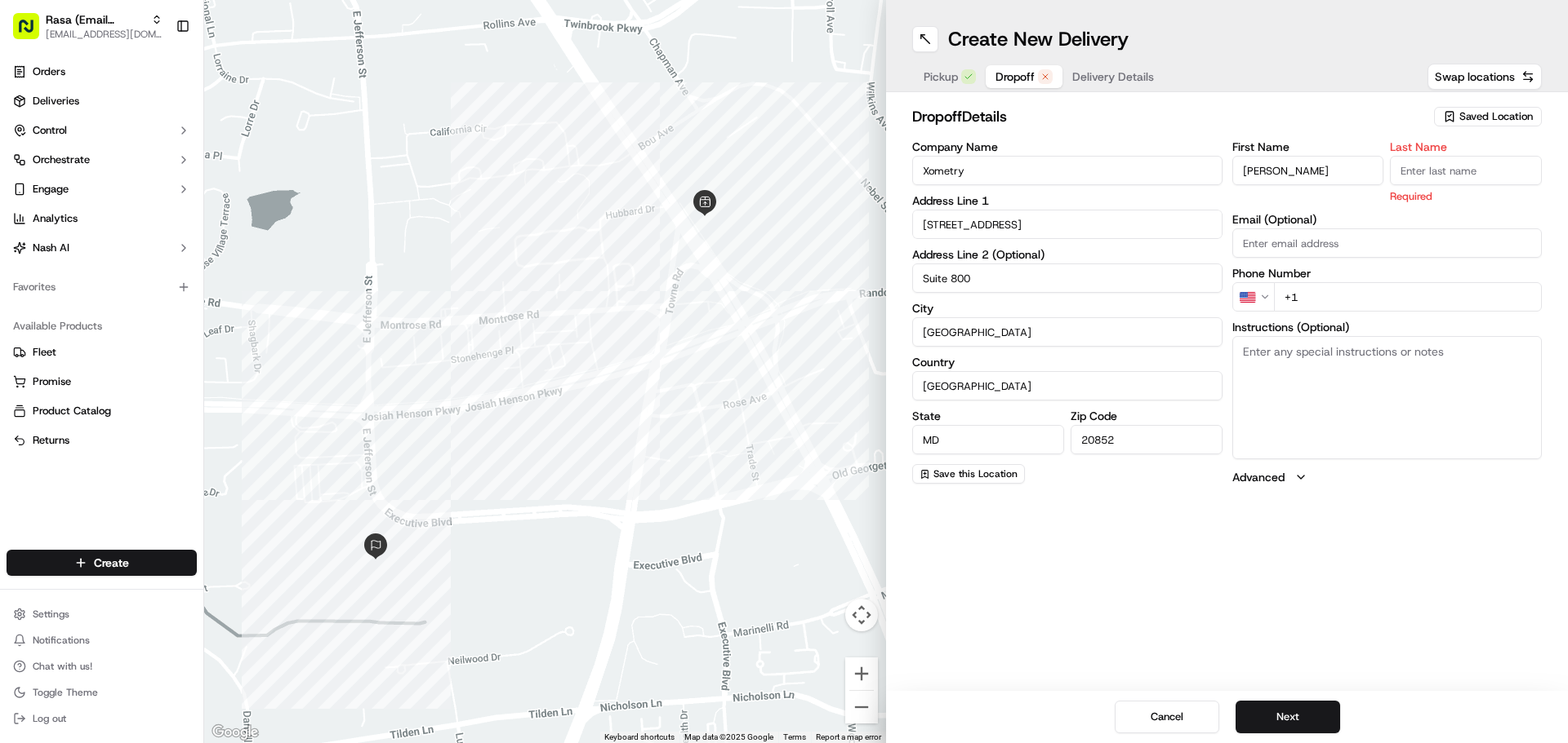
click at [1026, 172] on input "Xometry" at bounding box center [1067, 170] width 310 height 29
click at [1484, 169] on input "Last Name" at bounding box center [1465, 170] width 152 height 29
paste input "Xometry"
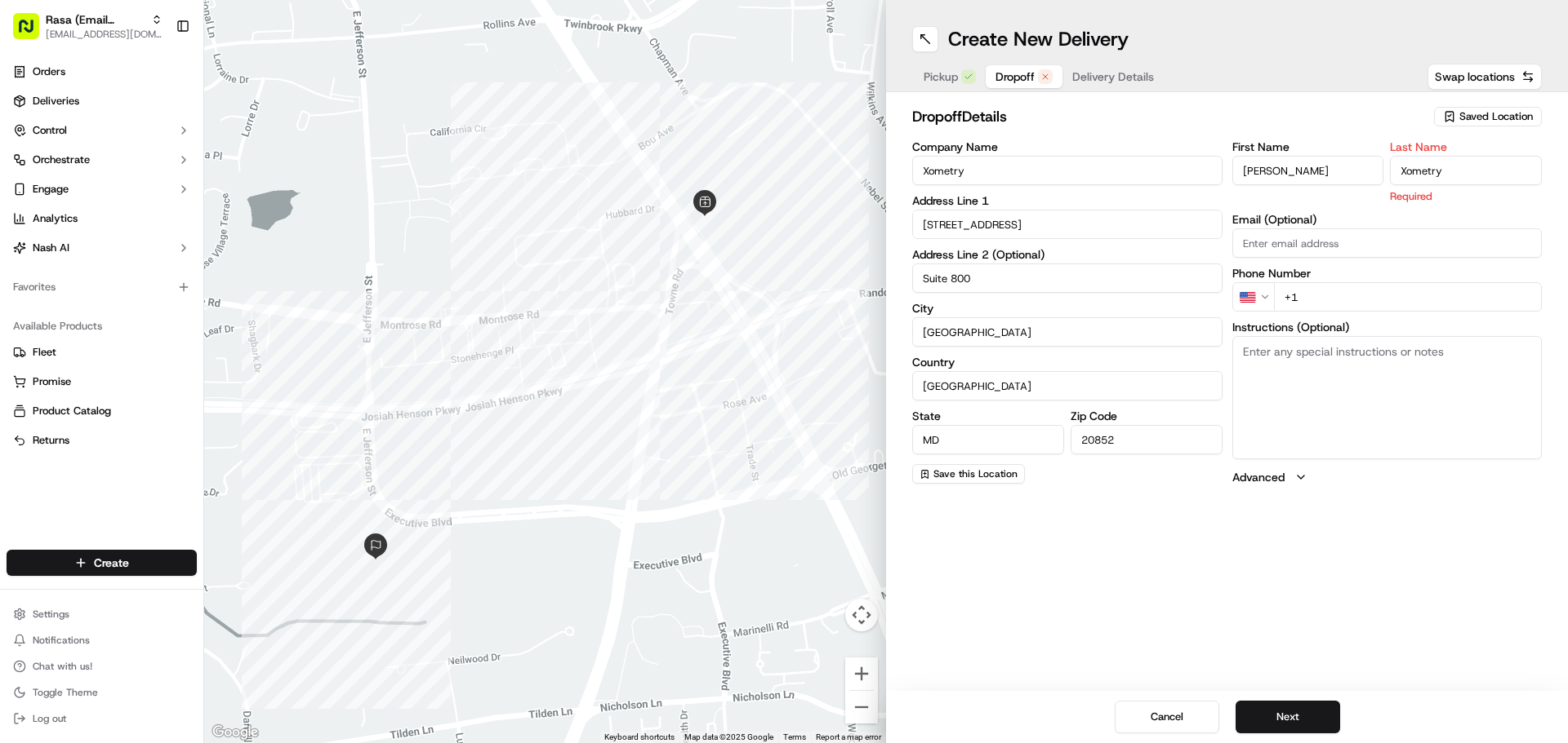
click at [1434, 180] on input "Xometry" at bounding box center [1465, 170] width 152 height 29
type input "Tara"
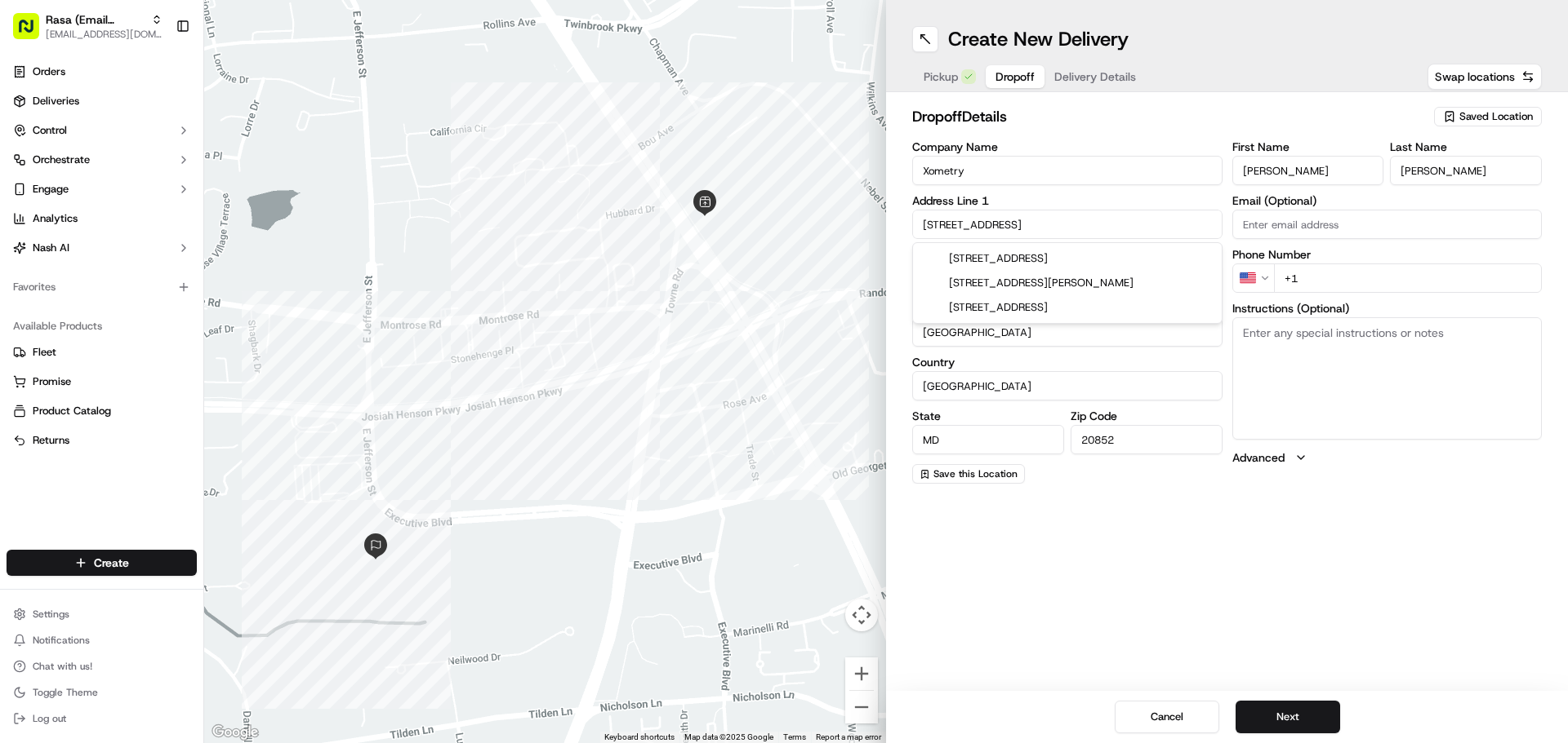
click at [1073, 226] on input "6116 Executive Boulevard" at bounding box center [1067, 225] width 310 height 29
click at [1073, 261] on div "6116 Executive Boulevard, North Bethesda, MD" at bounding box center [1067, 259] width 302 height 25
type input "6116 Executive Blvd, North Bethesda, MD 20852, USA"
type input "North Bethesda"
type input "6116 Executive Boulevard"
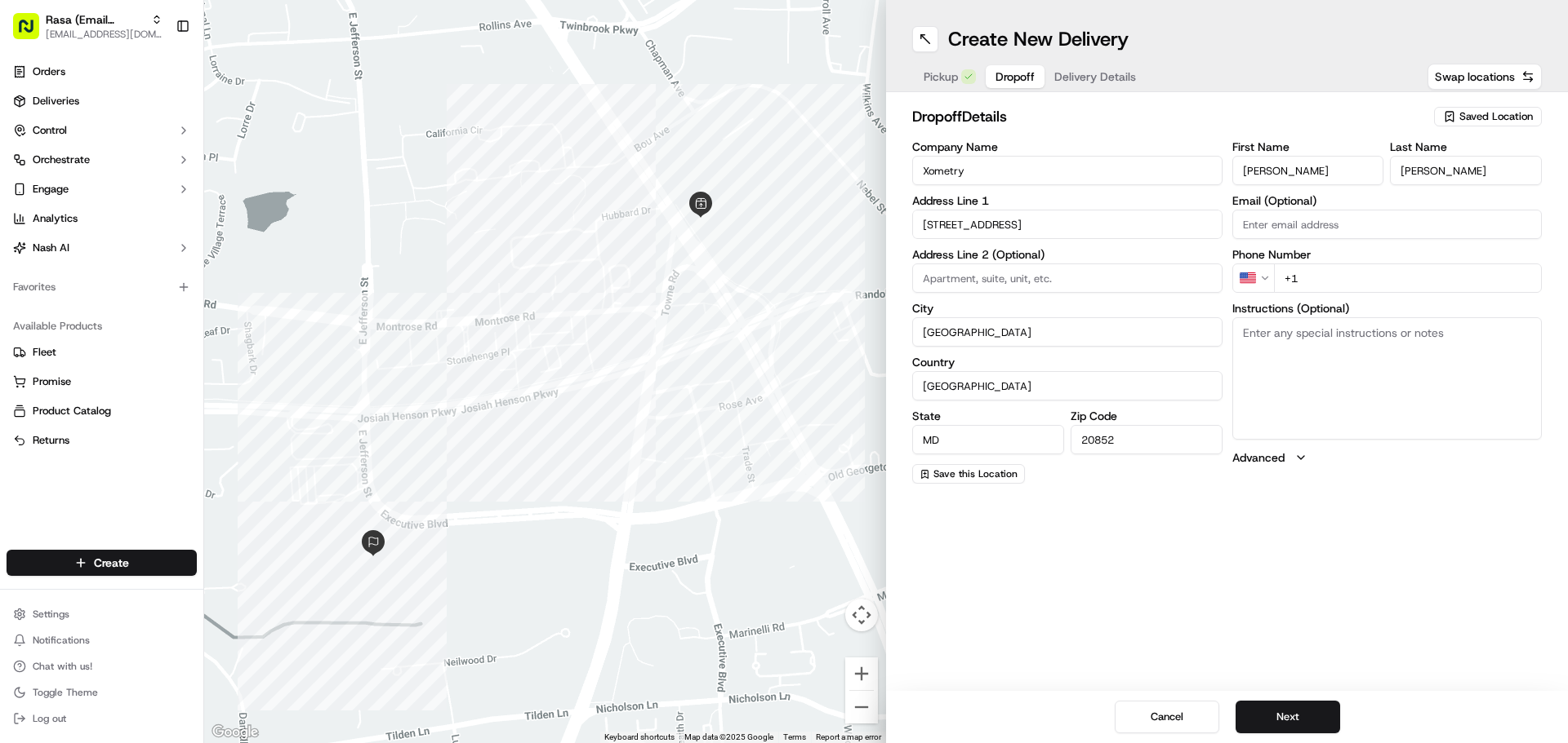
click at [964, 226] on input "6116 Executive Boulevard" at bounding box center [1067, 225] width 310 height 29
click at [1072, 192] on div "Company Name Xometry Address Line 1 6116 Executive Boulevard Address Line 2 (Op…" at bounding box center [1067, 312] width 310 height 342
click at [985, 275] on input at bounding box center [1067, 278] width 310 height 29
type input "u"
type input "Suite 800"
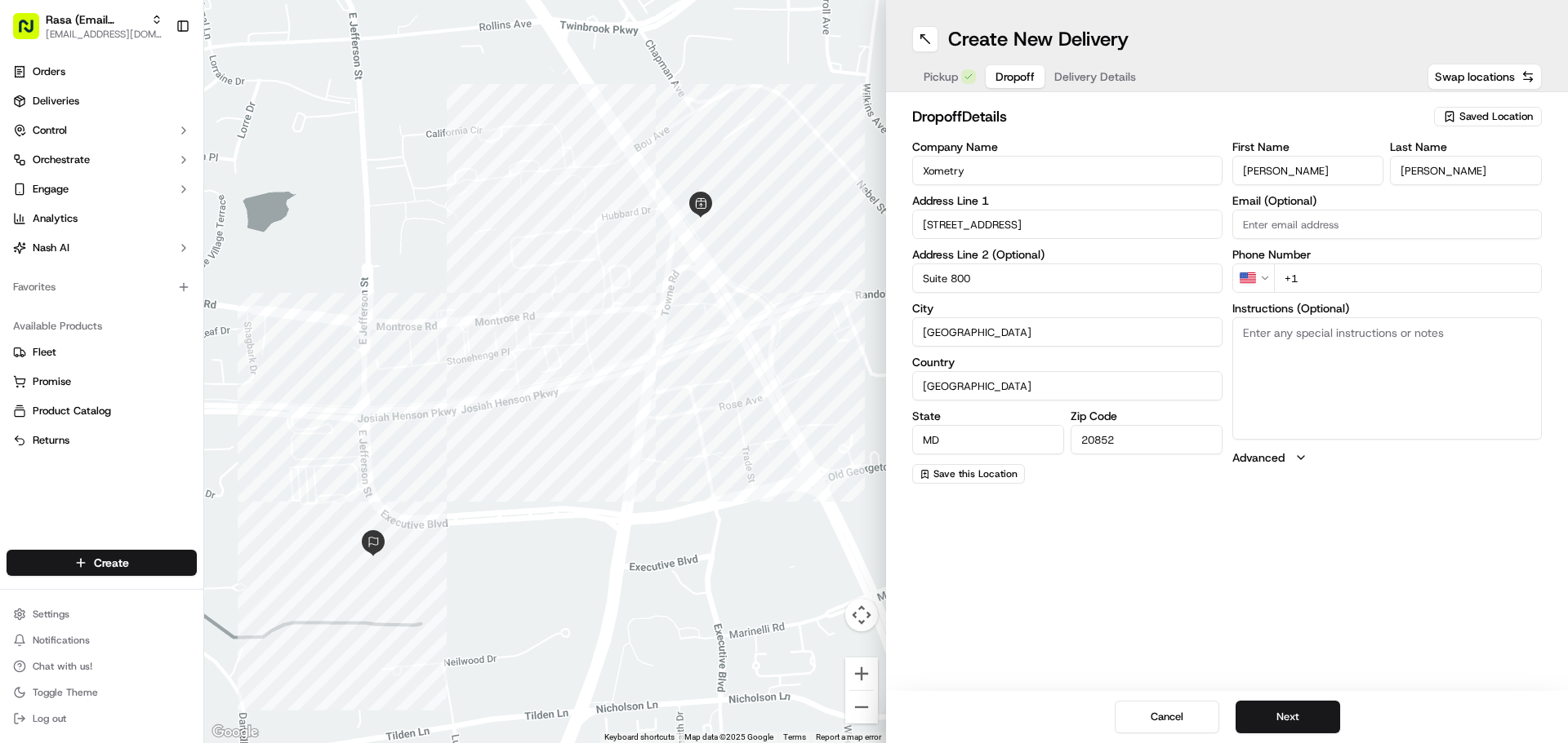
click at [1406, 280] on input "+1" at bounding box center [1409, 278] width 269 height 29
type input "+1 301 616 8834"
click at [1319, 389] on textarea "Instructions (Optional)" at bounding box center [1387, 378] width 310 height 122
paste textarea "Address: 6116 Executive Blvd. 800 North Bethesda, MD 20852"
click at [1419, 264] on input "+1 301 616 8834" at bounding box center [1409, 278] width 269 height 29
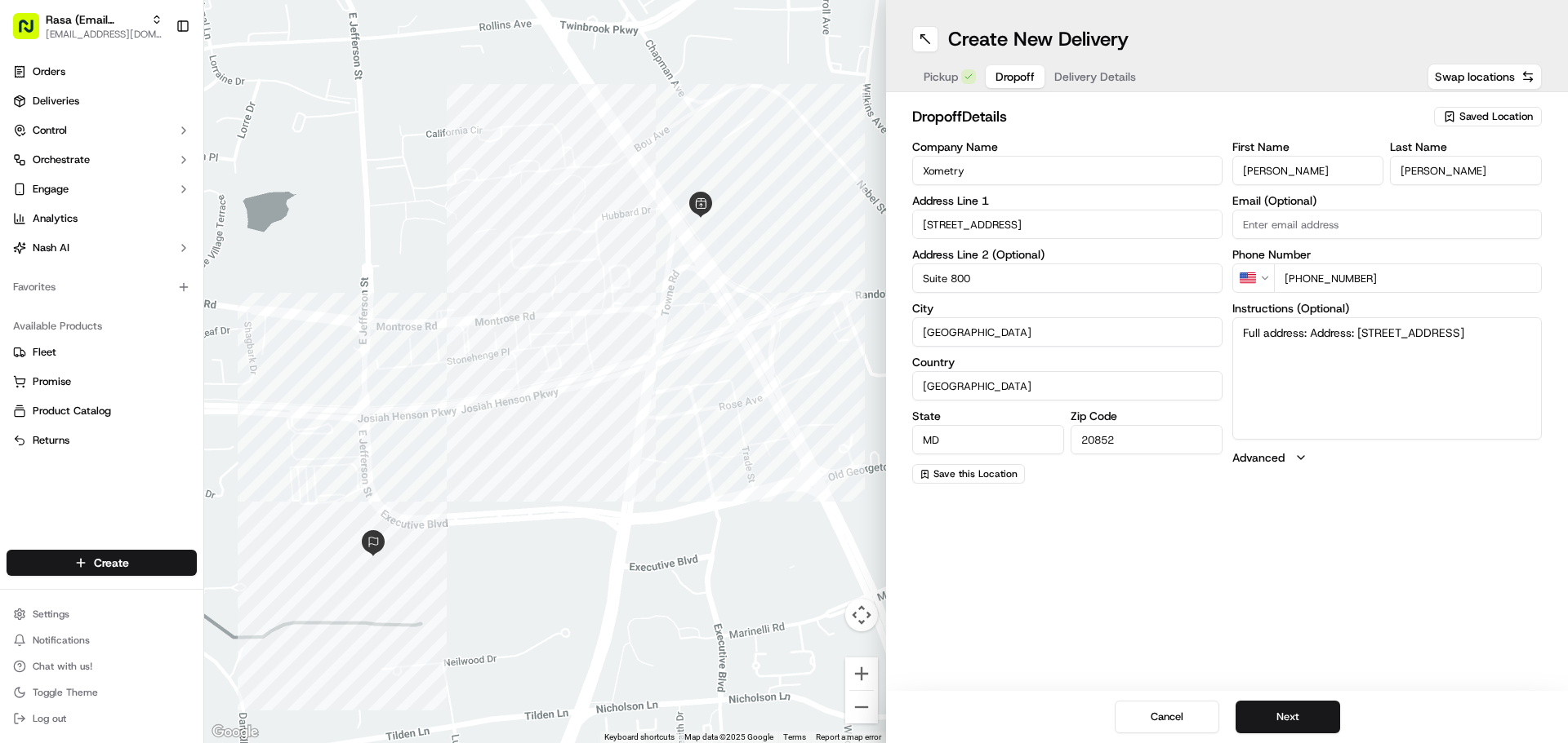
click at [1419, 264] on input "+1 301 616 8834" at bounding box center [1409, 278] width 269 height 29
click at [1398, 353] on textarea "Full address: Address: 6116 Executive Blvd. 800 North Bethesda, MD 20852" at bounding box center [1387, 378] width 310 height 122
paste textarea "Park infront of office building, come to 8th floor. Call Tara: +1 301 616 8834 …"
type textarea "Full address: Address: 6116 Executive Blvd. 800 North Bethesda, MD 20852 Park i…"
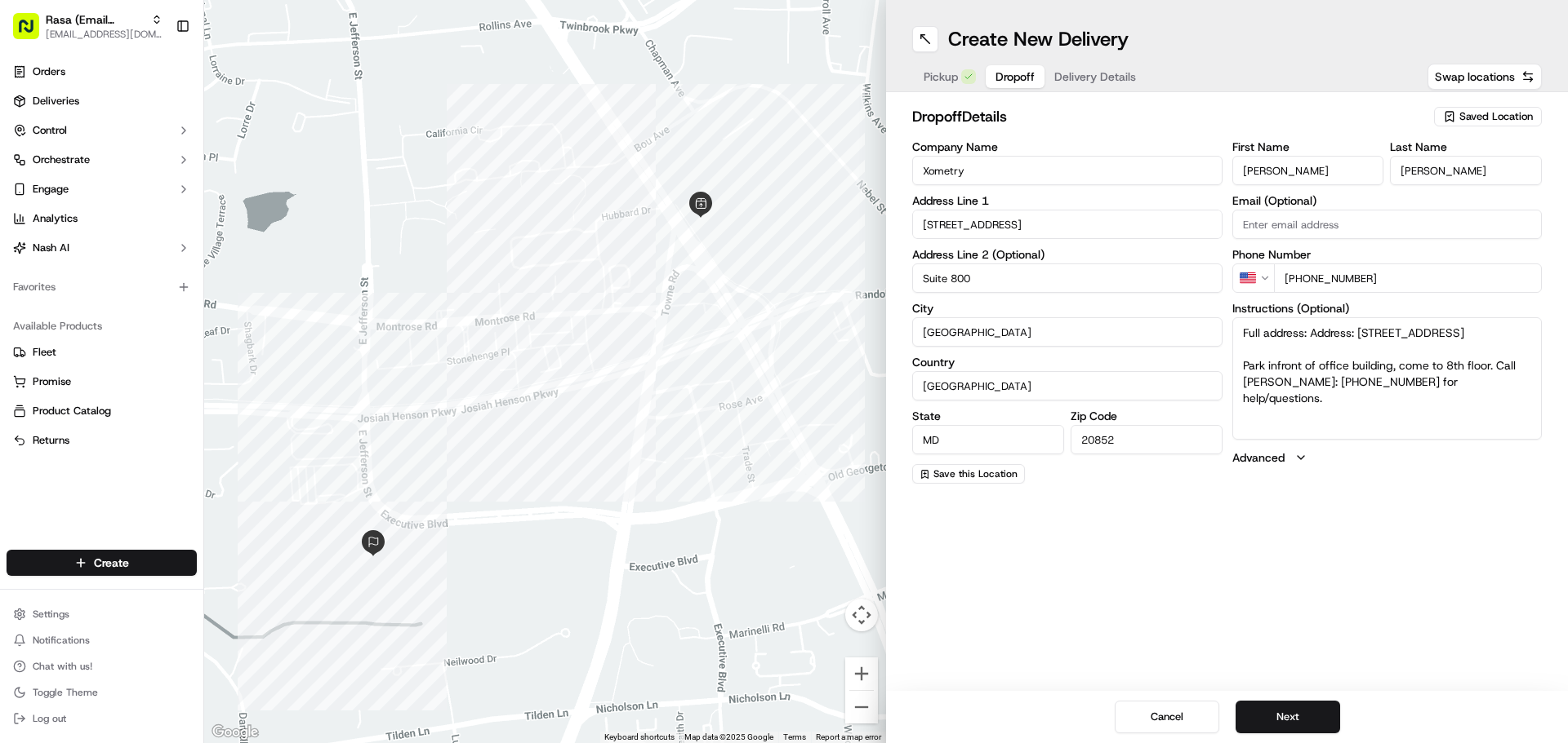
click at [1094, 77] on span "Delivery Details" at bounding box center [1094, 76] width 82 height 17
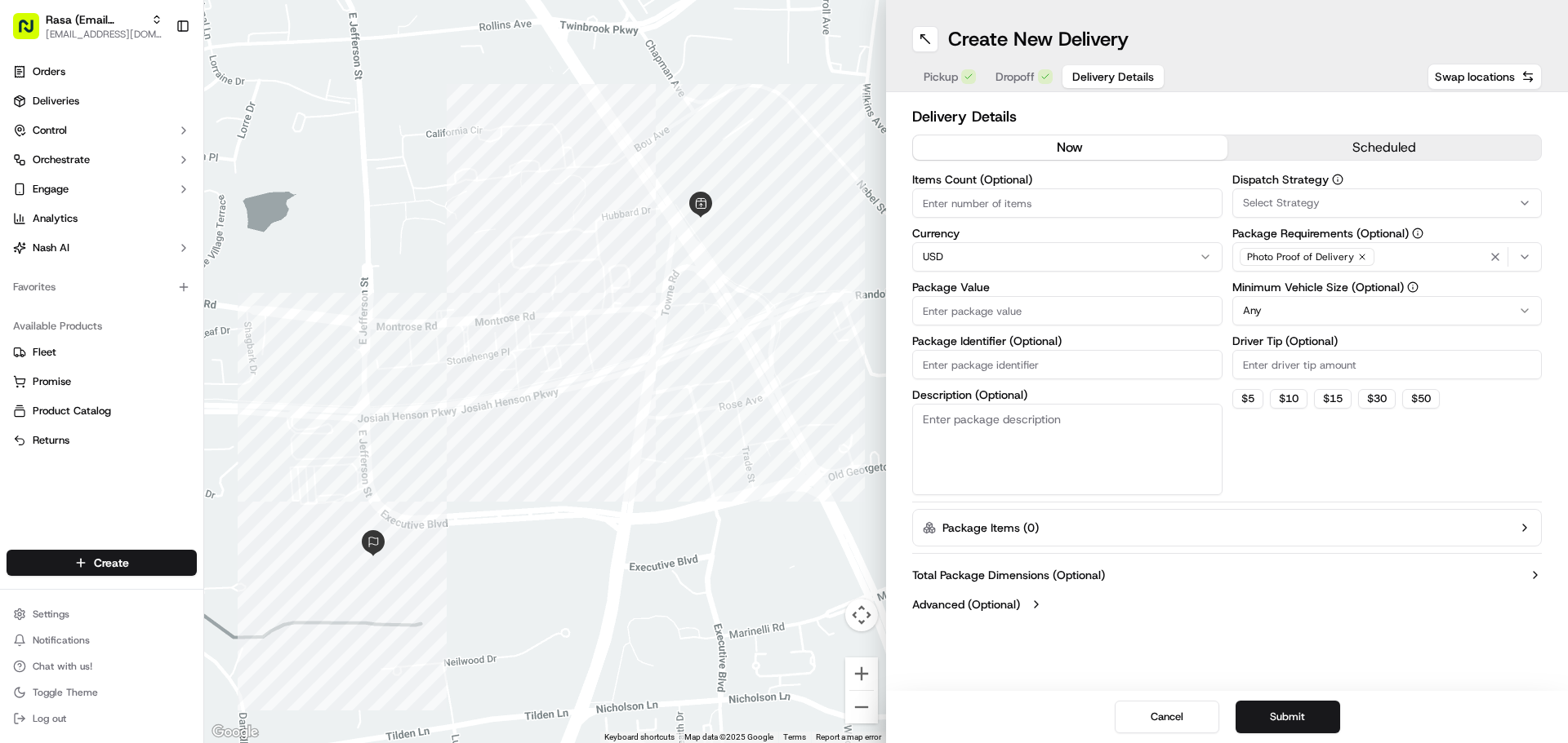
click at [1042, 206] on input "Items Count (Optional)" at bounding box center [1067, 203] width 310 height 29
type input "20"
click at [1433, 209] on div "Select Strategy" at bounding box center [1387, 203] width 302 height 15
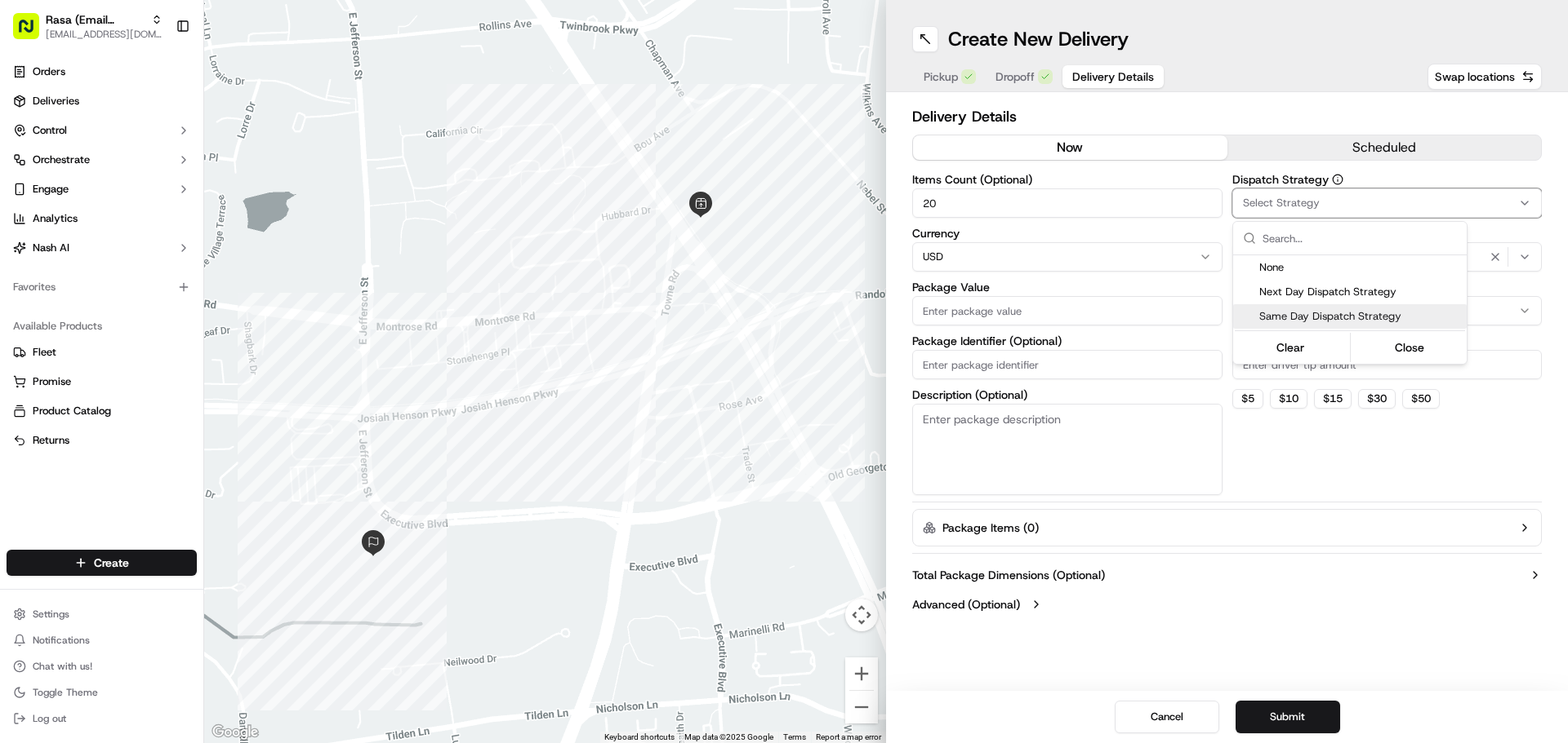
click at [1304, 318] on span "Same Day Dispatch Strategy" at bounding box center [1360, 317] width 201 height 15
click at [1192, 176] on html "Rasa (Email Parsing) blacdao@nashhelp.com Toggle Sidebar Orders Deliveries Cont…" at bounding box center [784, 371] width 1568 height 743
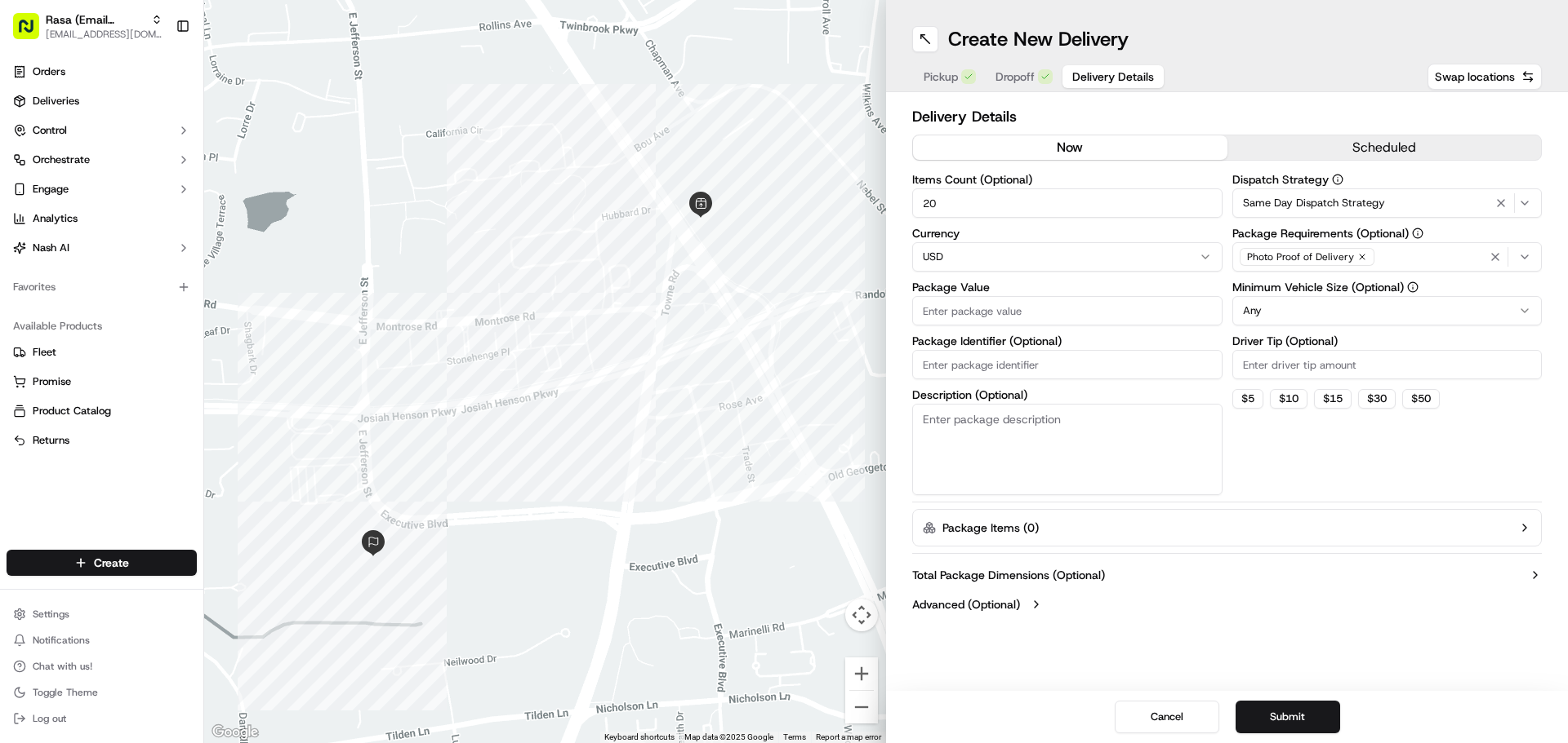
click at [1044, 298] on input "Package Value" at bounding box center [1067, 311] width 310 height 29
type input "333"
click at [1105, 369] on input "Package Identifier (Optional)" at bounding box center [1067, 365] width 310 height 29
paste input "9F3-U91"
type input "9F3-U91"
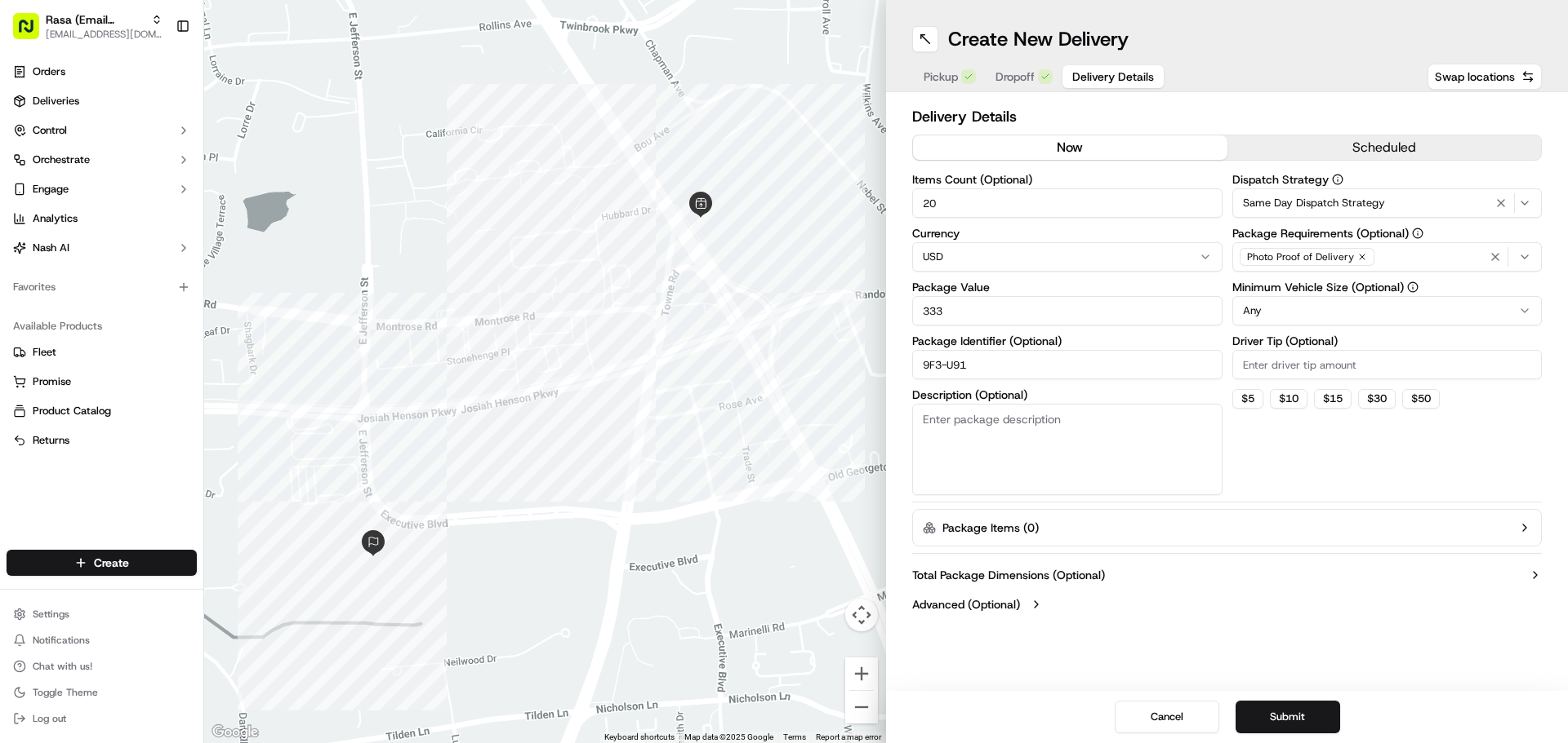
click at [1346, 368] on input "Driver Tip (Optional)" at bounding box center [1387, 365] width 310 height 29
type input "33"
click at [1329, 454] on div "Dispatch Strategy Same Day Dispatch Strategy Package Requirements (Optional) Ph…" at bounding box center [1387, 334] width 310 height 321
click at [1179, 529] on button "Package Items ( 0 )" at bounding box center [1226, 528] width 629 height 38
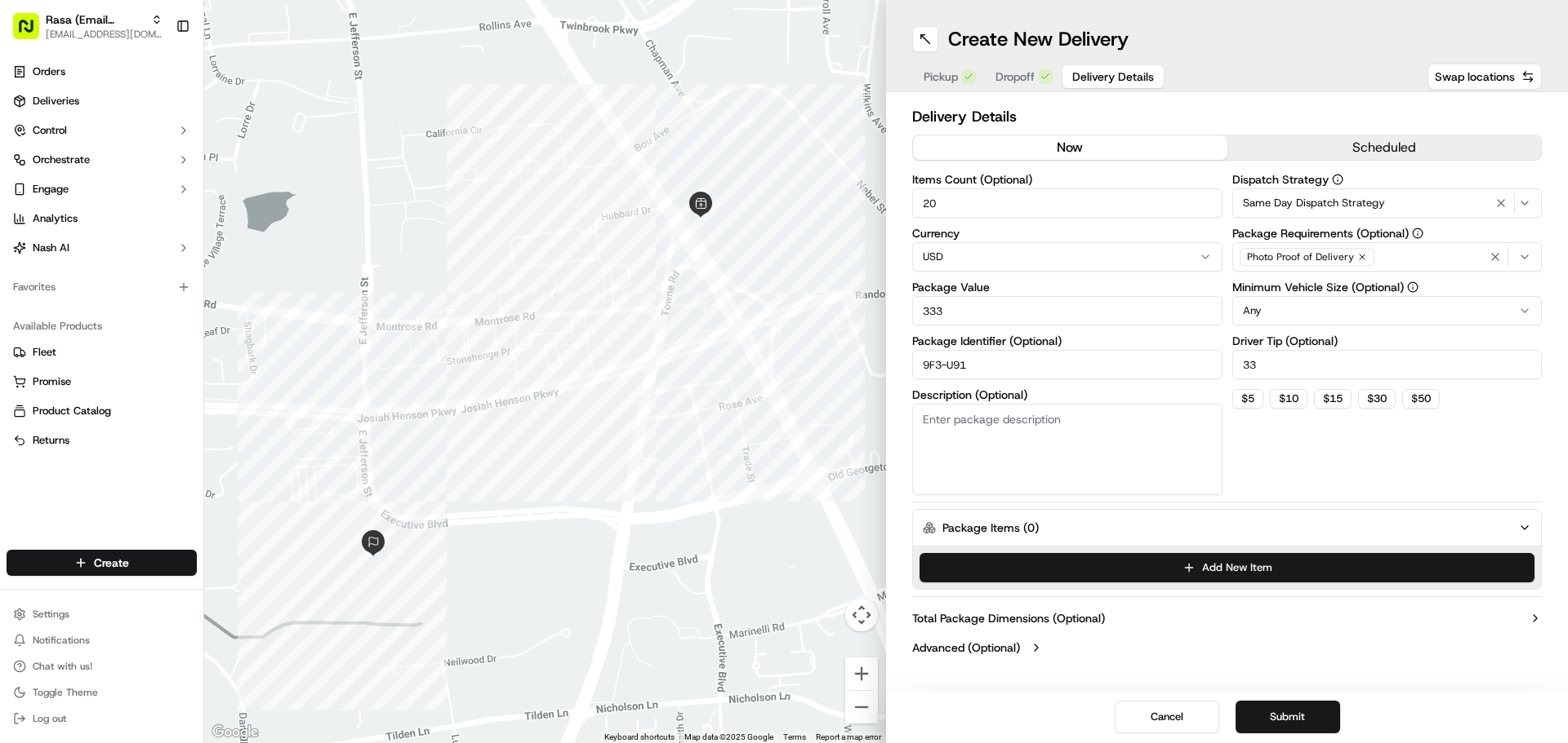
click at [1179, 529] on button "Package Items ( 0 )" at bounding box center [1226, 528] width 629 height 38
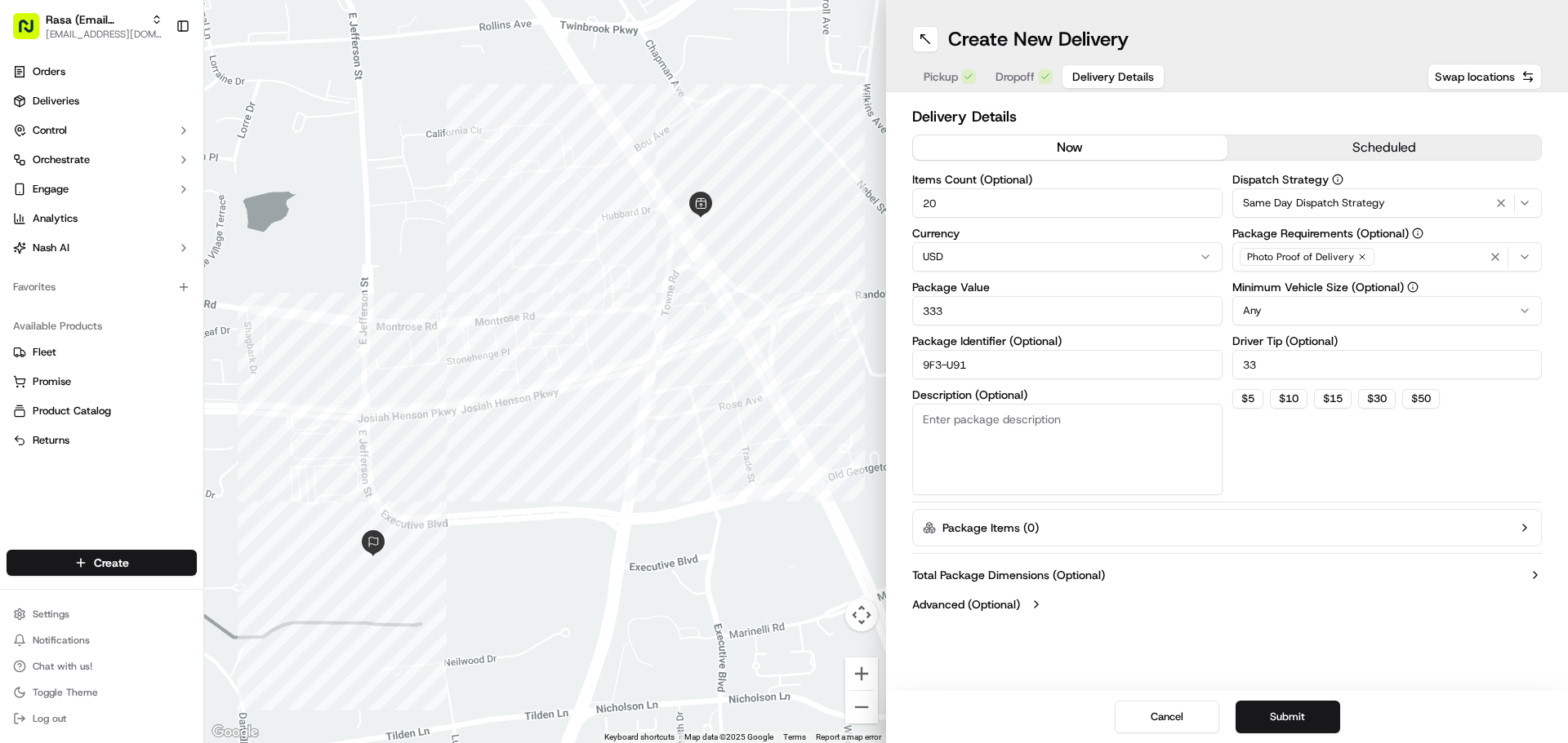
click at [1022, 203] on input "20" at bounding box center [1067, 203] width 310 height 29
type input "21"
click at [1207, 106] on h2 "Delivery Details" at bounding box center [1226, 116] width 629 height 23
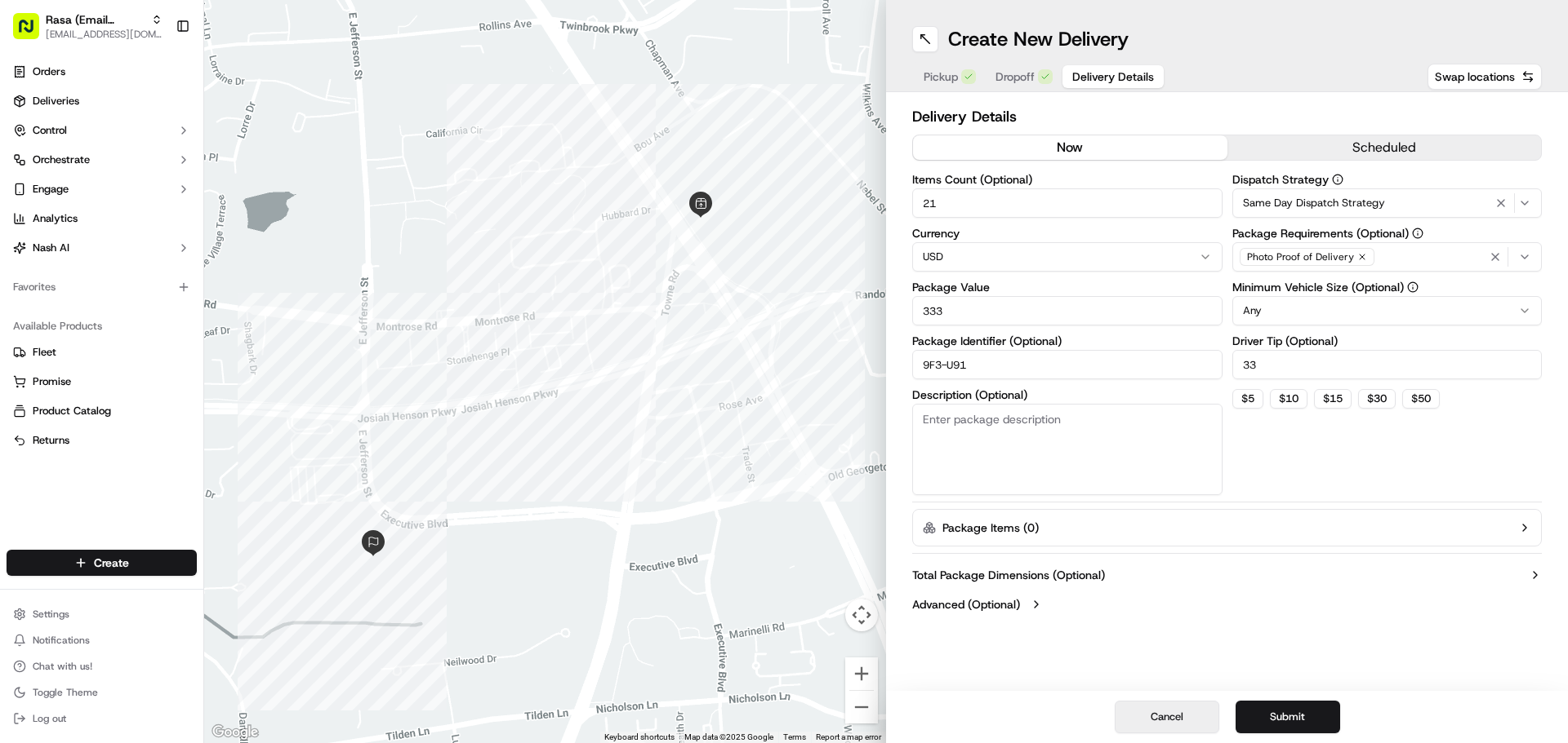
click at [1167, 703] on button "Cancel" at bounding box center [1166, 716] width 104 height 32
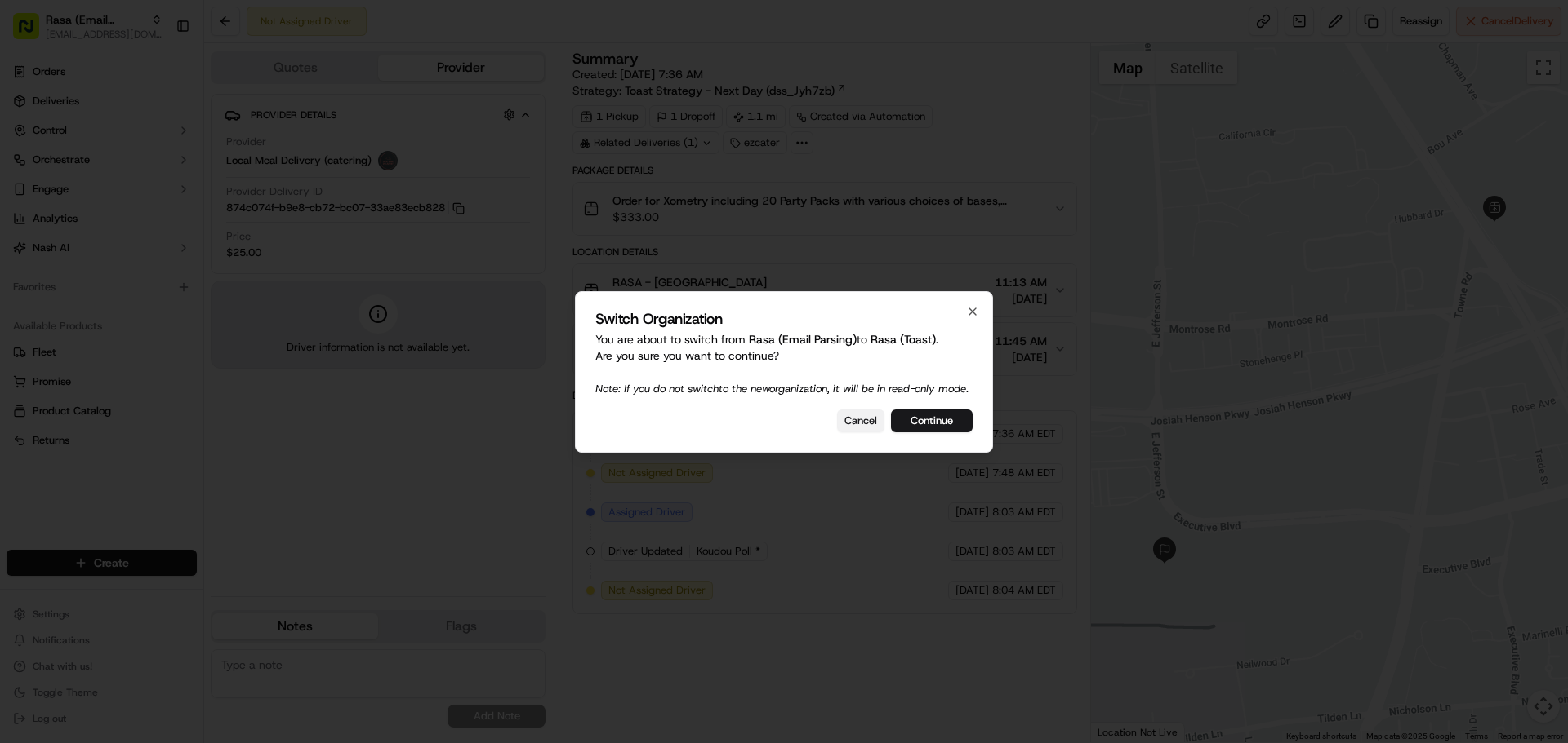
click at [860, 433] on button "Cancel" at bounding box center [860, 421] width 47 height 23
click at [864, 430] on button "Cancel" at bounding box center [860, 421] width 47 height 23
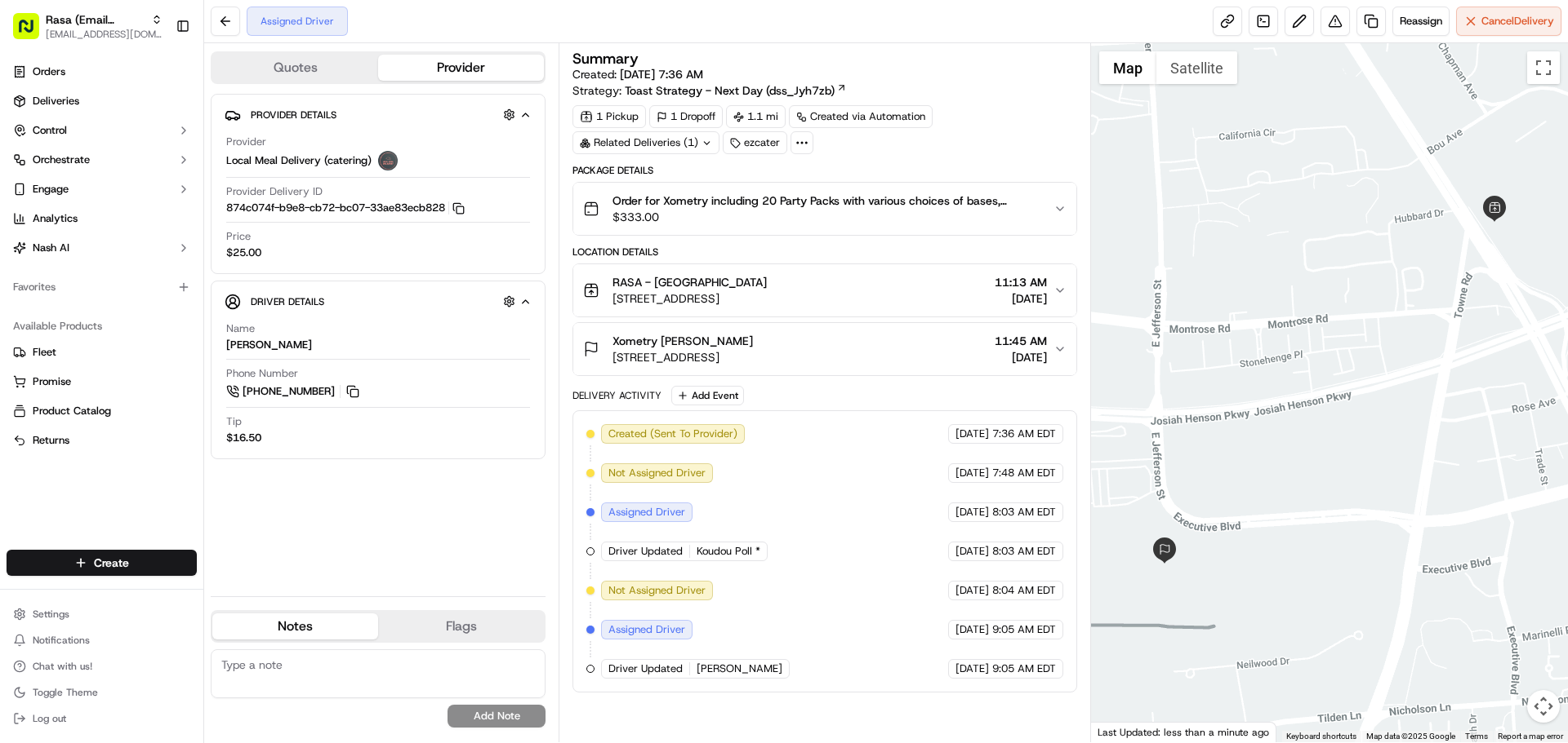
click at [718, 203] on span "Order for Xometry including 20 Party Packs with various choices of bases, prote…" at bounding box center [826, 201] width 427 height 17
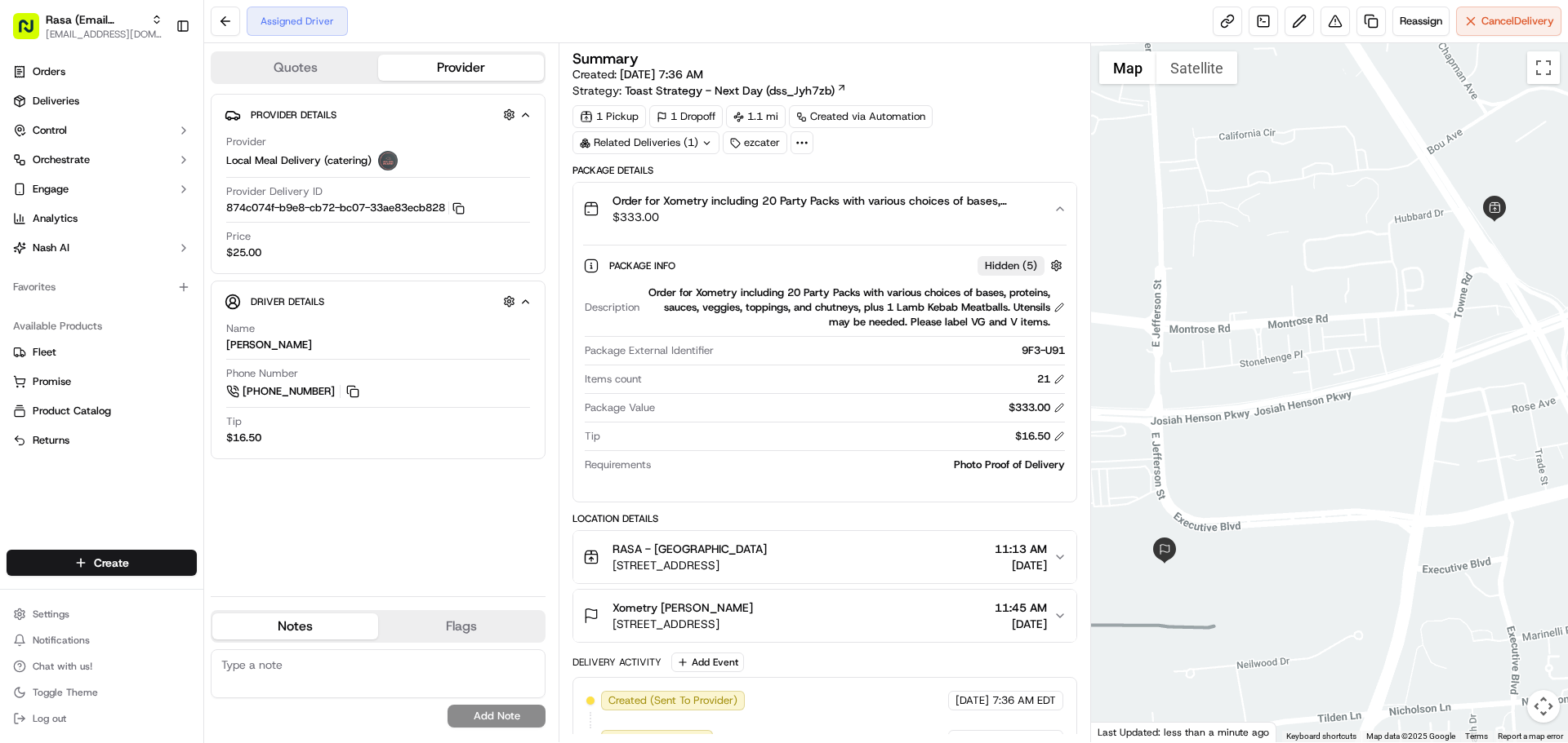
click at [718, 203] on span "Order for Xometry including 20 Party Packs with various choices of bases, prote…" at bounding box center [826, 201] width 427 height 17
